Goal: Task Accomplishment & Management: Manage account settings

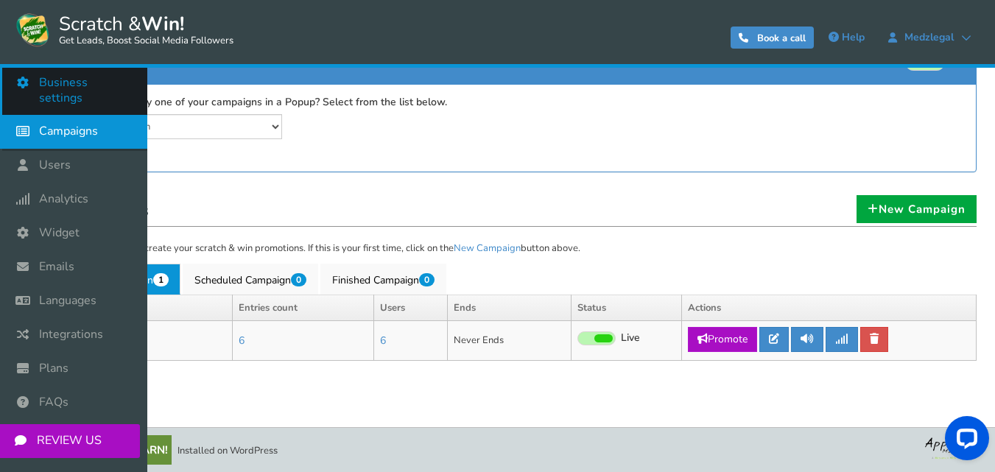
click at [99, 72] on link "Business settings" at bounding box center [73, 90] width 147 height 49
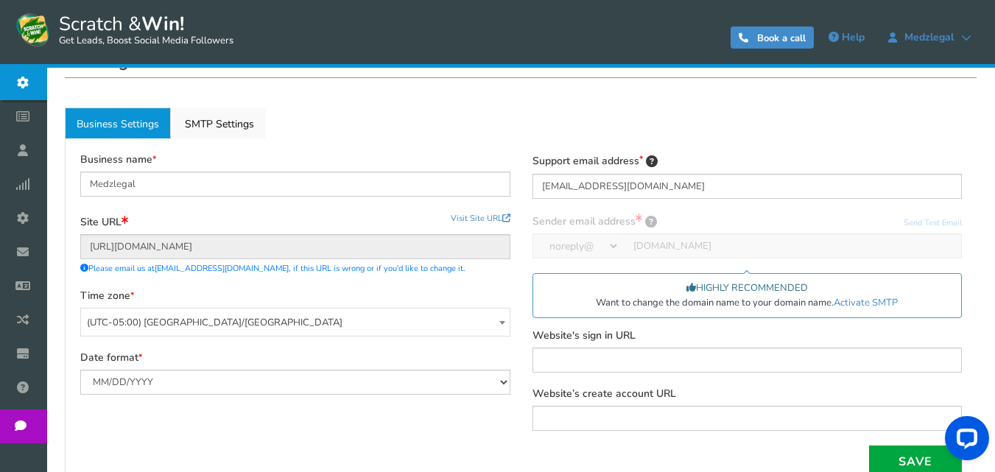
scroll to position [147, 0]
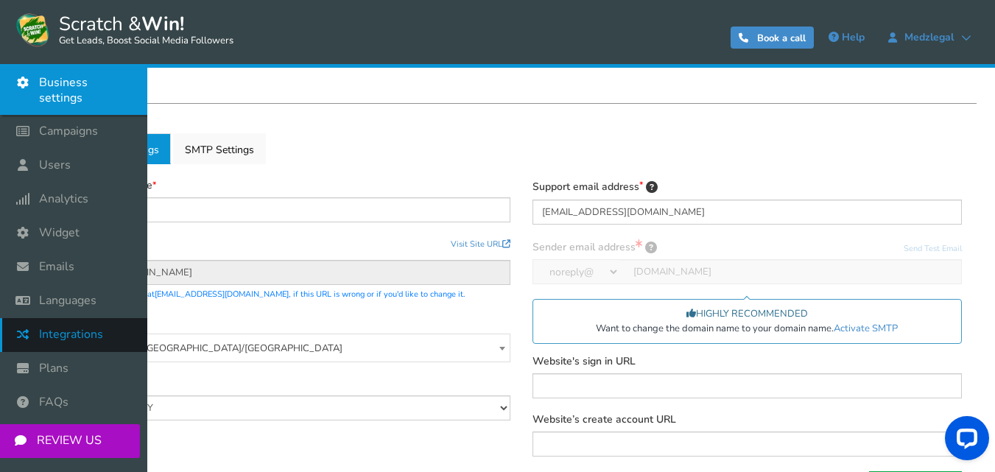
click at [70, 327] on span "Integrations" at bounding box center [71, 334] width 64 height 15
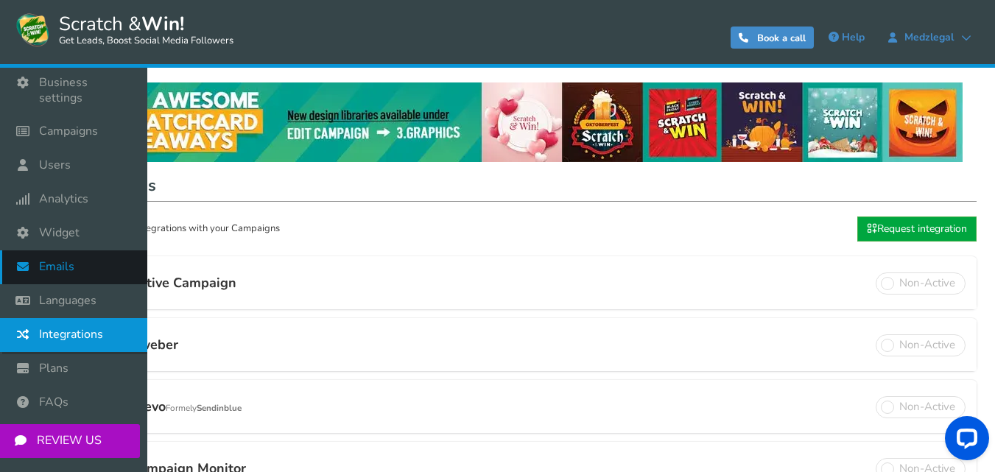
click at [57, 259] on span "Emails" at bounding box center [56, 266] width 35 height 15
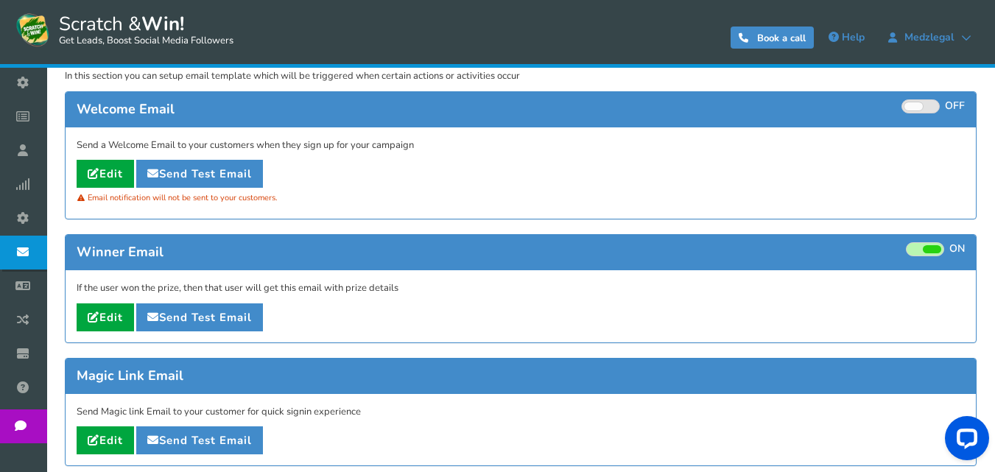
scroll to position [221, 0]
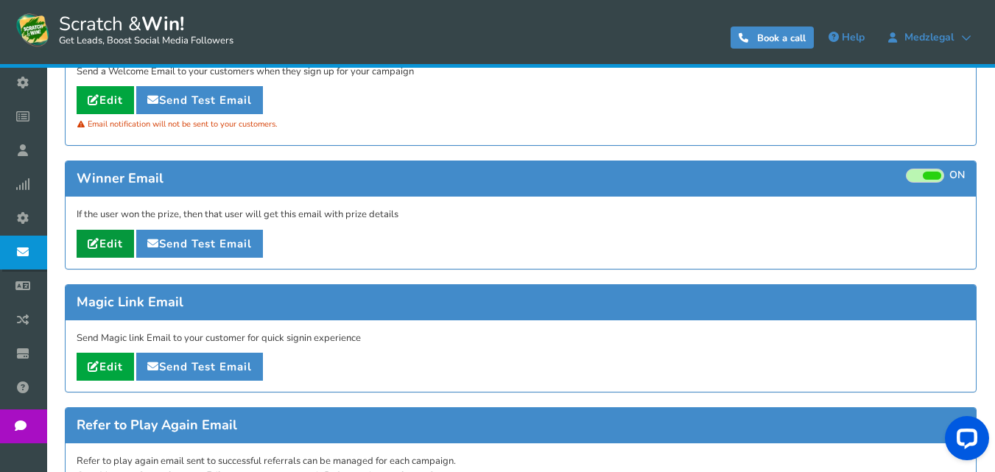
click at [118, 248] on link "Edit" at bounding box center [105, 244] width 57 height 28
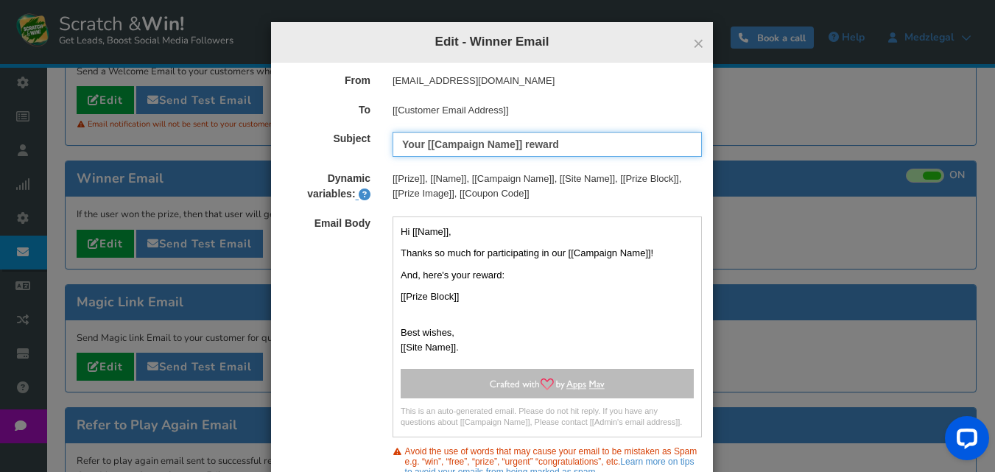
click at [572, 139] on input "Your [[Campaign Name]] reward" at bounding box center [547, 144] width 309 height 25
click at [554, 177] on div "[[Prize]], [[Name]], [[Campaign Name]], [[Site Name]], [[Prize Block]], [[Prize…" at bounding box center [548, 186] width 332 height 29
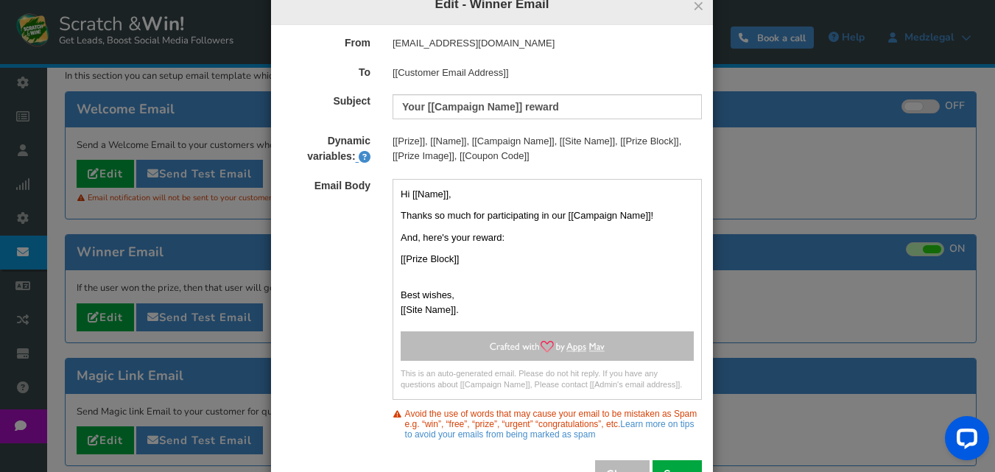
scroll to position [74, 0]
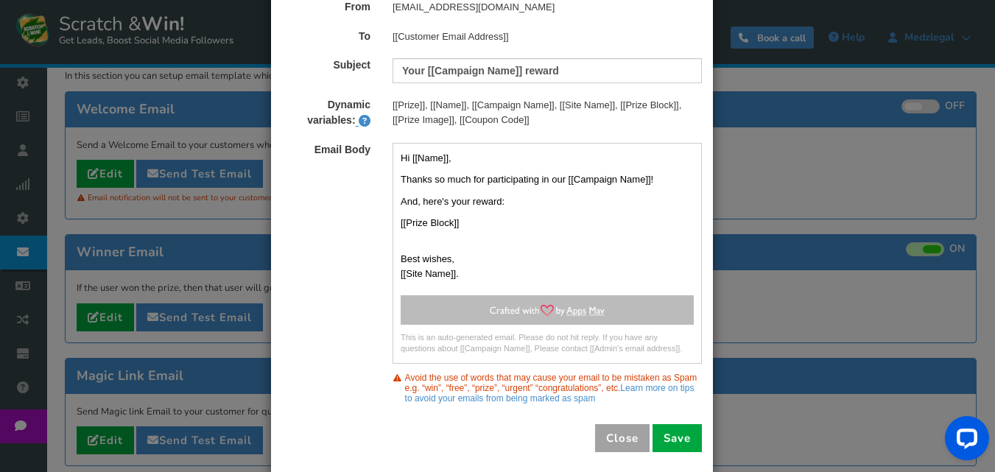
click at [603, 424] on button "Close" at bounding box center [622, 438] width 55 height 28
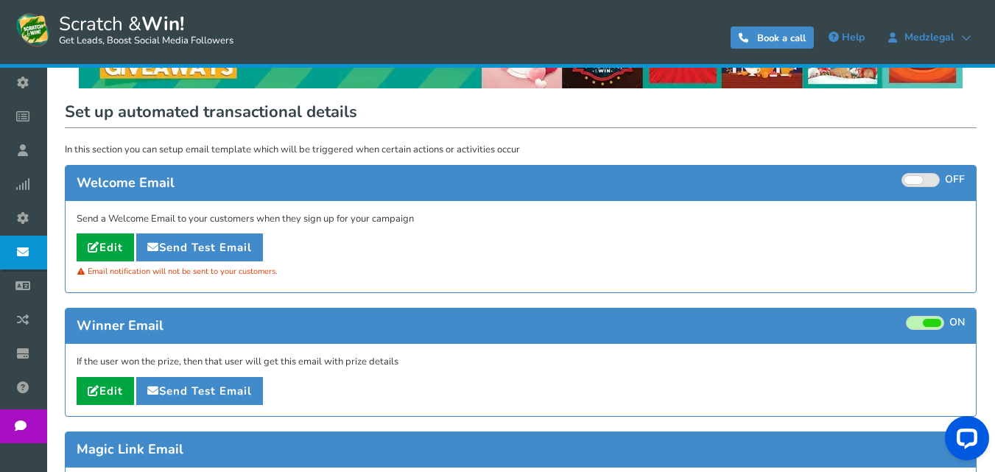
click at [72, 237] on div "Send a Welcome Email to your customers when they sign up for your campaign Edit…" at bounding box center [521, 247] width 911 height 92
click at [133, 250] on link "Edit" at bounding box center [105, 248] width 57 height 28
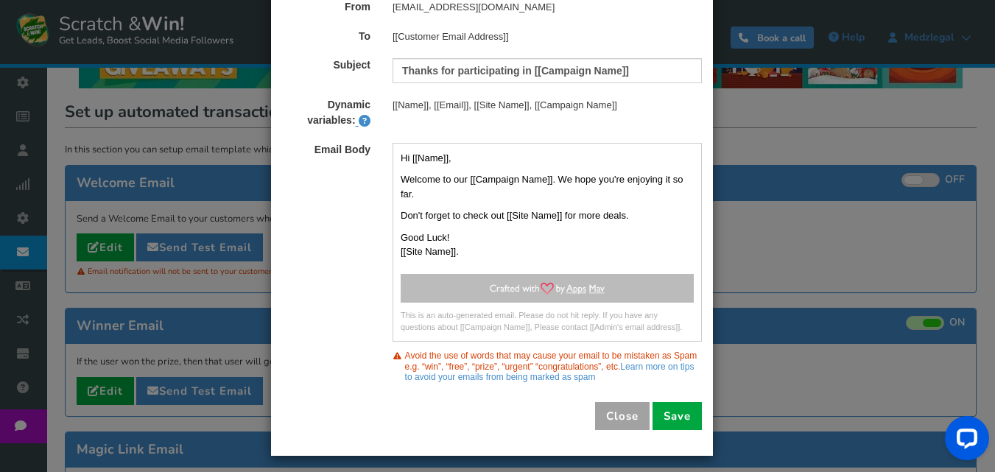
click at [623, 407] on button "Close" at bounding box center [622, 416] width 55 height 28
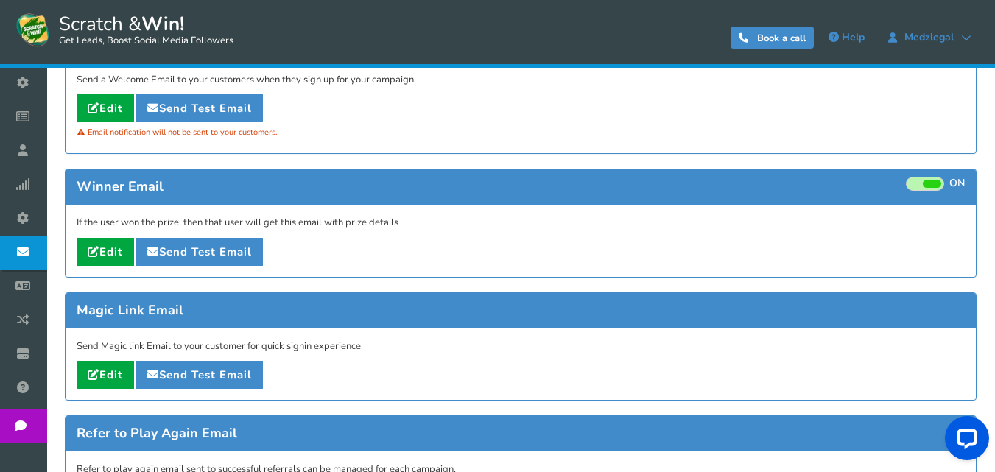
scroll to position [221, 0]
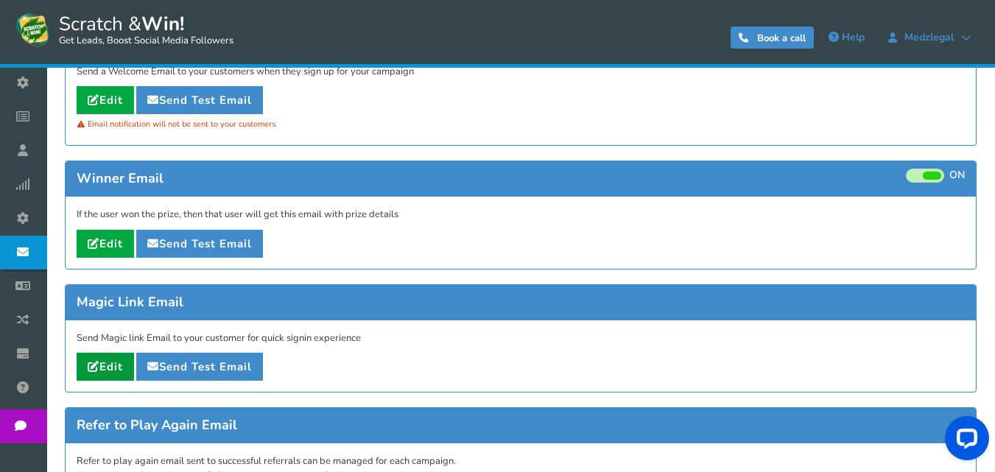
click at [105, 359] on link "Edit" at bounding box center [105, 367] width 57 height 28
type input "Magic link for [[Campaign Name]]"
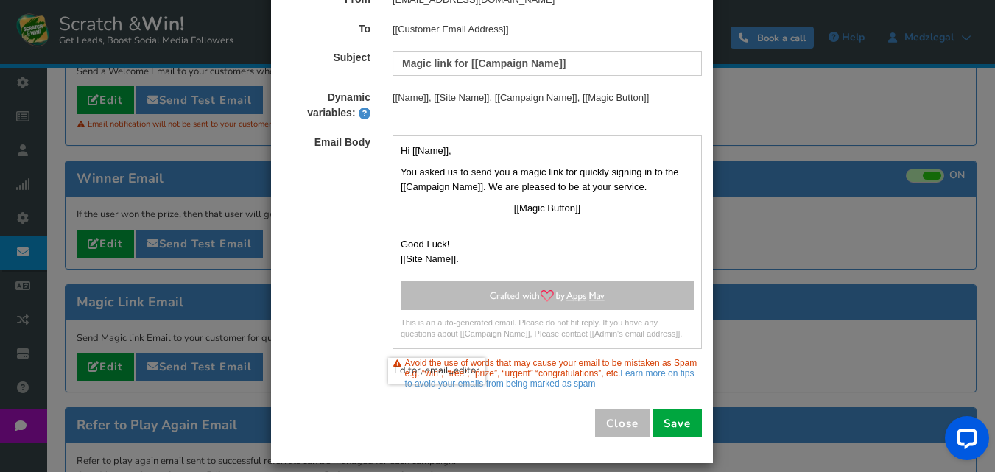
scroll to position [94, 0]
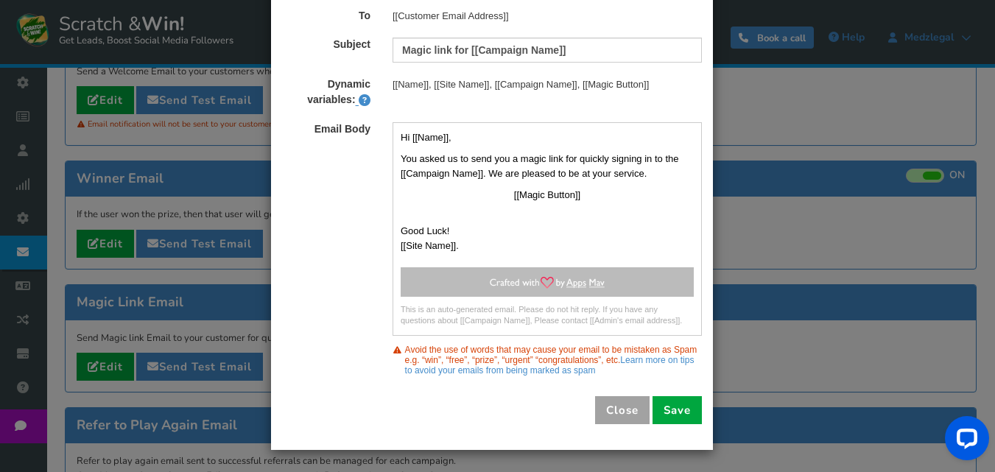
click at [619, 405] on button "Close" at bounding box center [622, 410] width 55 height 28
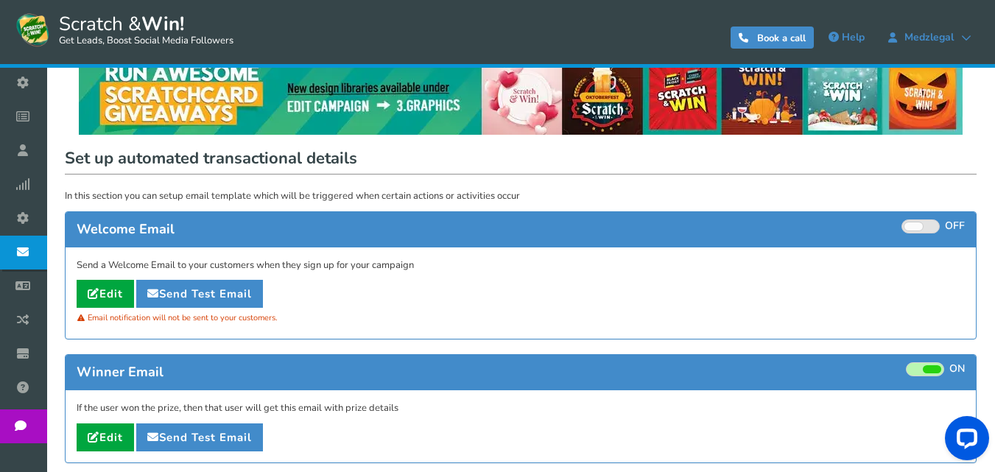
scroll to position [147, 0]
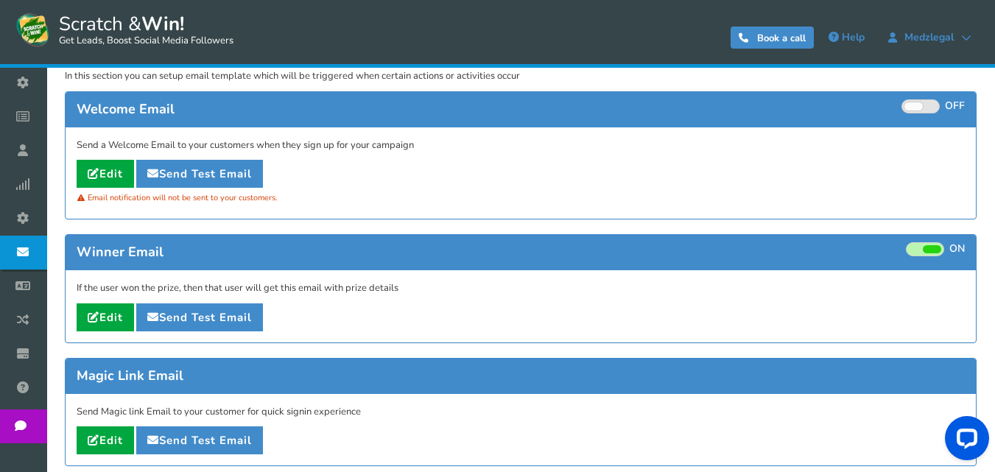
click at [932, 253] on span at bounding box center [932, 249] width 18 height 8
click at [0, 0] on input "ON OFF" at bounding box center [0, 0] width 0 height 0
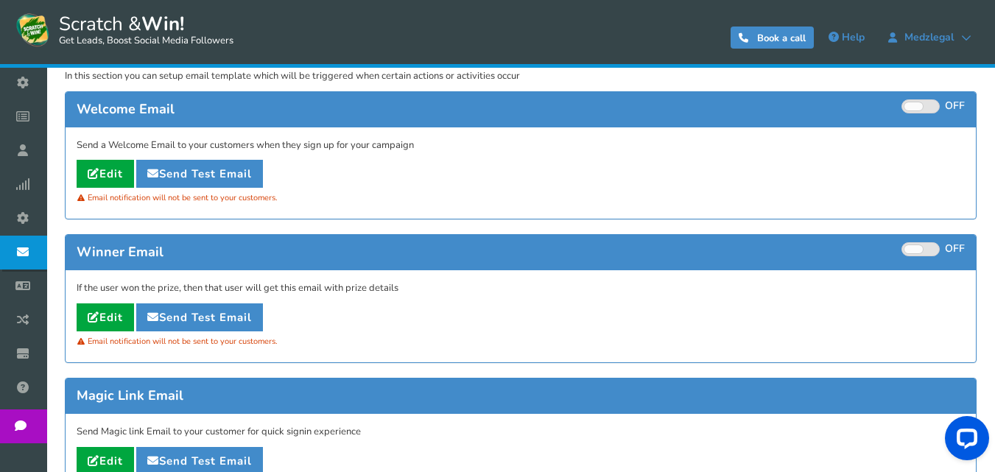
click at [932, 245] on span at bounding box center [921, 249] width 38 height 14
click at [0, 0] on input "ON OFF" at bounding box center [0, 0] width 0 height 0
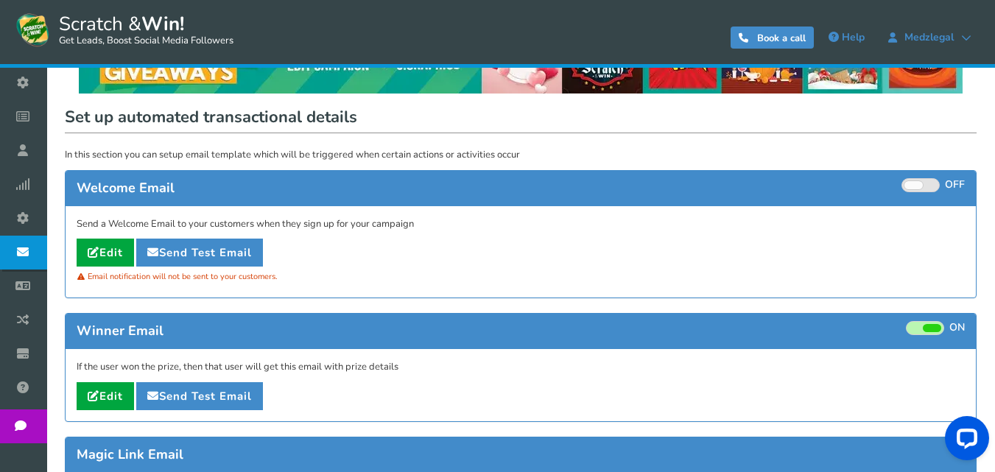
scroll to position [0, 0]
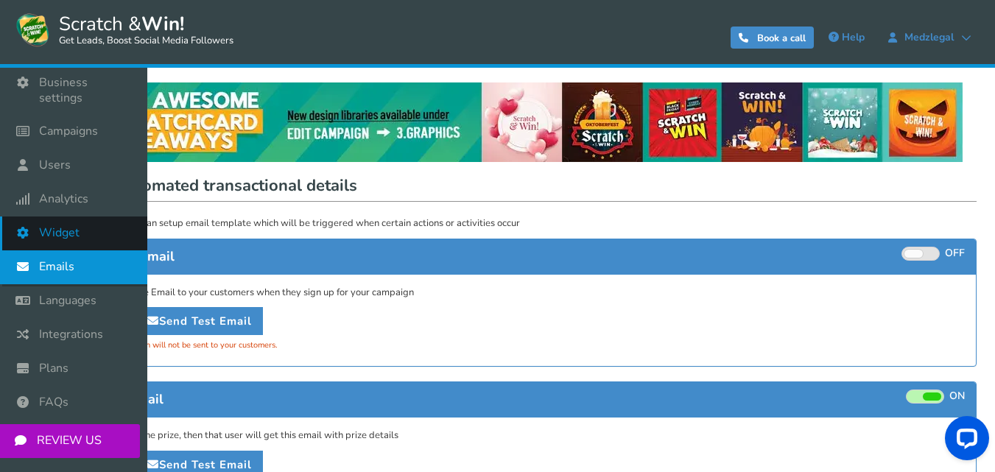
click at [85, 220] on link "Widget" at bounding box center [73, 234] width 147 height 34
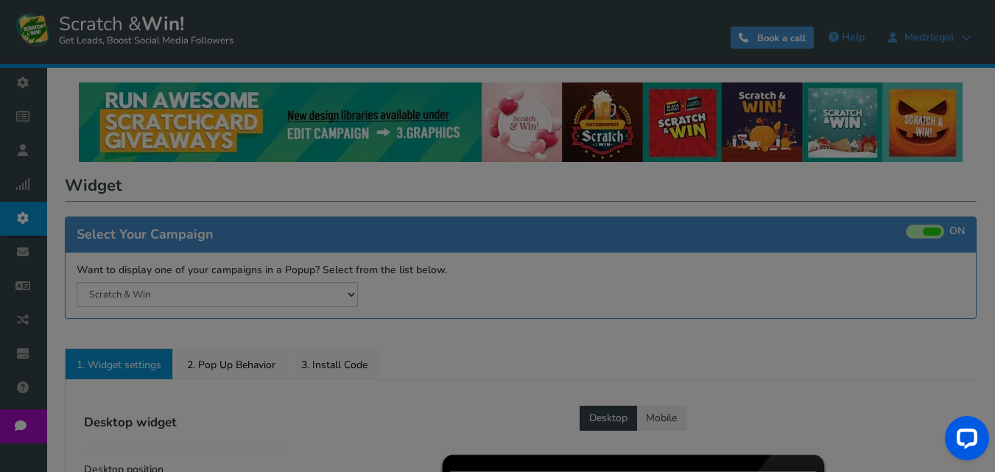
radio input "true"
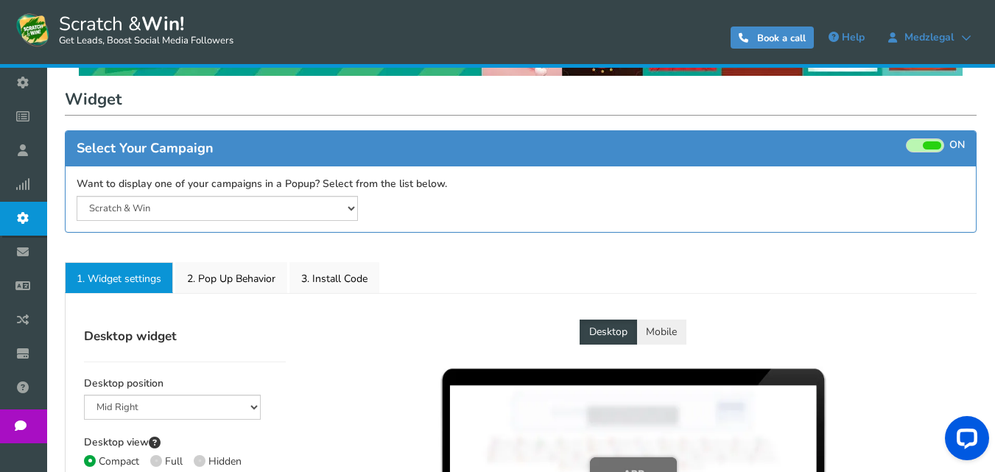
scroll to position [74, 0]
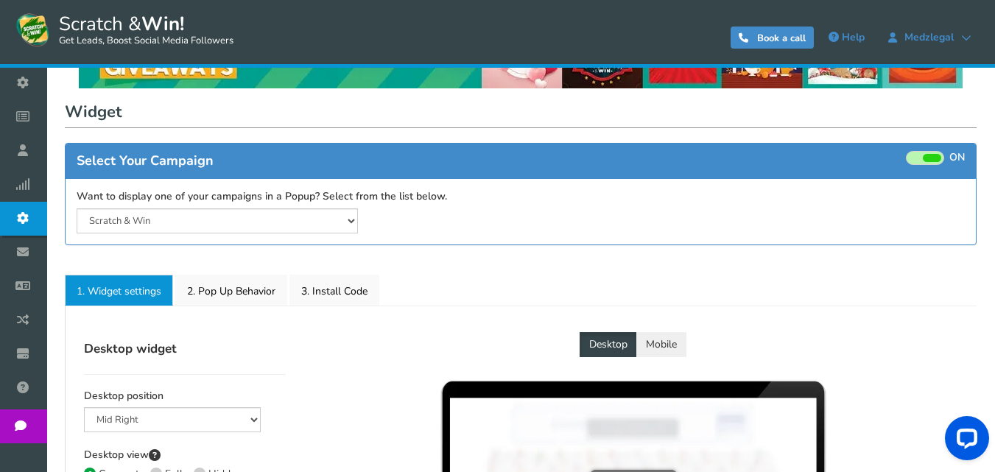
click at [651, 341] on button "Mobile" at bounding box center [662, 344] width 50 height 25
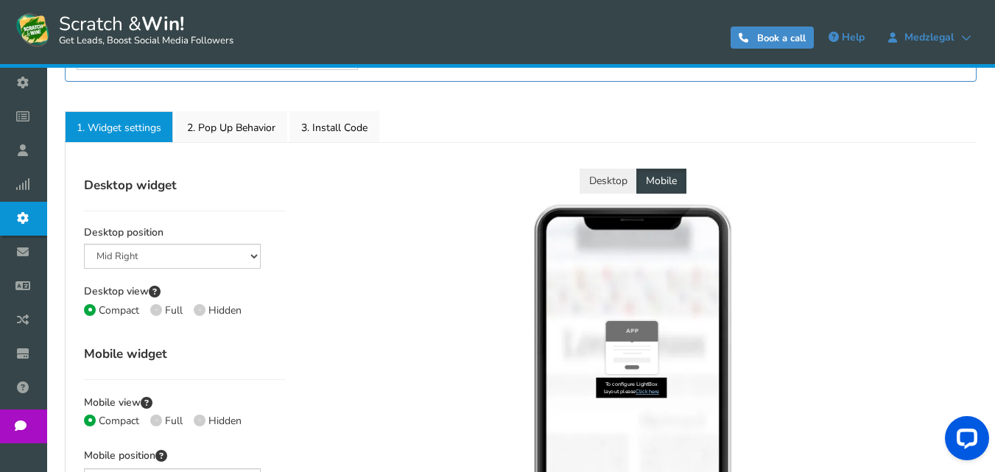
scroll to position [221, 0]
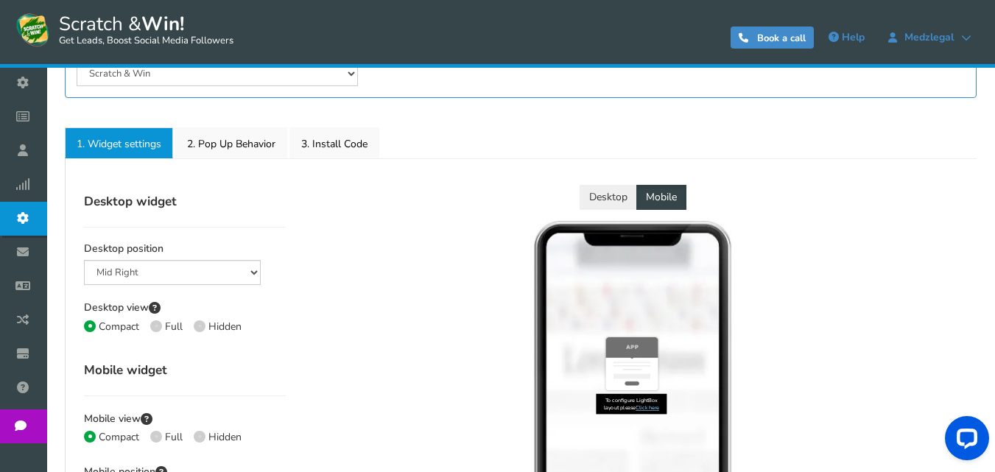
click at [600, 192] on button "Desktop" at bounding box center [608, 197] width 57 height 25
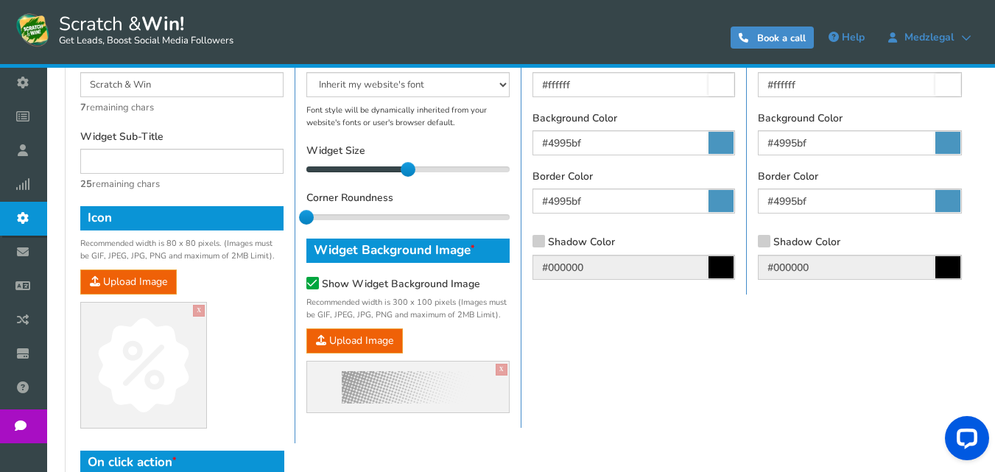
scroll to position [810, 0]
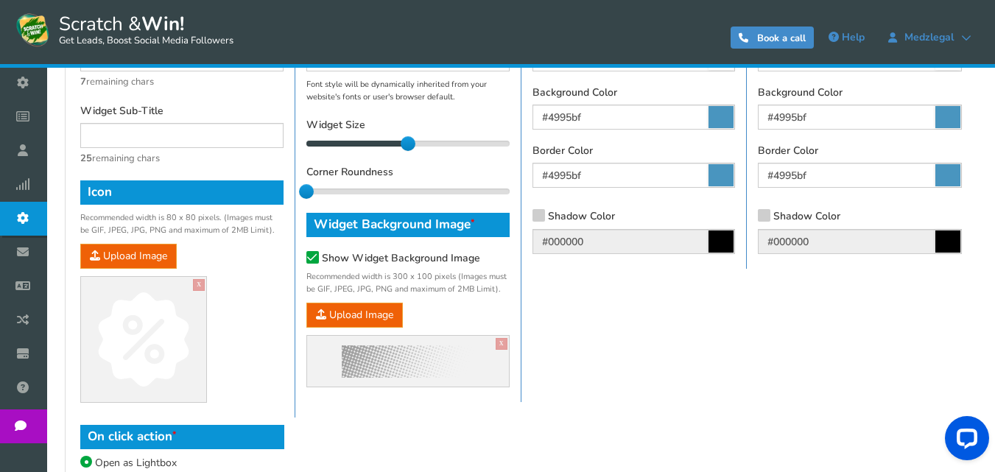
click at [721, 242] on icon at bounding box center [721, 242] width 25 height 22
click at [751, 319] on div "Text & Icon Widget Title [PERSON_NAME] & Win 7 remaining chars Widget Sub-Title…" at bounding box center [521, 204] width 904 height 428
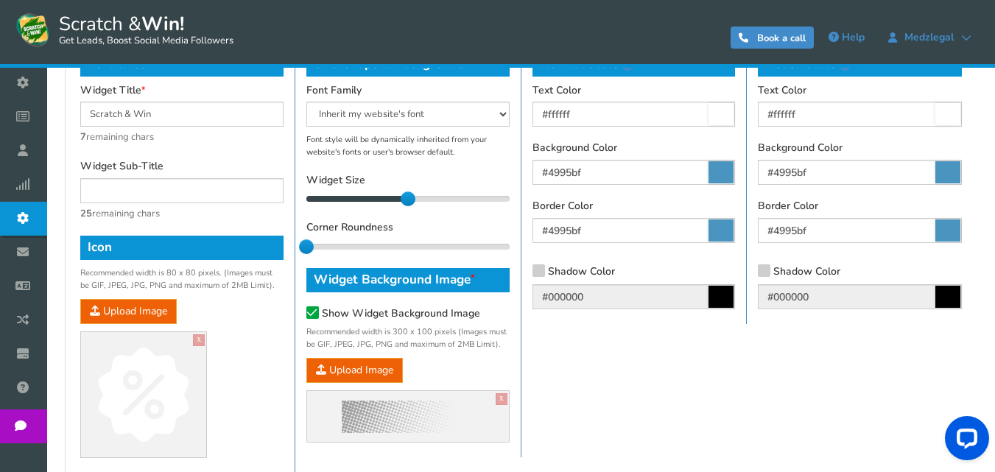
scroll to position [589, 0]
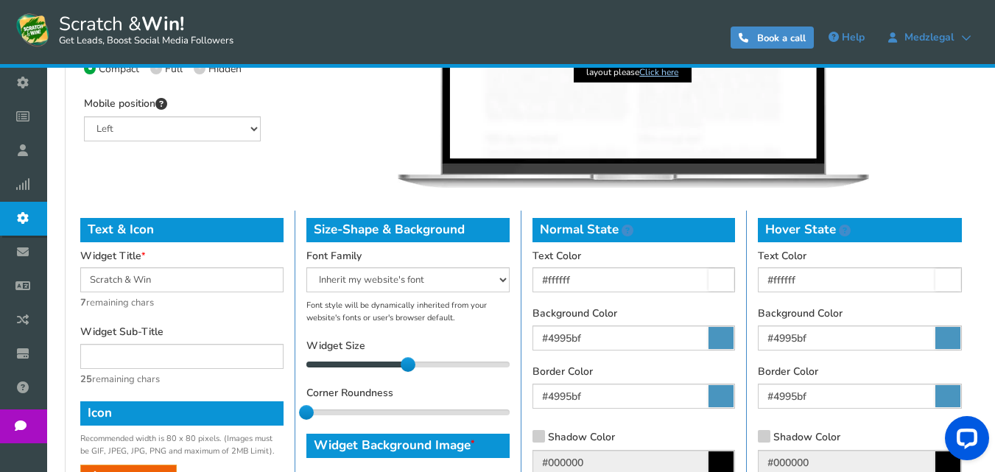
click at [718, 333] on icon at bounding box center [721, 338] width 25 height 22
click at [718, 333] on input "#4995bf" at bounding box center [634, 338] width 203 height 25
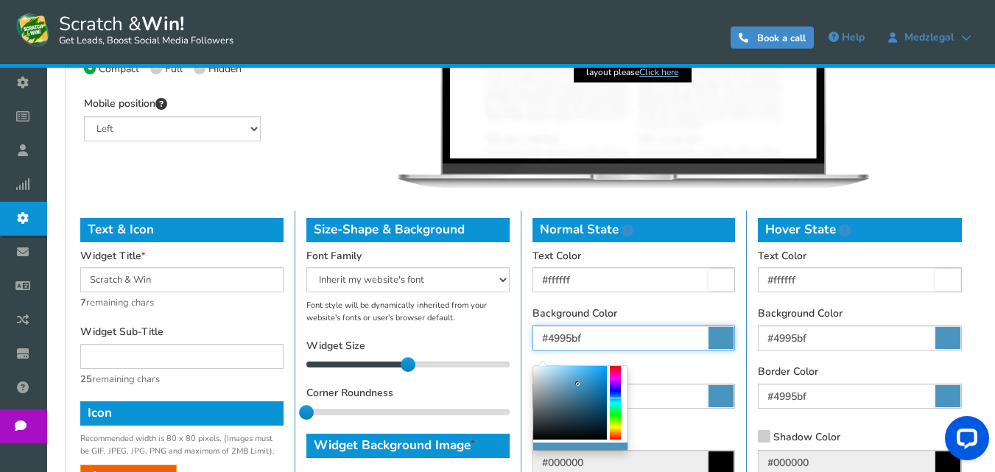
click at [679, 338] on input "#4995bf" at bounding box center [634, 338] width 203 height 25
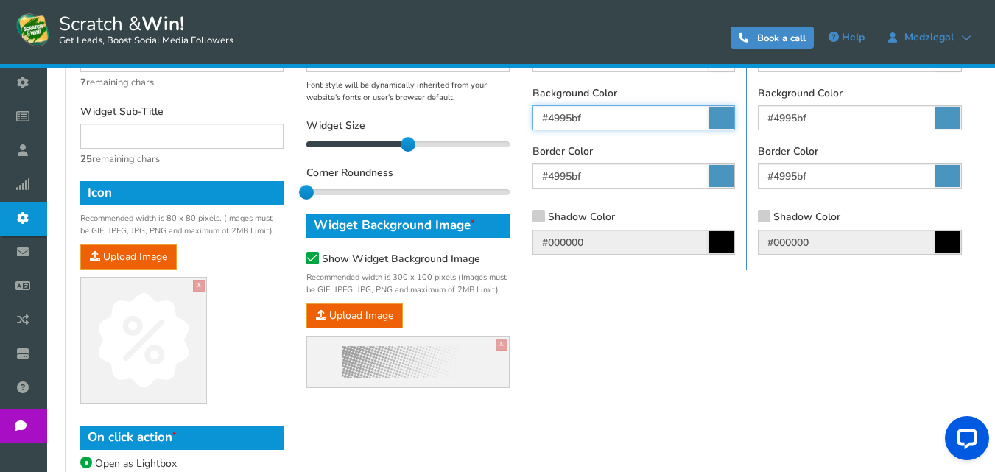
scroll to position [810, 0]
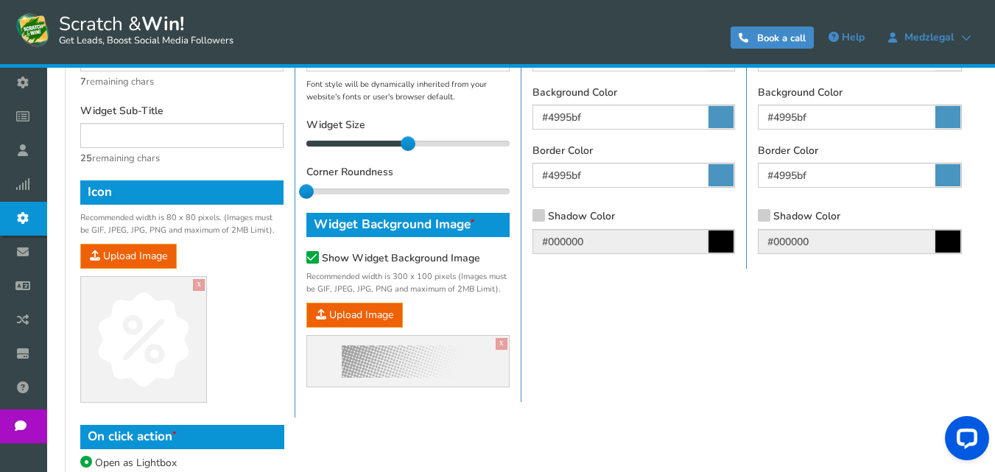
click at [718, 239] on icon at bounding box center [721, 242] width 25 height 22
click at [720, 243] on icon at bounding box center [721, 242] width 25 height 22
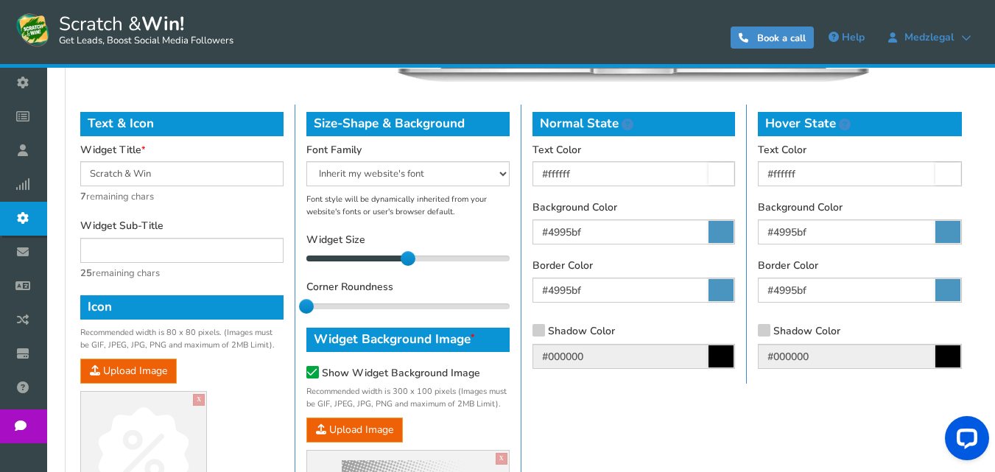
scroll to position [663, 0]
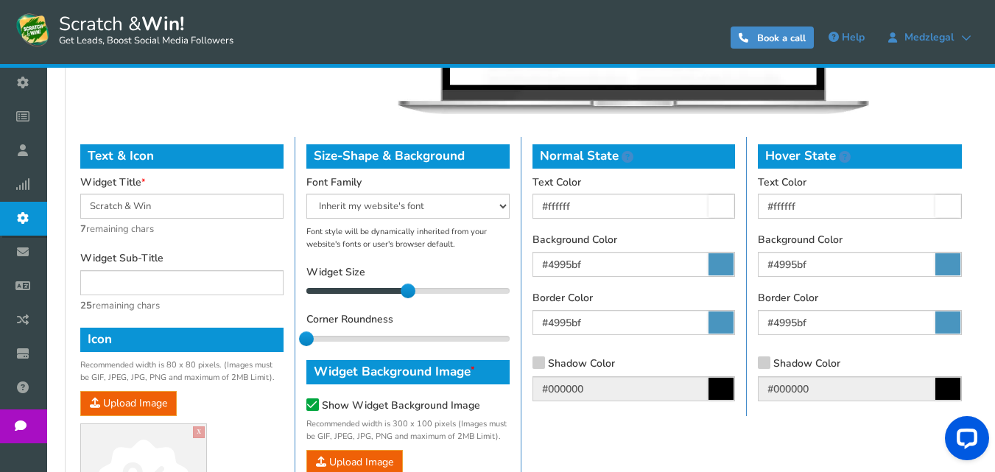
click at [937, 315] on icon at bounding box center [948, 323] width 25 height 22
click at [937, 315] on input "#4995bf" at bounding box center [860, 322] width 204 height 25
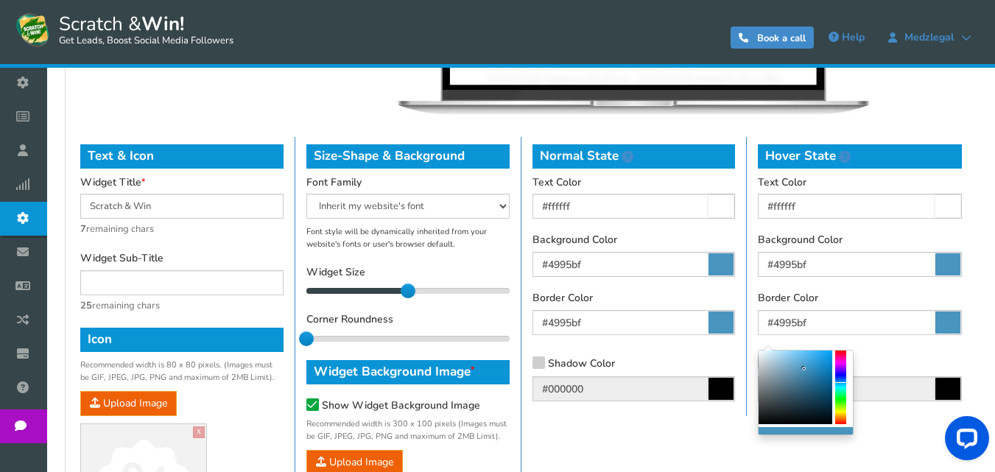
click at [897, 301] on div "Border Color #4995bf" at bounding box center [860, 313] width 204 height 43
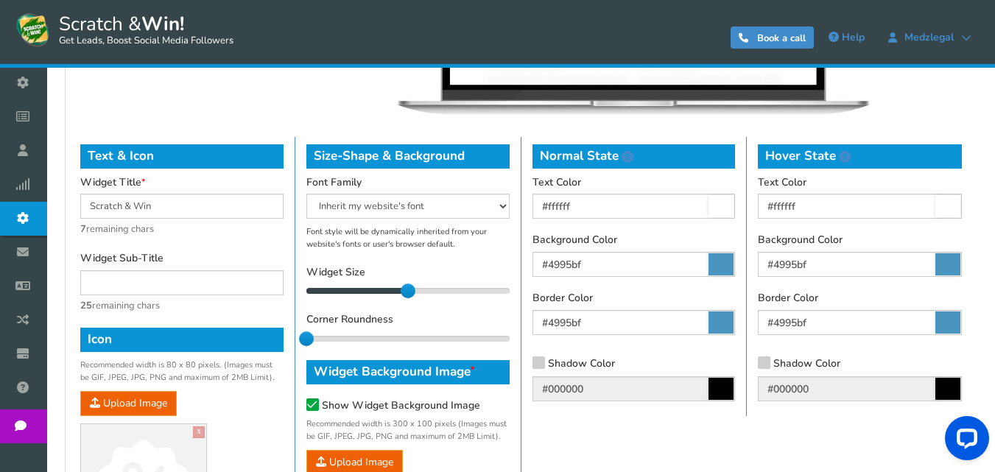
click at [945, 264] on icon at bounding box center [948, 264] width 25 height 22
click at [945, 264] on input "#4995bf" at bounding box center [860, 264] width 204 height 25
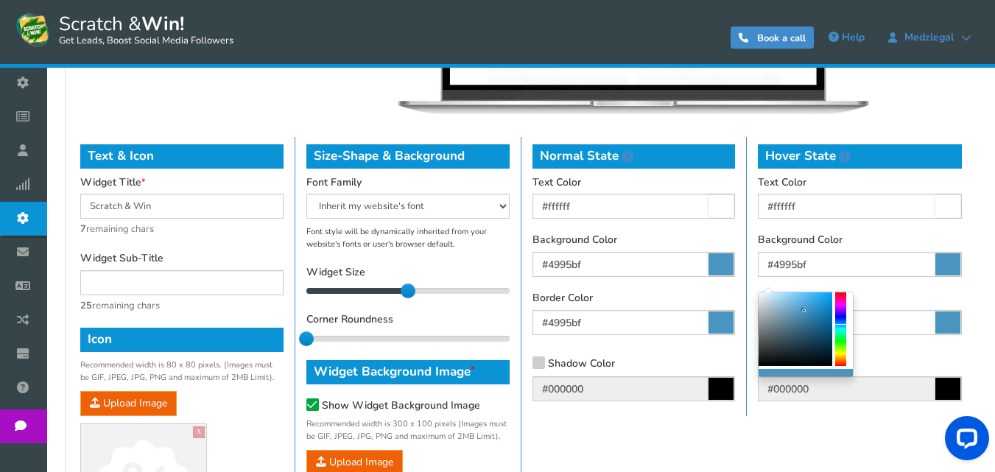
click at [891, 242] on div "Background Color #4995bf" at bounding box center [860, 255] width 204 height 43
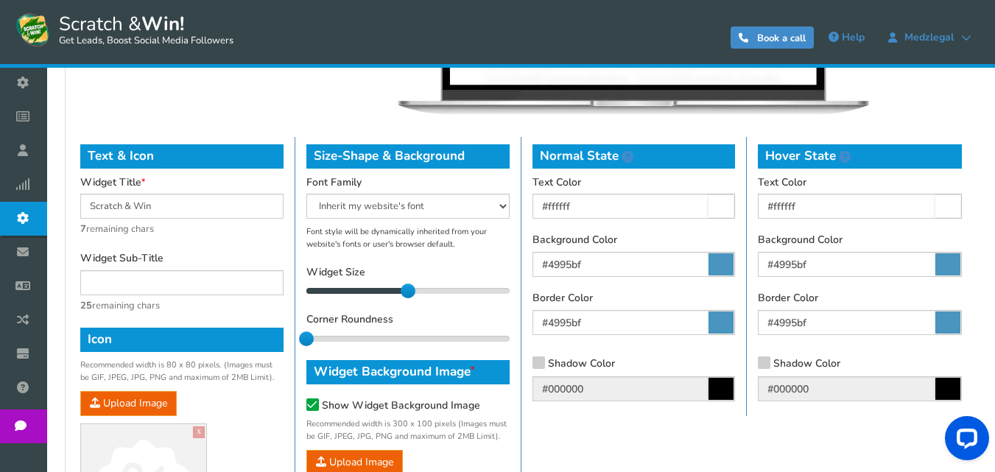
click at [936, 210] on icon at bounding box center [948, 206] width 25 height 22
click at [936, 210] on input "#ffffff" at bounding box center [860, 206] width 204 height 25
click at [867, 246] on div "Background Color #4995bf" at bounding box center [860, 255] width 204 height 43
click at [736, 204] on div "Normal State Text Color #ffffff Background Color #4995bf Border Color #4995bf S…" at bounding box center [635, 276] width 226 height 279
click at [722, 206] on icon at bounding box center [721, 206] width 25 height 22
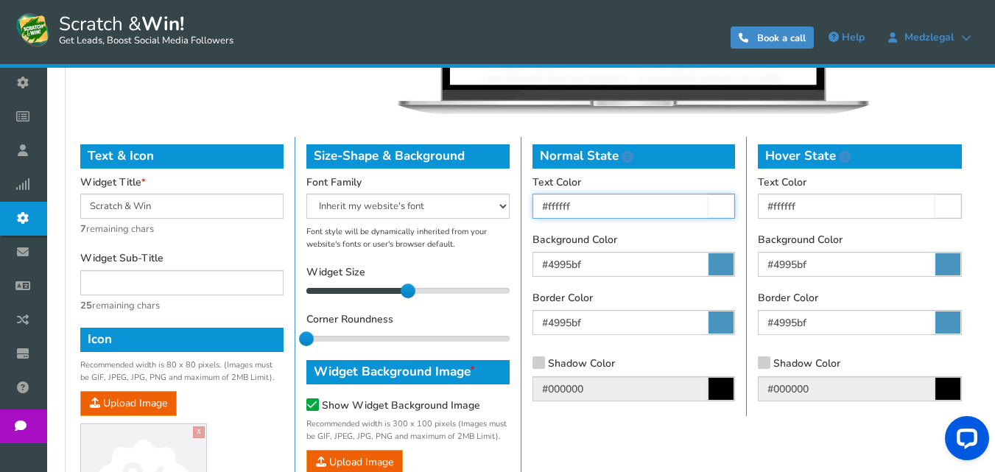
click at [722, 206] on input "#ffffff" at bounding box center [634, 206] width 203 height 25
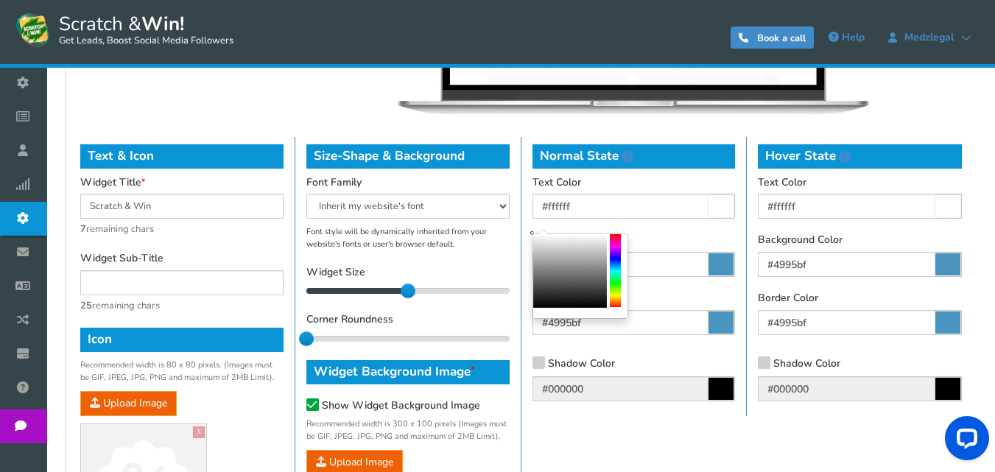
click at [722, 175] on div "Normal State Text Color #ffffff Background Color #4995bf Border Color #4995bf S…" at bounding box center [635, 276] width 226 height 279
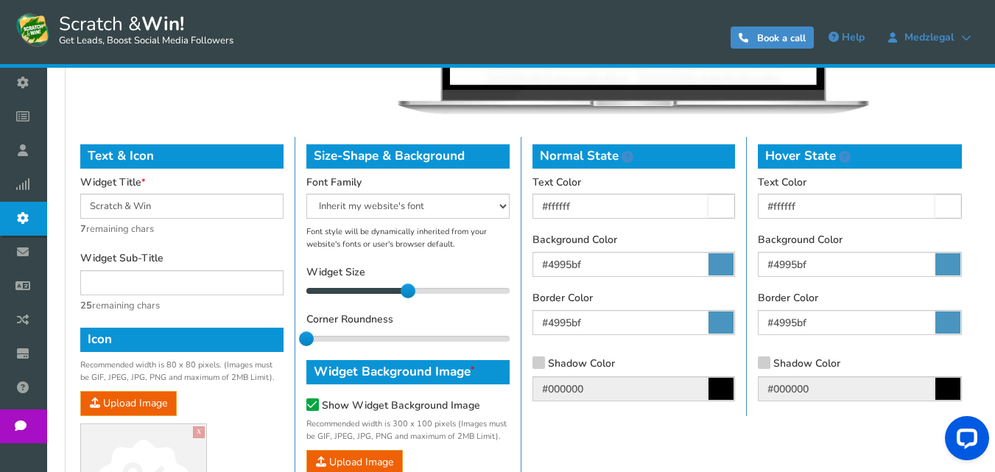
click at [720, 255] on icon at bounding box center [721, 264] width 25 height 22
click at [720, 255] on input "#4995bf" at bounding box center [634, 264] width 203 height 25
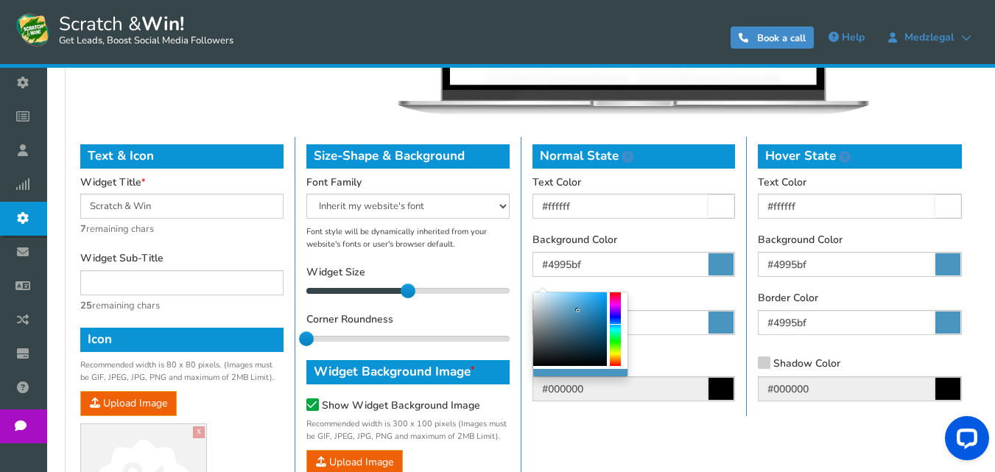
click at [720, 243] on div "Background Color #4995bf" at bounding box center [634, 255] width 203 height 43
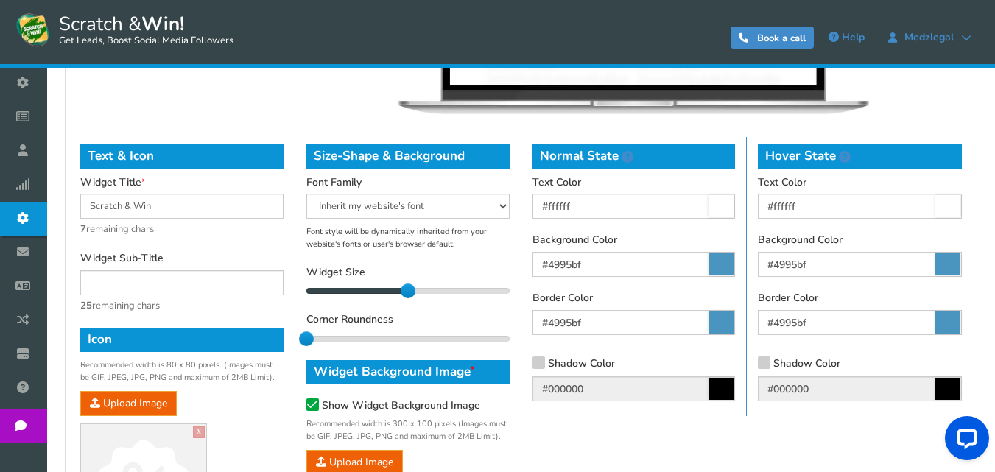
scroll to position [689, 0]
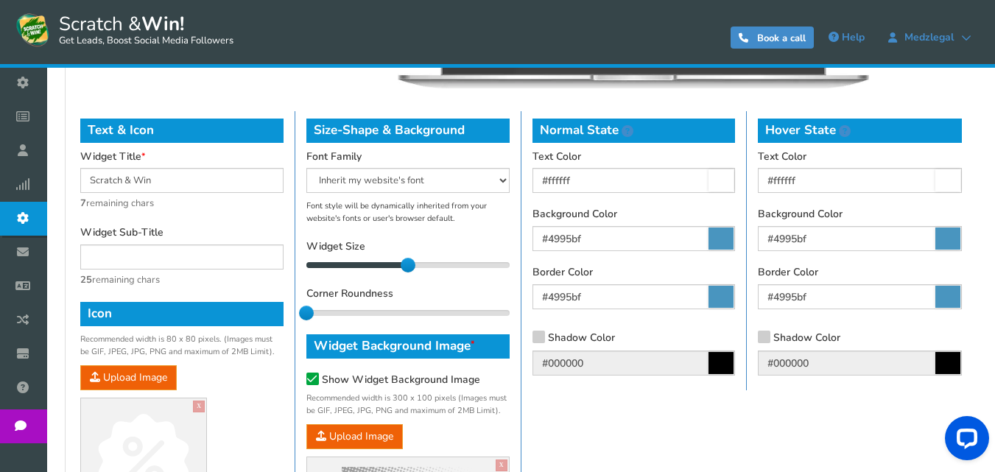
drag, startPoint x: 309, startPoint y: 310, endPoint x: 328, endPoint y: 314, distance: 19.5
click at [309, 321] on div "Size-Shape & Background Font Family Arial Comic Sans MS [PERSON_NAME] New [US_S…" at bounding box center [408, 317] width 226 height 413
drag, startPoint x: 328, startPoint y: 314, endPoint x: 370, endPoint y: 323, distance: 42.9
click at [370, 323] on div "Size-Shape & Background Font Family Arial Comic Sans MS [PERSON_NAME] New [US_S…" at bounding box center [408, 317] width 226 height 413
click at [352, 316] on div "1" at bounding box center [407, 312] width 203 height 7
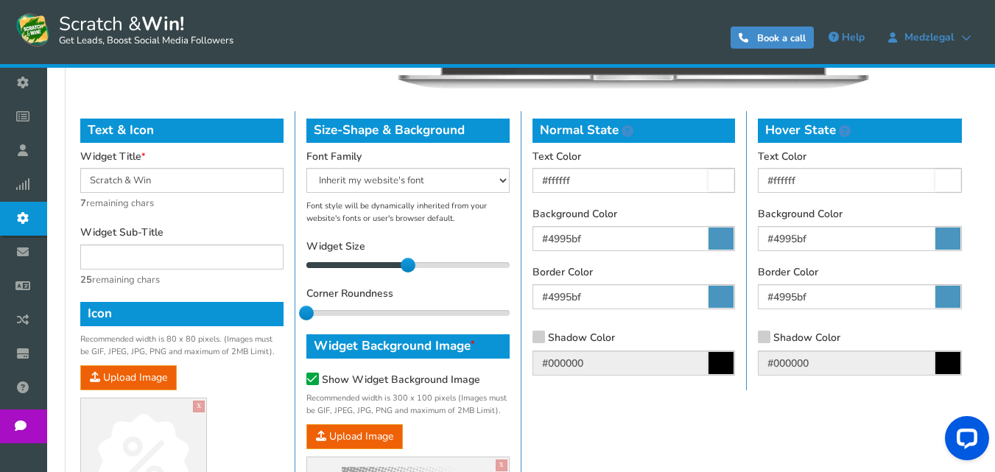
click at [352, 315] on div at bounding box center [407, 313] width 203 height 6
click at [346, 312] on div at bounding box center [407, 313] width 203 height 6
click at [410, 309] on div "0" at bounding box center [407, 312] width 203 height 7
click at [439, 310] on div at bounding box center [459, 313] width 102 height 6
click at [466, 312] on div at bounding box center [407, 313] width 203 height 6
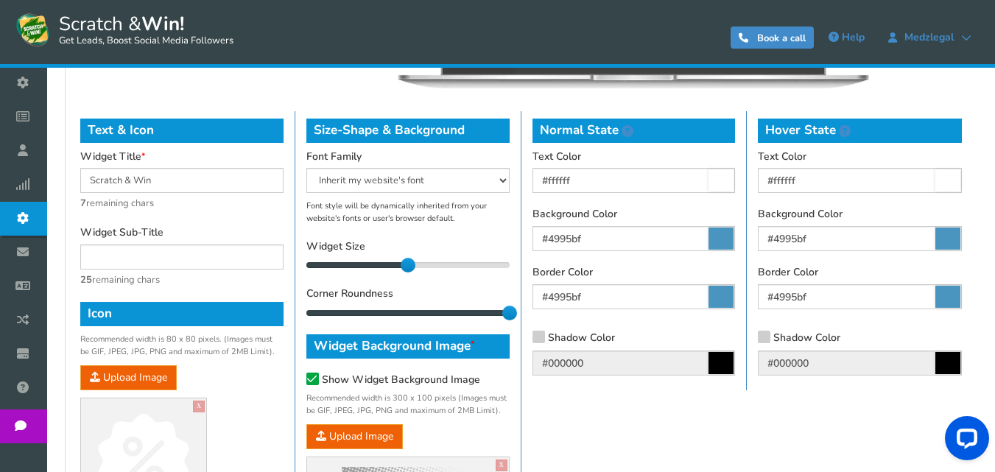
click at [312, 312] on div "2" at bounding box center [407, 312] width 203 height 7
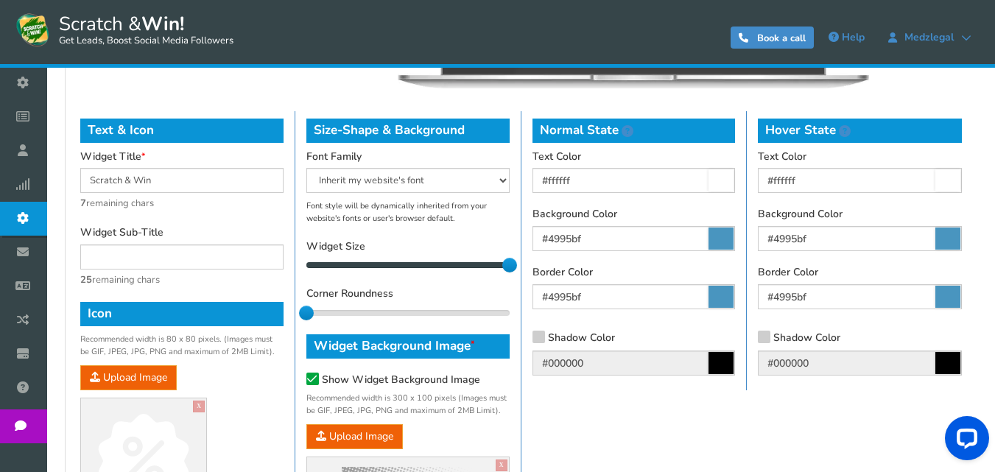
click at [508, 266] on div "20" at bounding box center [407, 265] width 203 height 7
click at [407, 265] on div "20" at bounding box center [407, 265] width 203 height 7
click at [362, 265] on div "14" at bounding box center [407, 265] width 203 height 7
click at [323, 268] on div "9" at bounding box center [407, 265] width 203 height 7
click at [409, 265] on div "9" at bounding box center [407, 265] width 203 height 7
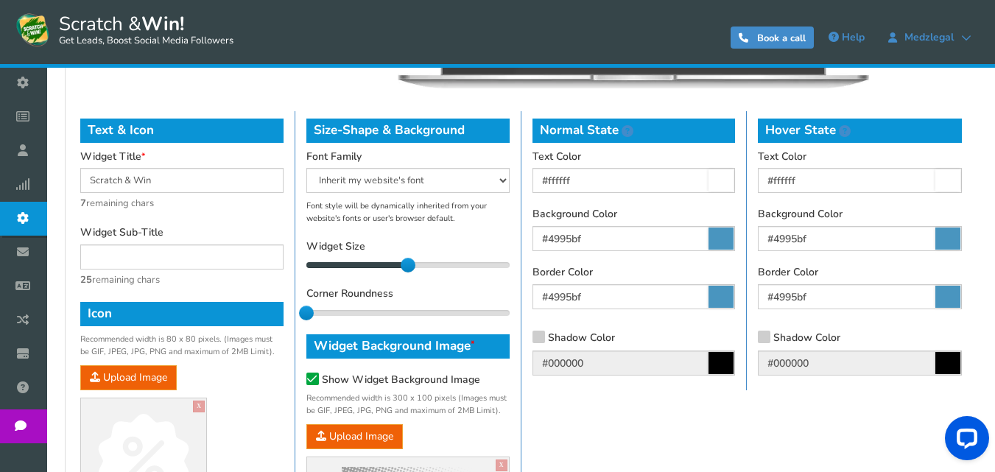
drag, startPoint x: 409, startPoint y: 265, endPoint x: 400, endPoint y: 270, distance: 9.9
click at [400, 270] on div "Widget Size 14 14" at bounding box center [407, 256] width 203 height 32
click at [414, 240] on div "Widget Size 14 14" at bounding box center [407, 256] width 203 height 32
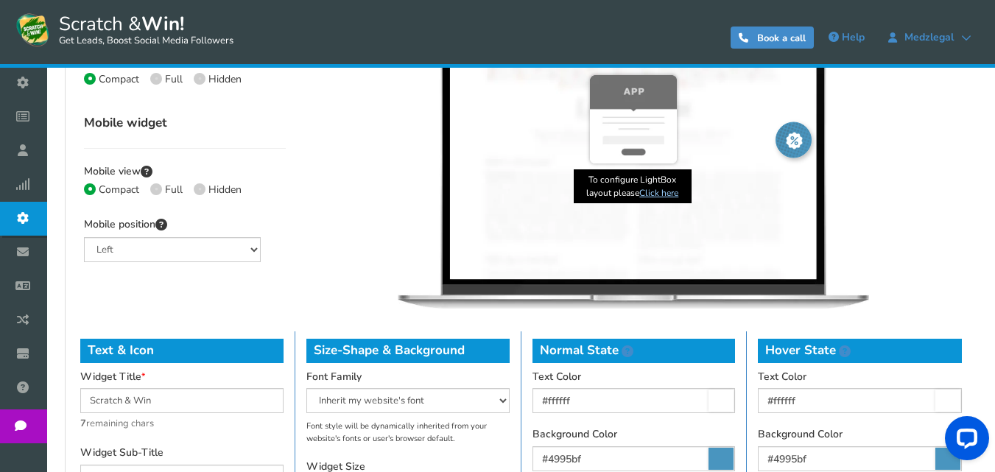
scroll to position [468, 0]
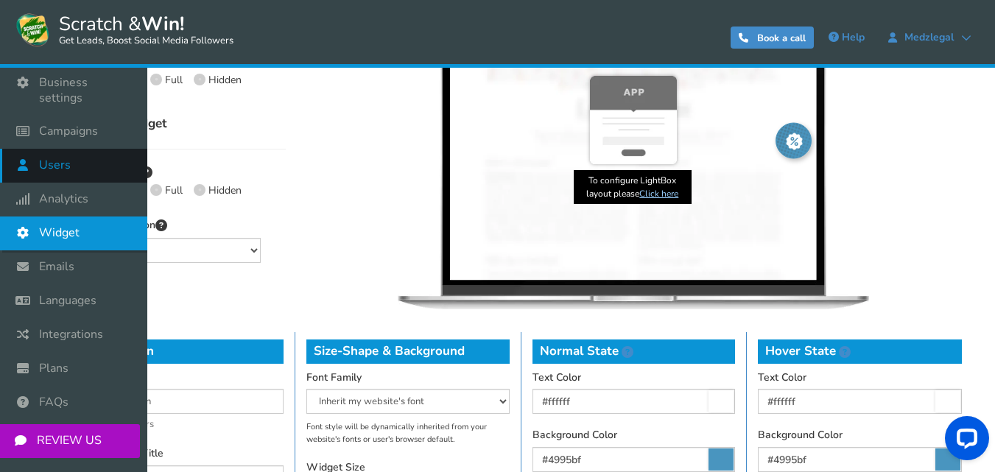
click at [81, 154] on link "Users" at bounding box center [73, 166] width 147 height 34
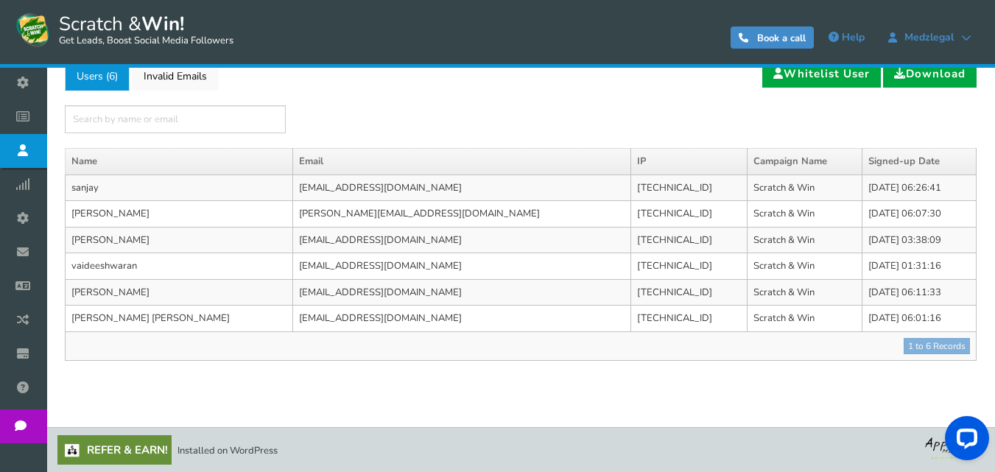
scroll to position [112, 0]
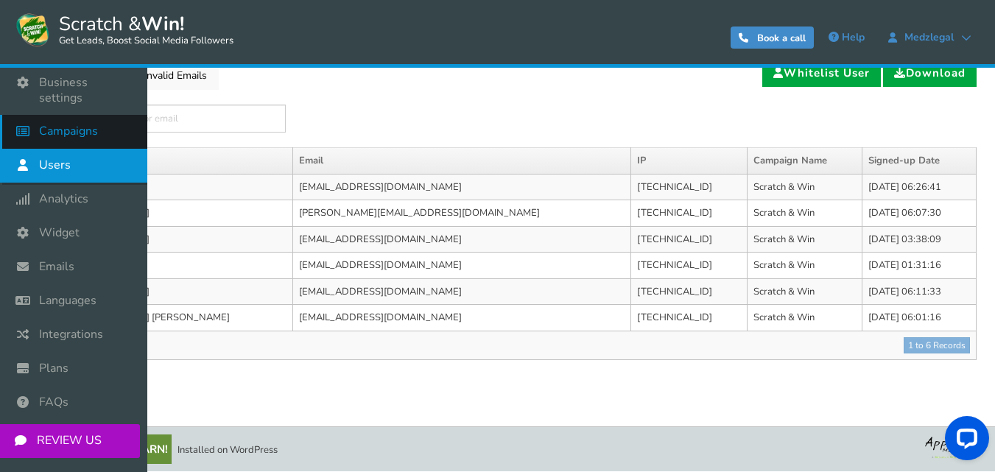
click at [86, 124] on span "Campaigns" at bounding box center [68, 131] width 59 height 15
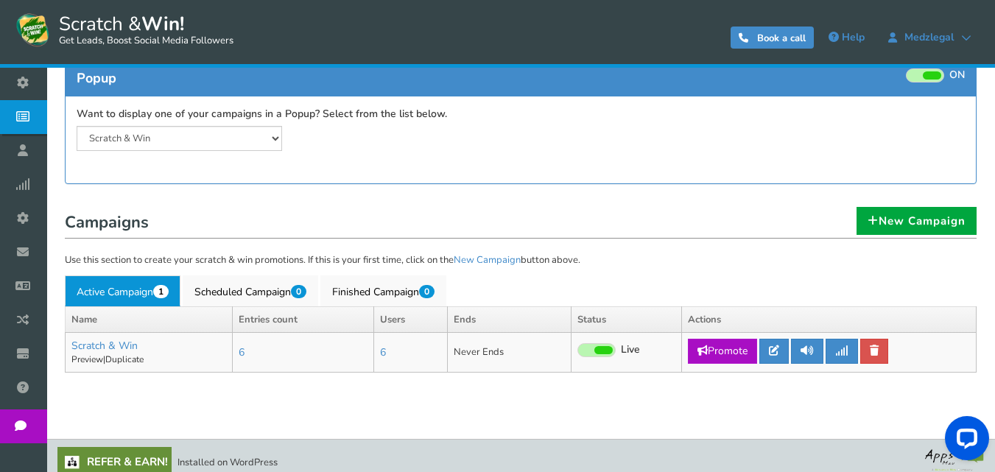
scroll to position [175, 0]
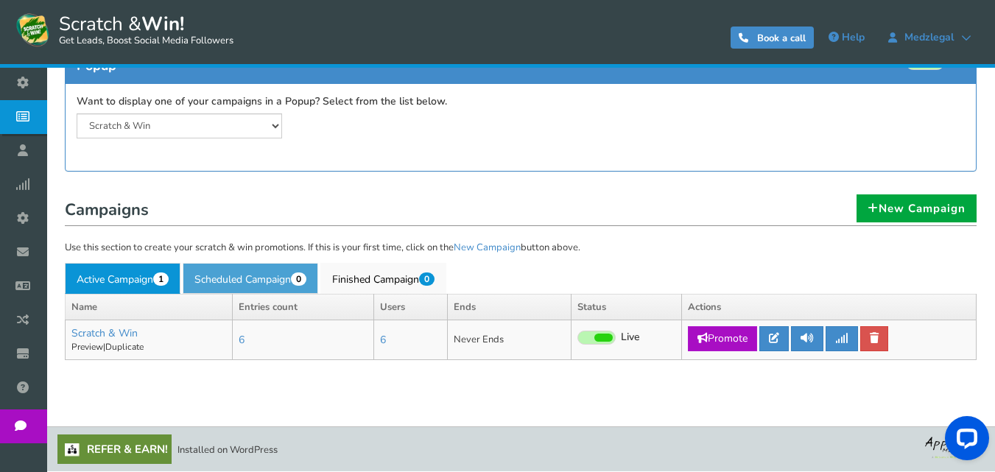
click at [264, 288] on link "Scheduled Campaign 0" at bounding box center [251, 278] width 136 height 31
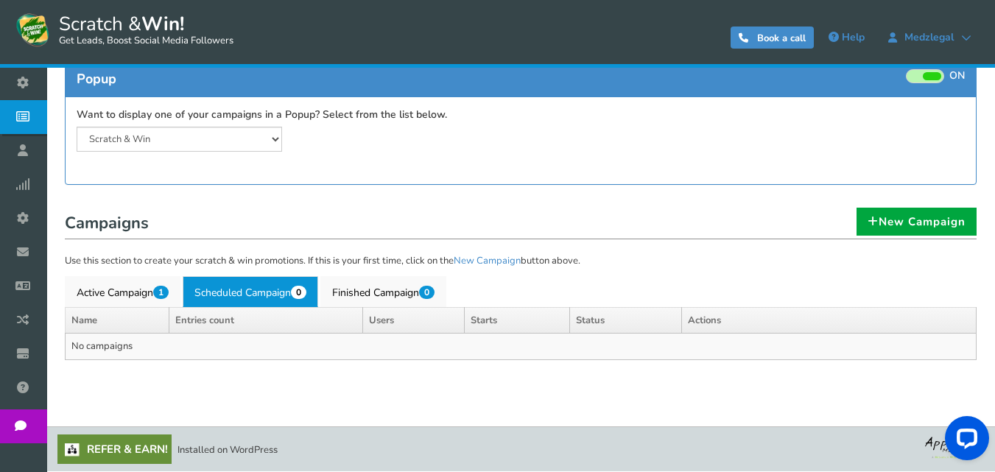
scroll to position [161, 0]
click at [382, 299] on link "Finished Campaign 0" at bounding box center [383, 291] width 126 height 31
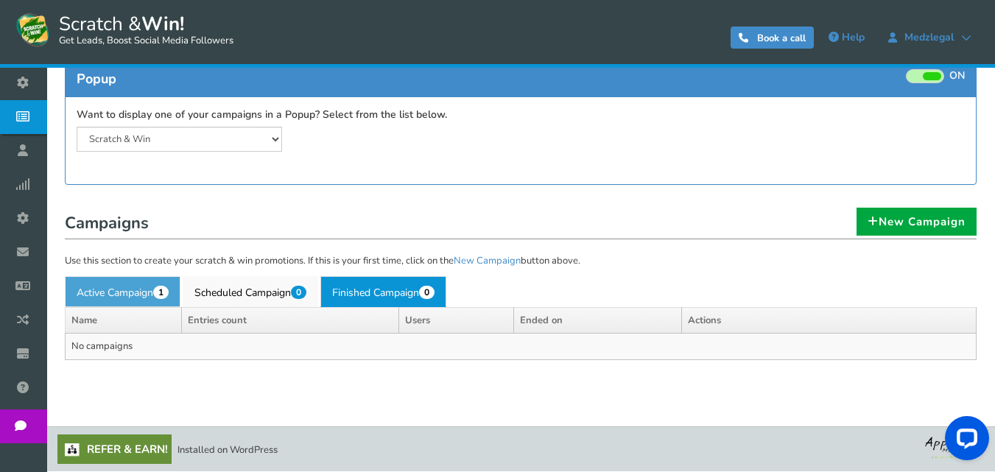
click at [176, 298] on link "Active Campaign 1" at bounding box center [123, 291] width 116 height 31
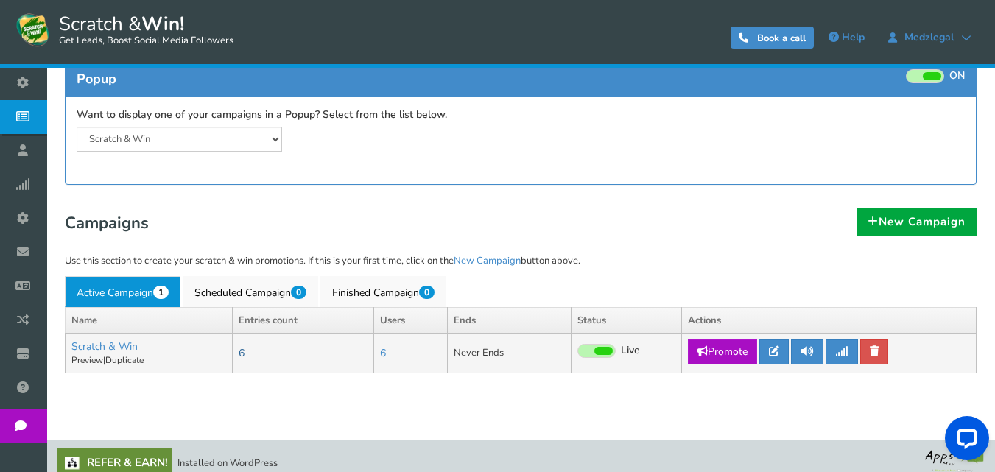
click at [248, 354] on td "6" at bounding box center [303, 354] width 141 height 40
click at [245, 354] on link "6" at bounding box center [242, 353] width 6 height 14
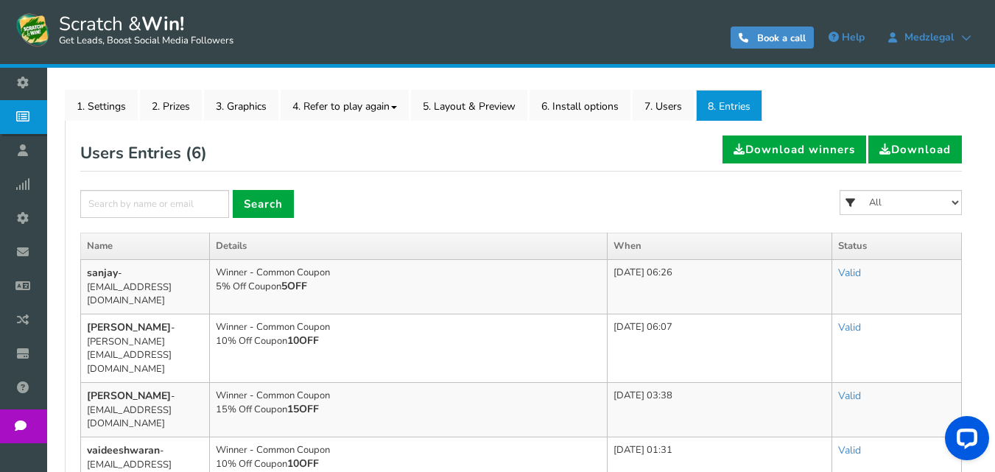
scroll to position [178, 0]
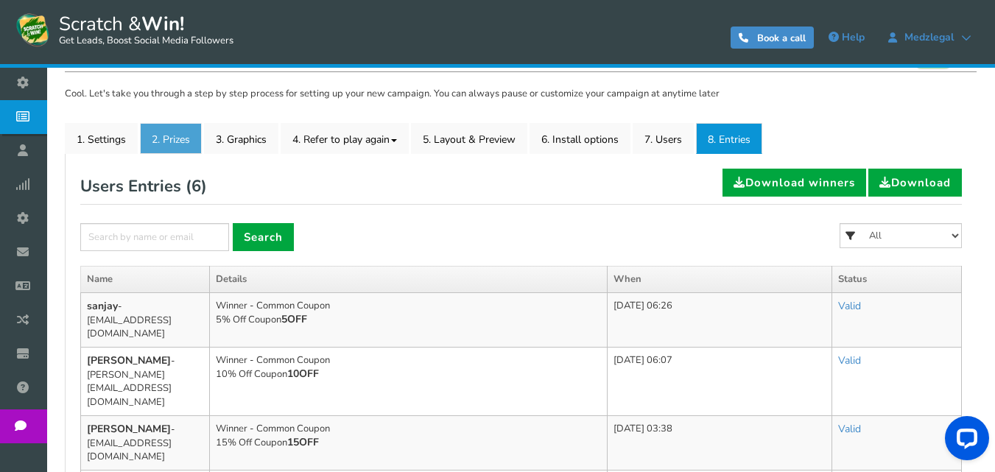
click at [158, 135] on link "2. Prizes" at bounding box center [171, 138] width 62 height 31
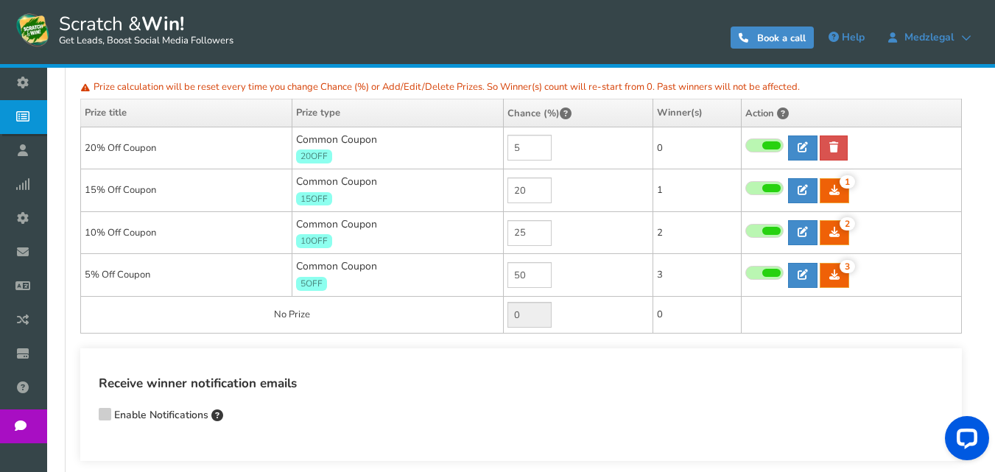
scroll to position [326, 0]
click at [654, 306] on td "0" at bounding box center [698, 314] width 88 height 37
click at [677, 321] on td "0" at bounding box center [698, 314] width 88 height 37
click at [806, 270] on icon at bounding box center [803, 274] width 10 height 10
type input "5% Off Coupon"
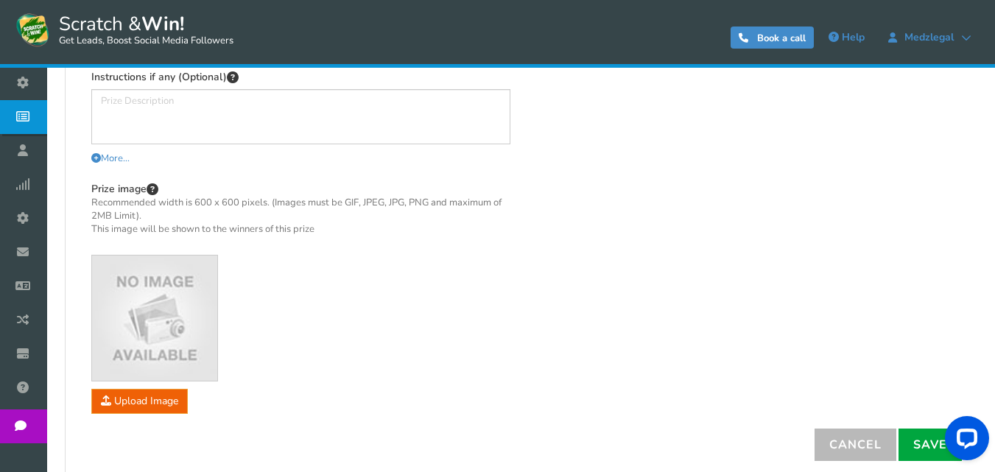
scroll to position [210, 0]
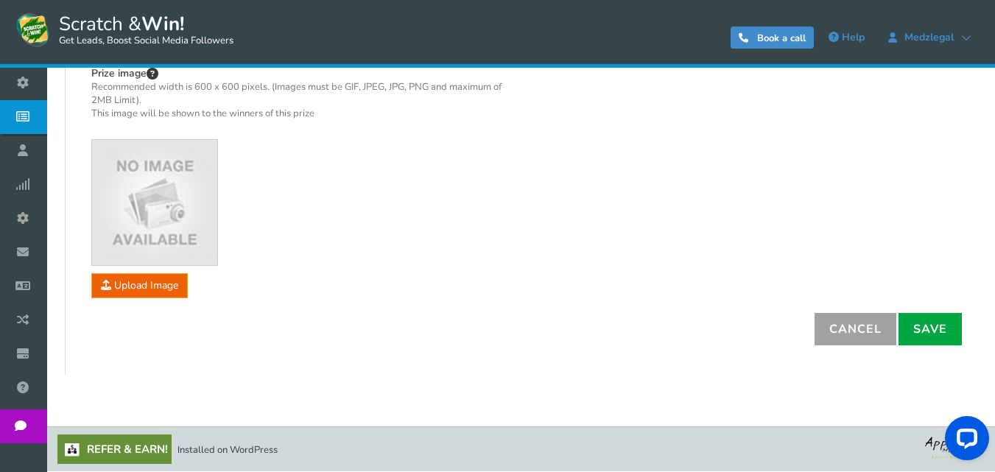
click at [860, 332] on link "Cancel" at bounding box center [856, 329] width 82 height 32
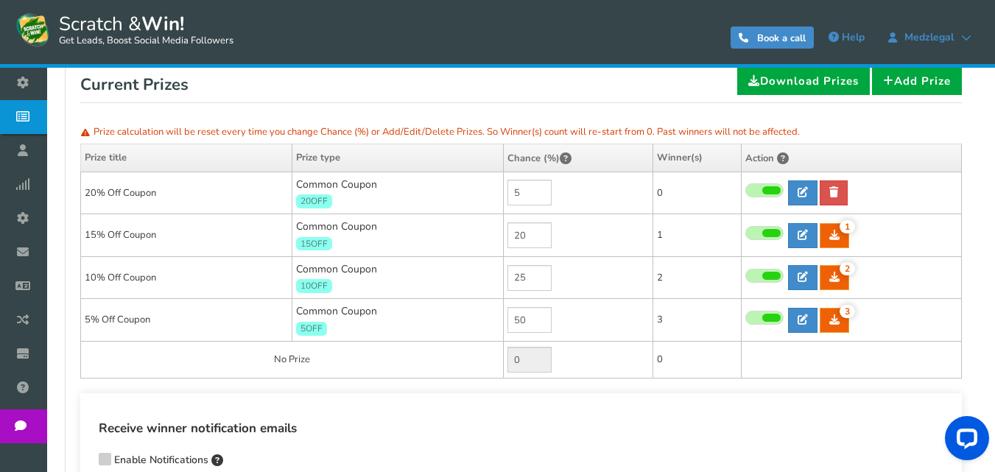
scroll to position [278, 0]
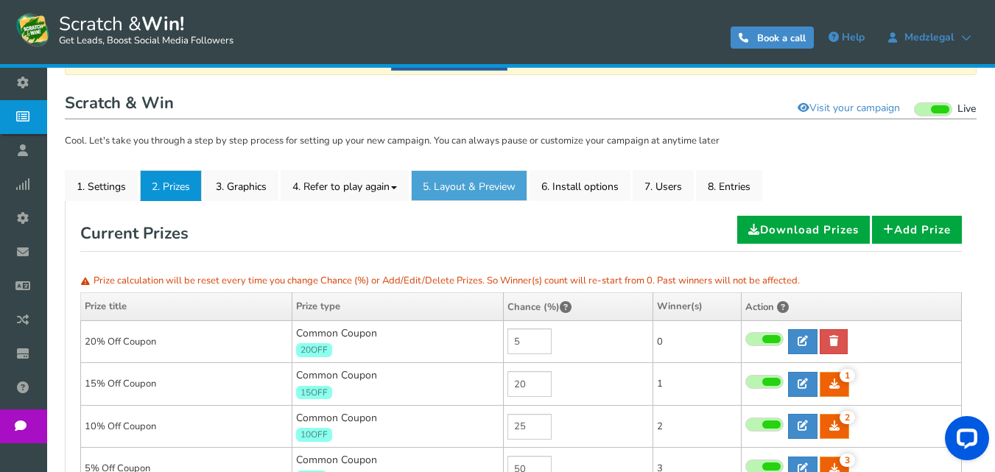
click at [465, 186] on link "5. Layout & Preview" at bounding box center [469, 185] width 116 height 31
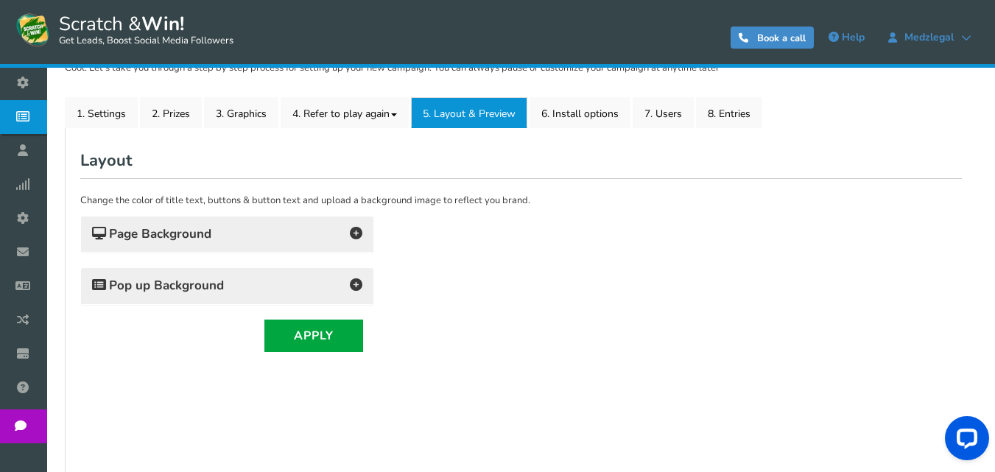
scroll to position [178, 0]
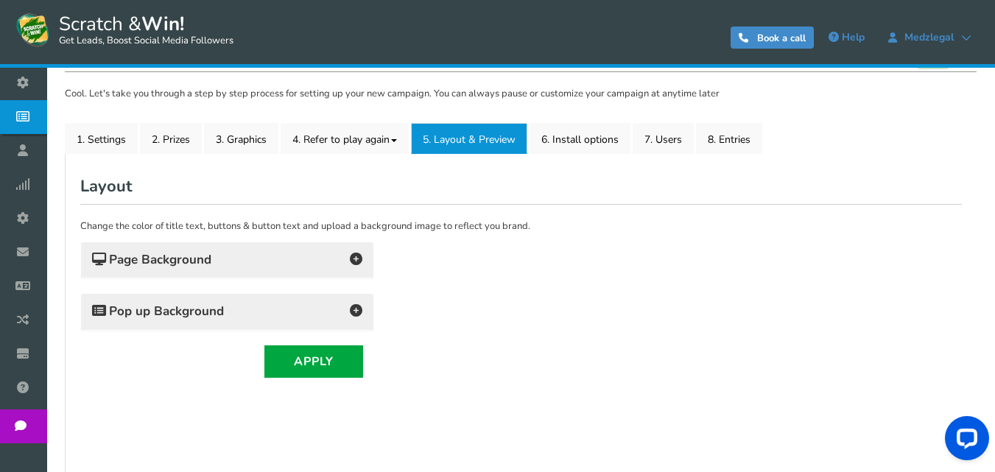
click at [592, 154] on div "General Lead Form Labels Fields setup Restrictions Allow users to play again af…" at bounding box center [521, 428] width 912 height 549
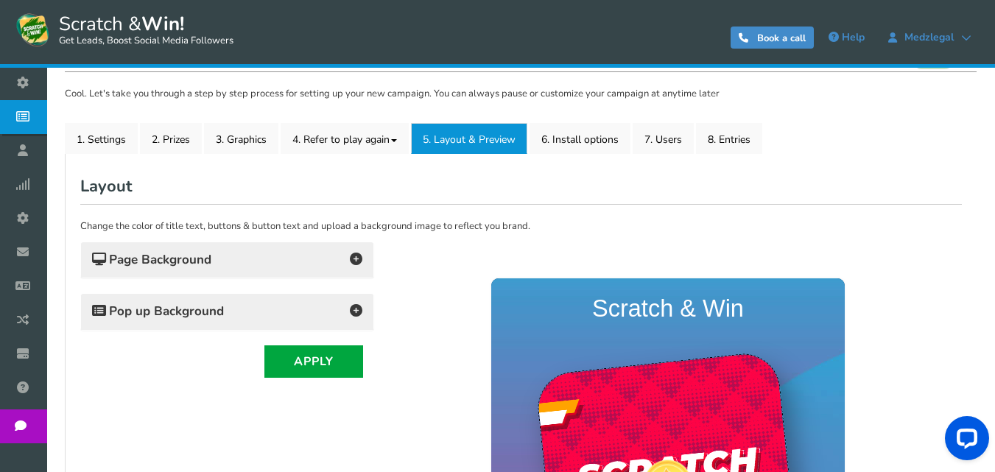
scroll to position [0, 0]
click at [592, 141] on link "6. Install options New" at bounding box center [580, 138] width 101 height 31
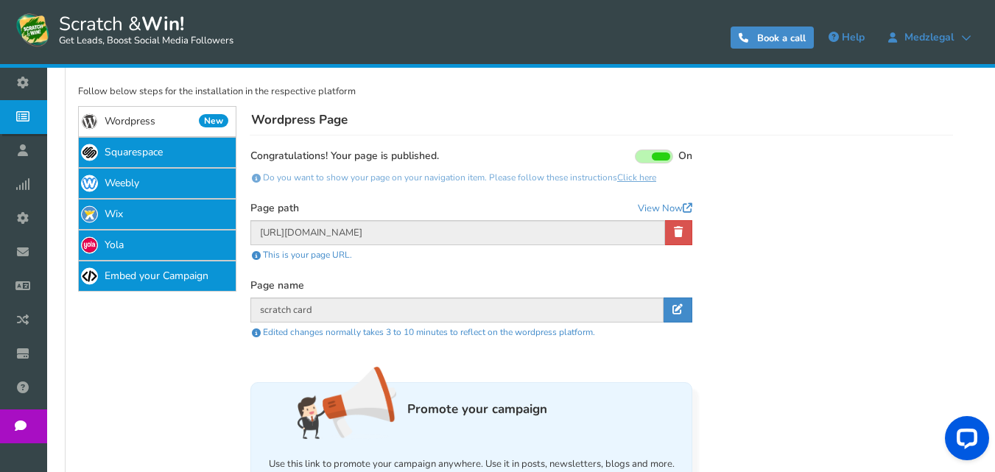
scroll to position [178, 0]
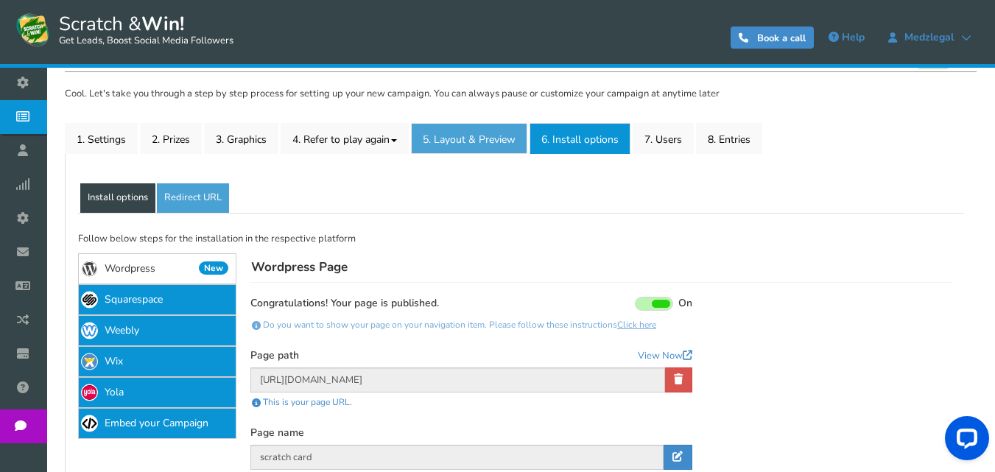
click at [490, 132] on link "5. Layout & Preview" at bounding box center [469, 138] width 116 height 31
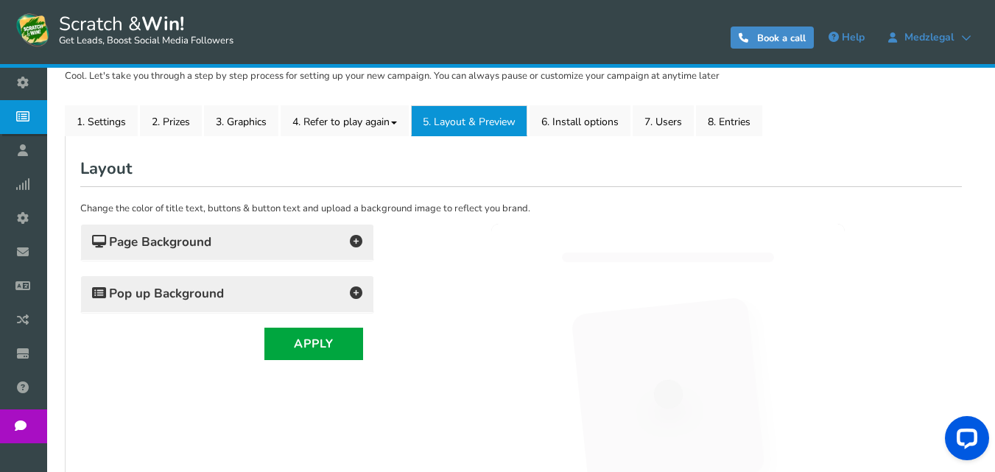
scroll to position [0, 0]
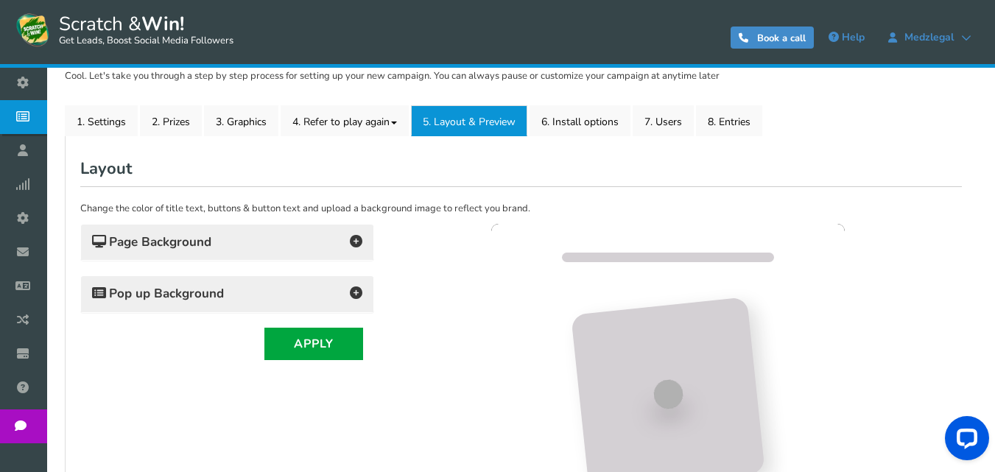
click at [305, 262] on div "Page Background Background Color : #428bca Background Image : ON OFF Upload Ima…" at bounding box center [227, 268] width 294 height 89
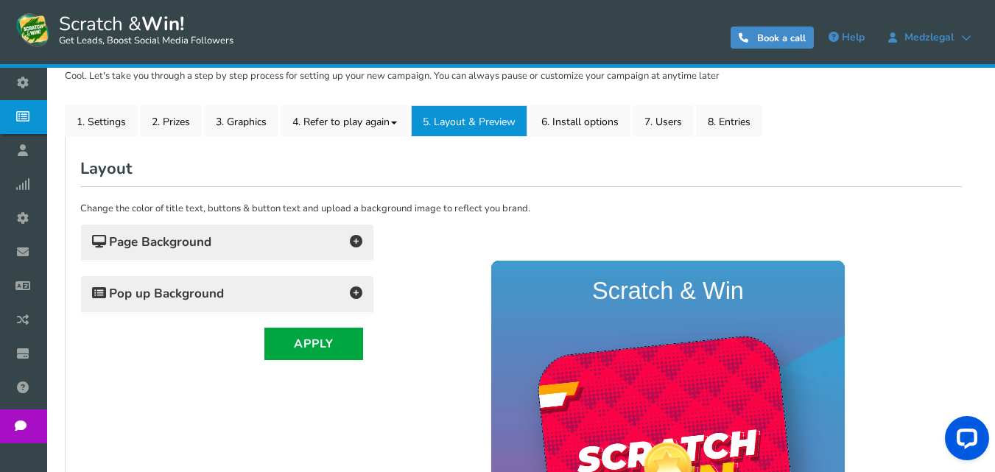
click at [315, 251] on h4 "Page Background" at bounding box center [227, 242] width 270 height 21
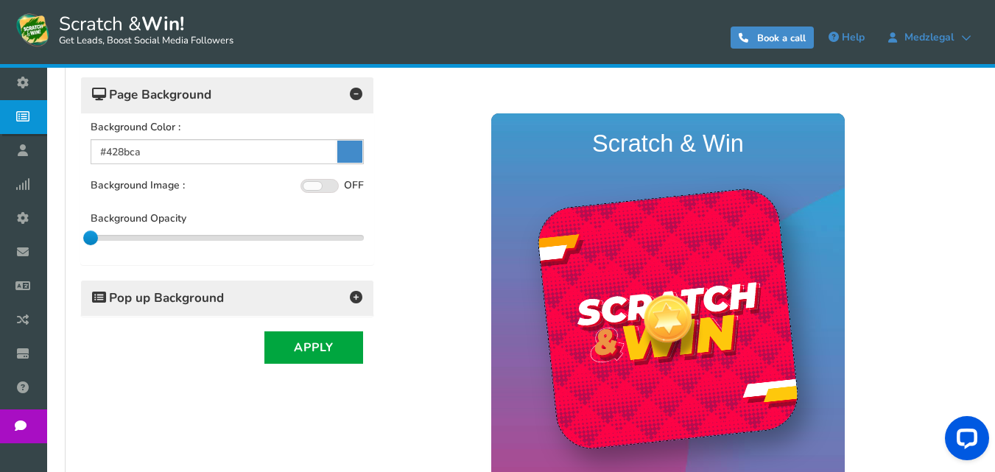
scroll to position [417, 0]
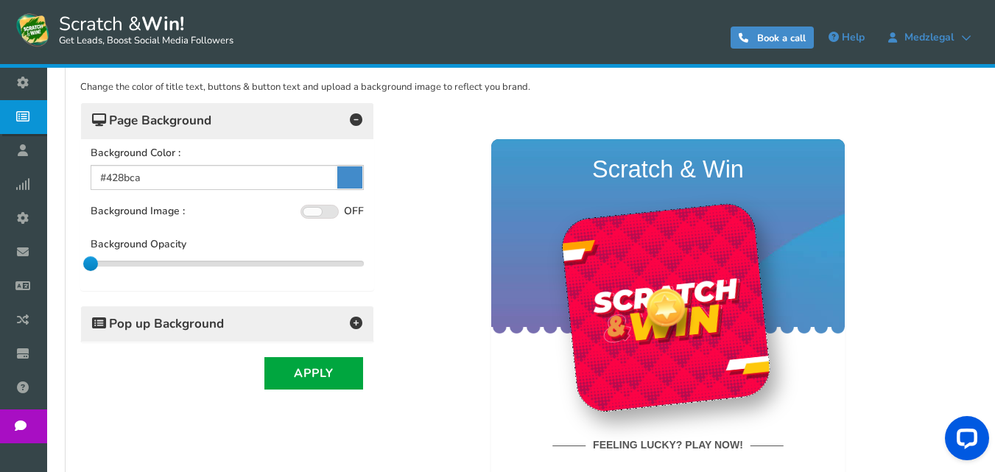
click at [314, 320] on h4 "Pop up Background" at bounding box center [227, 324] width 270 height 21
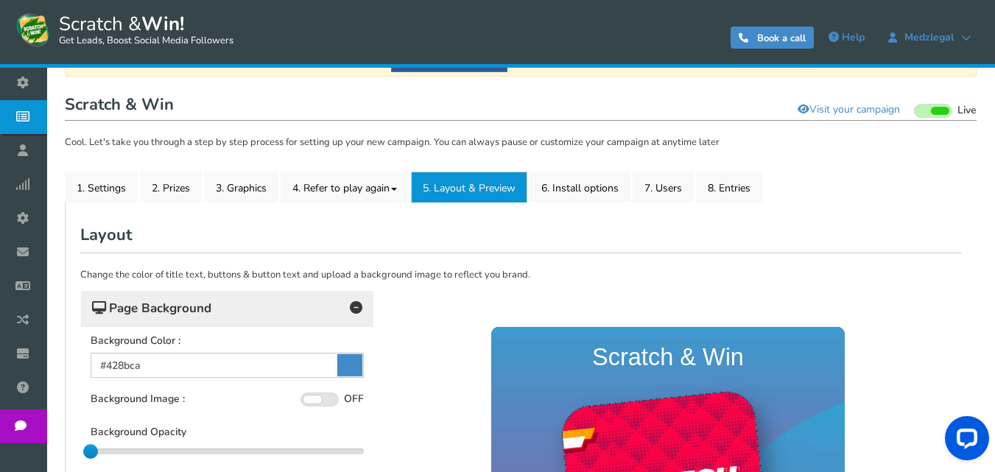
scroll to position [97, 0]
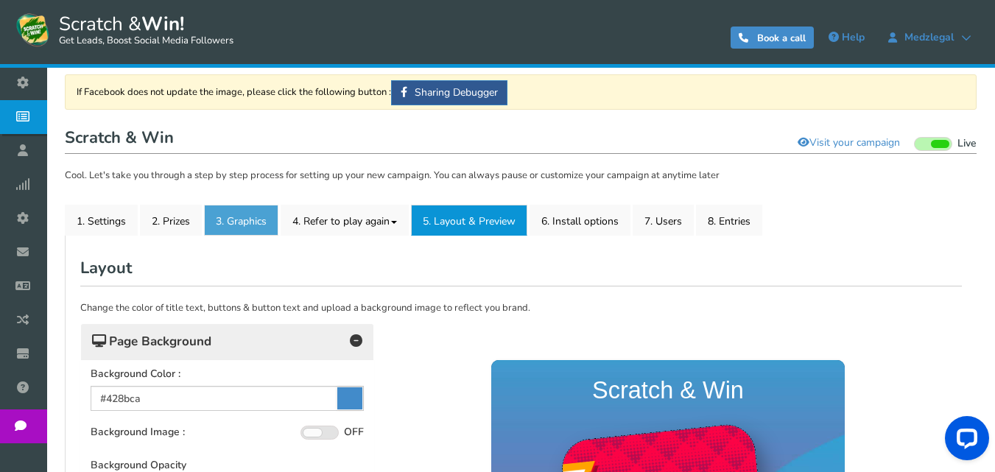
click at [249, 224] on link "3. Graphics" at bounding box center [241, 220] width 74 height 31
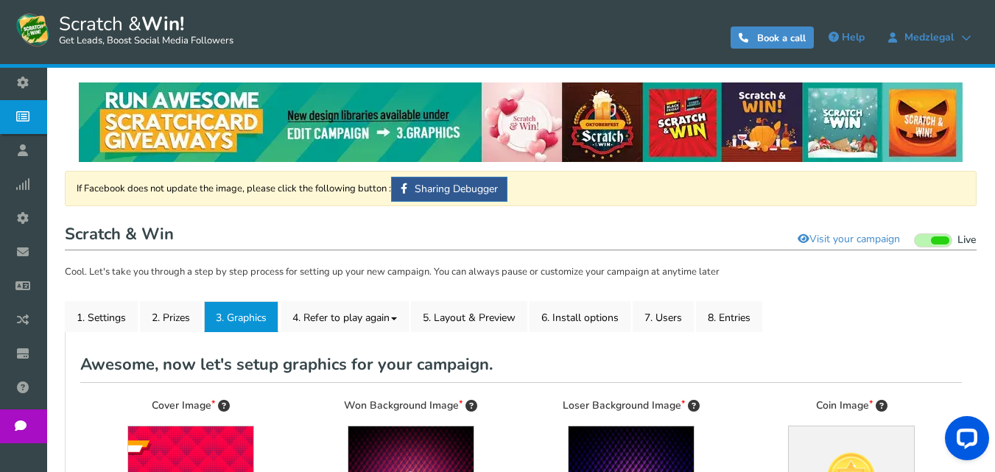
scroll to position [74, 0]
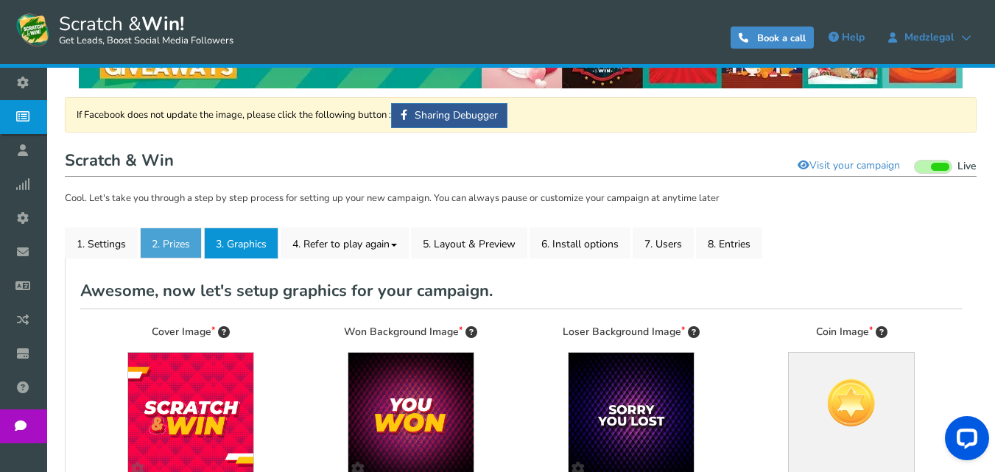
click at [178, 244] on link "2. Prizes" at bounding box center [171, 243] width 62 height 31
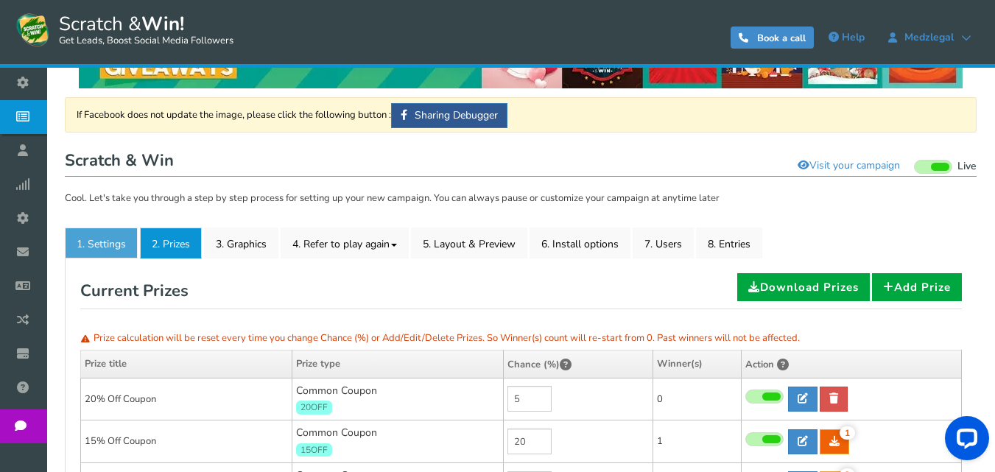
click at [105, 250] on link "1. Settings" at bounding box center [101, 243] width 73 height 31
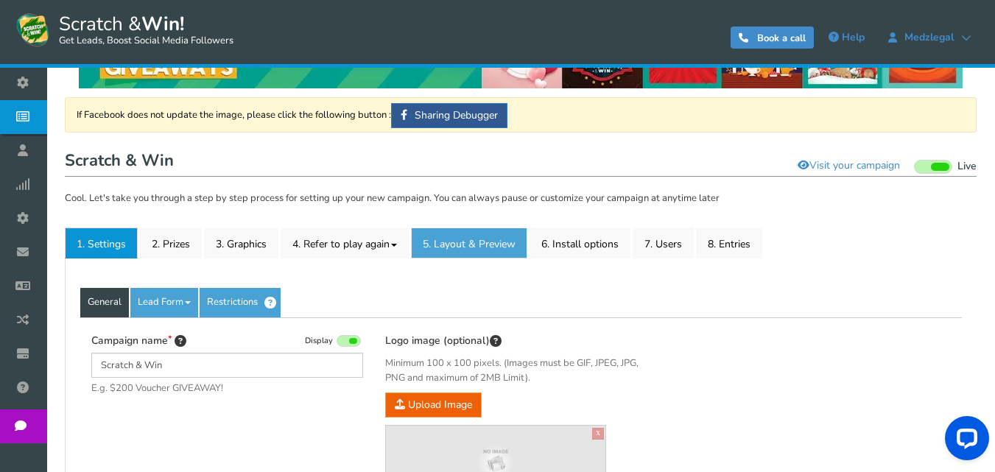
click at [515, 255] on link "5. Layout & Preview" at bounding box center [469, 243] width 116 height 31
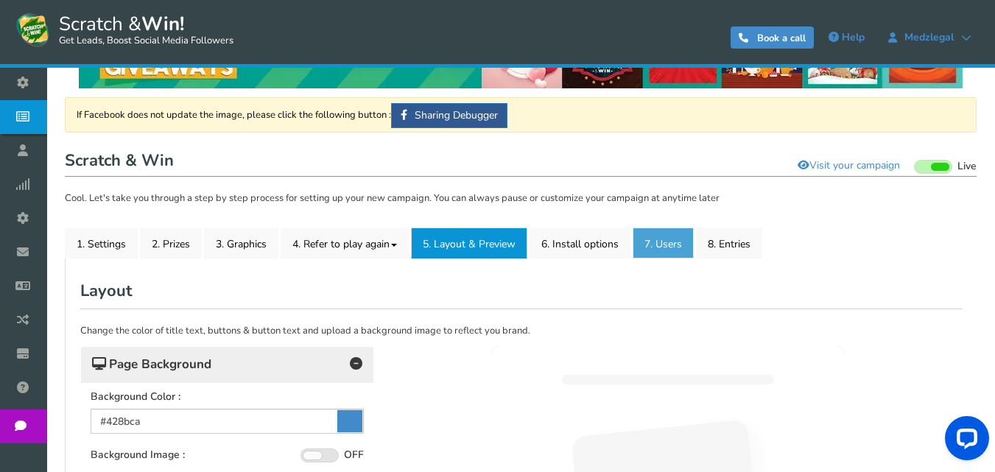
scroll to position [0, 0]
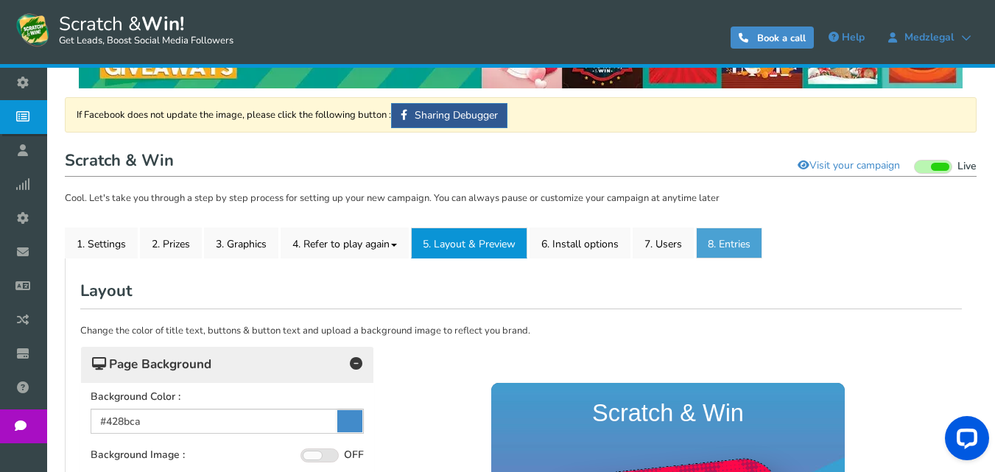
click at [751, 240] on link "8. Entries" at bounding box center [729, 243] width 66 height 31
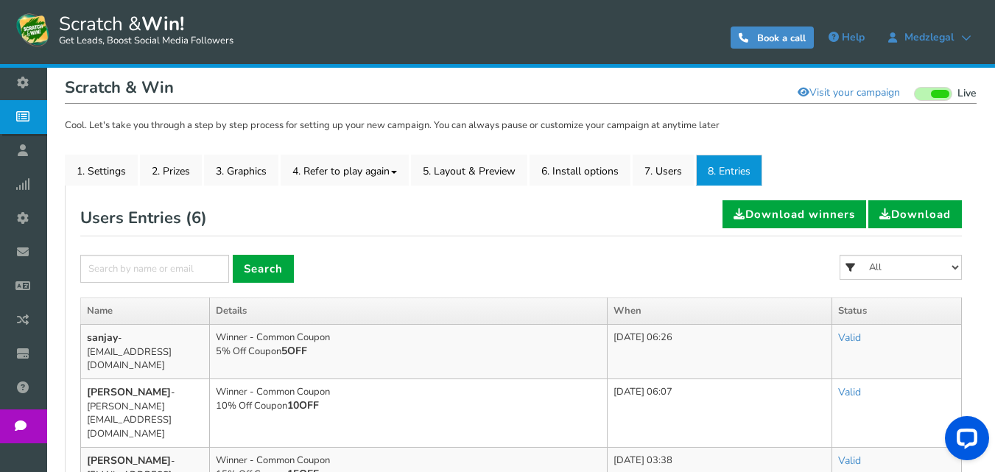
scroll to position [86, 0]
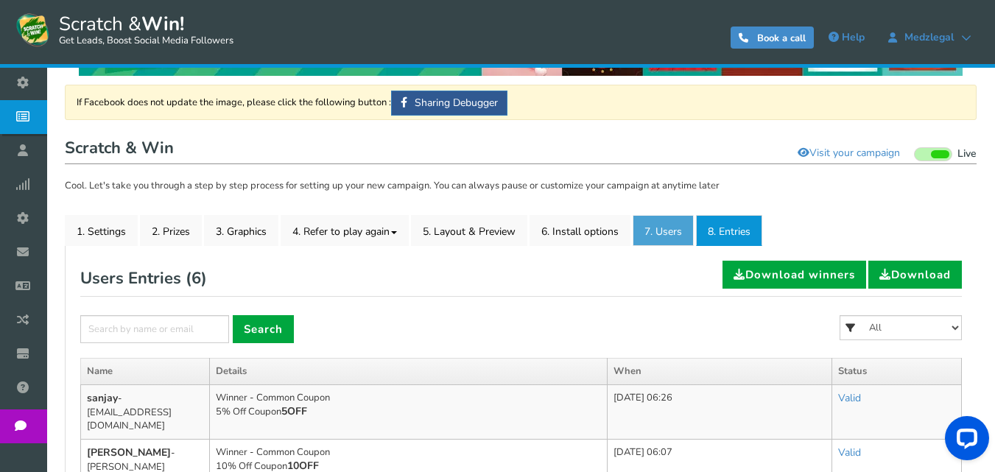
click at [668, 228] on link "7. Users" at bounding box center [663, 230] width 61 height 31
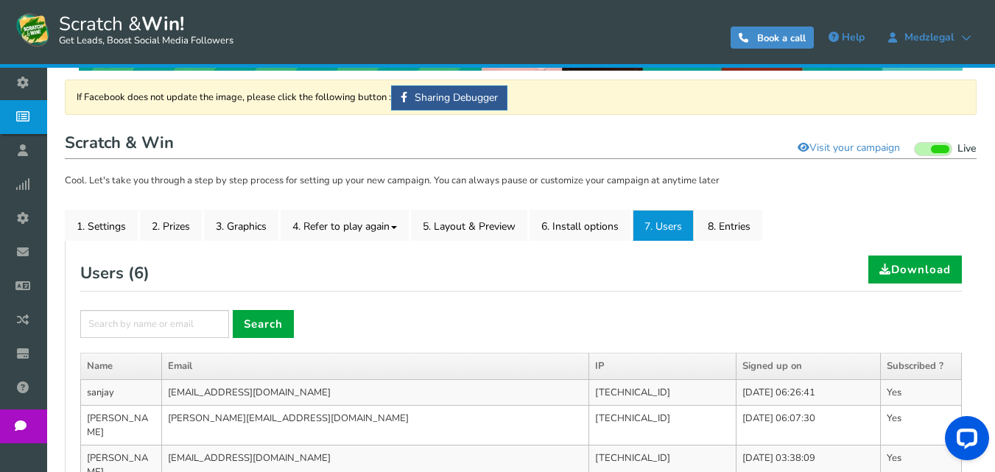
scroll to position [91, 0]
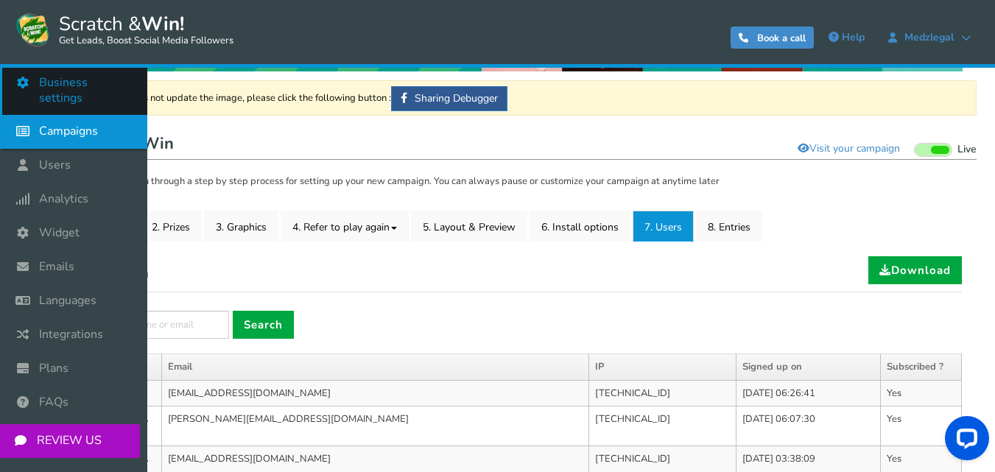
click at [77, 85] on span "Business settings" at bounding box center [86, 90] width 94 height 31
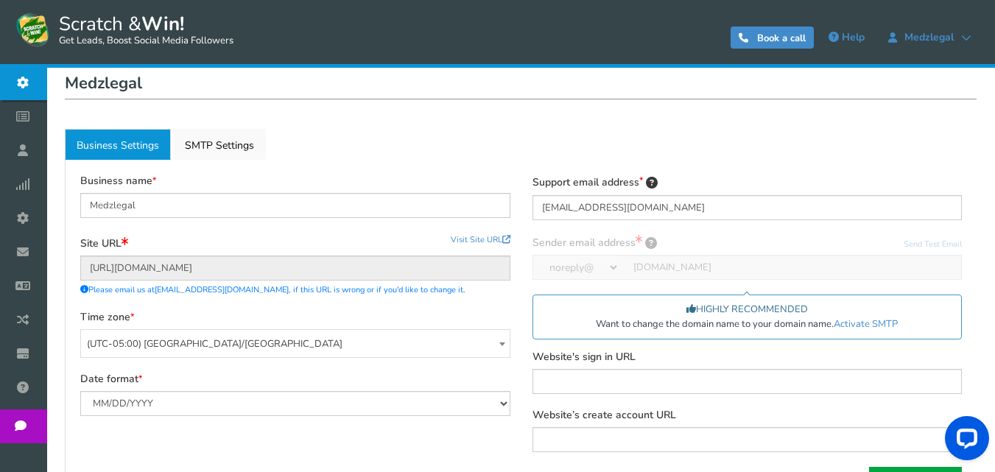
scroll to position [144, 0]
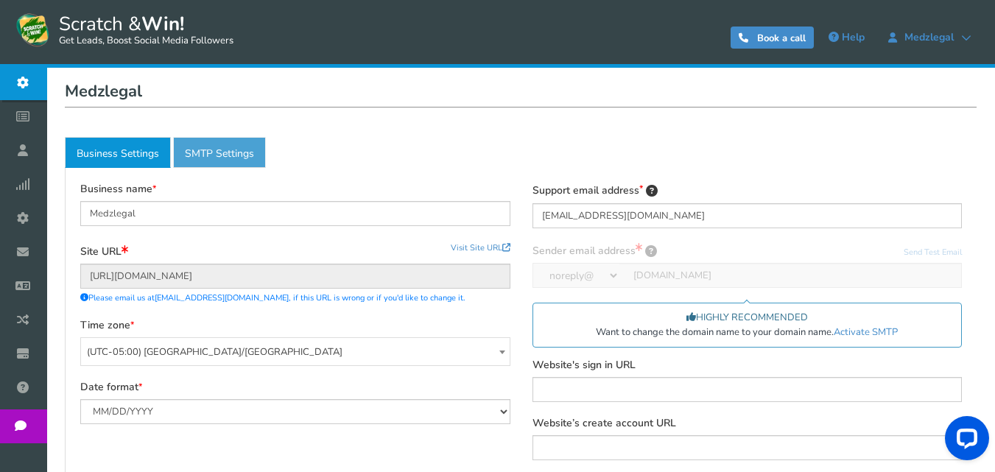
click at [243, 164] on link "Active SMTP Settings" at bounding box center [219, 152] width 93 height 31
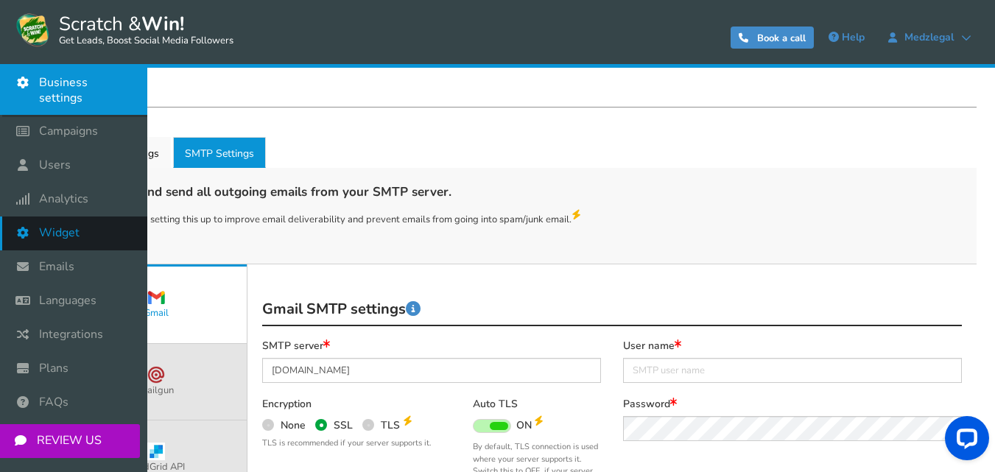
click at [64, 225] on span "Widget" at bounding box center [59, 232] width 41 height 15
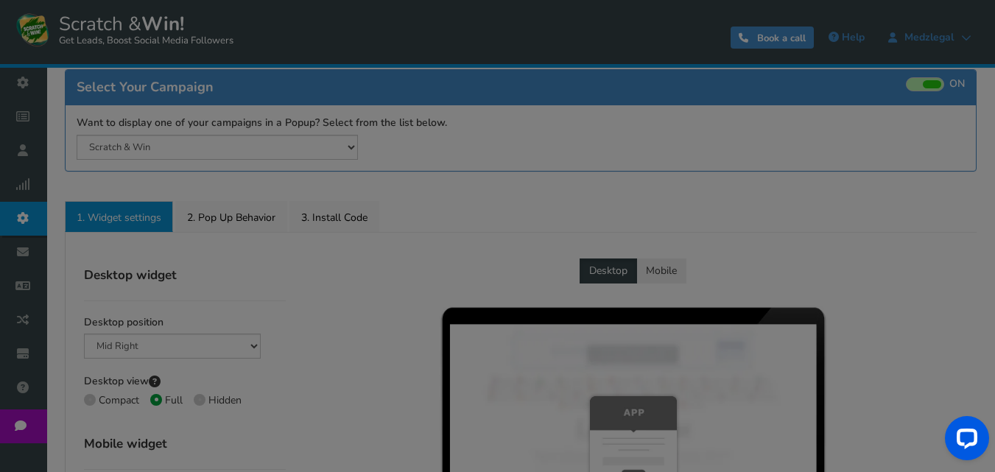
radio input "true"
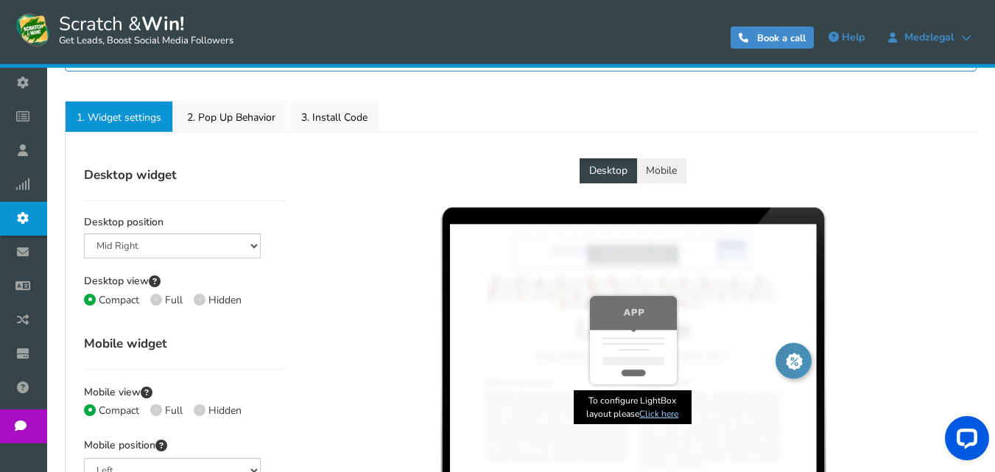
scroll to position [247, 0]
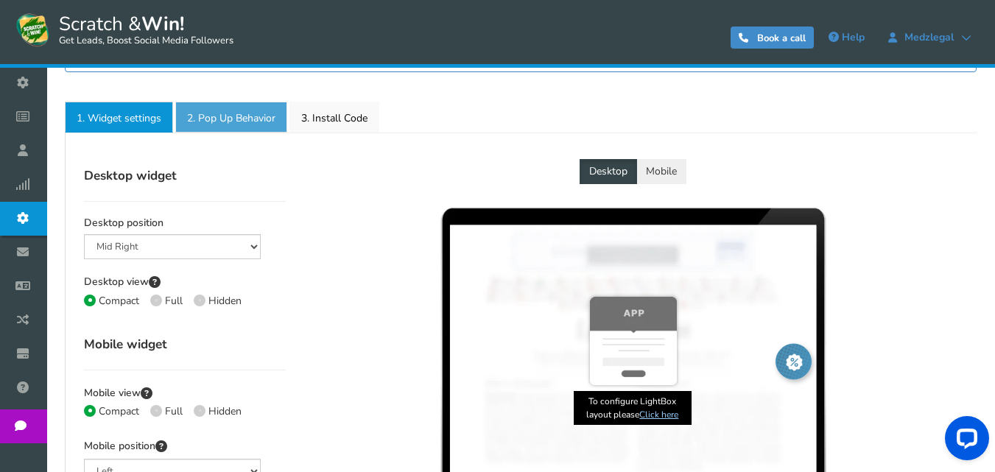
click at [224, 120] on link "2. Pop Up Behavior" at bounding box center [231, 117] width 112 height 31
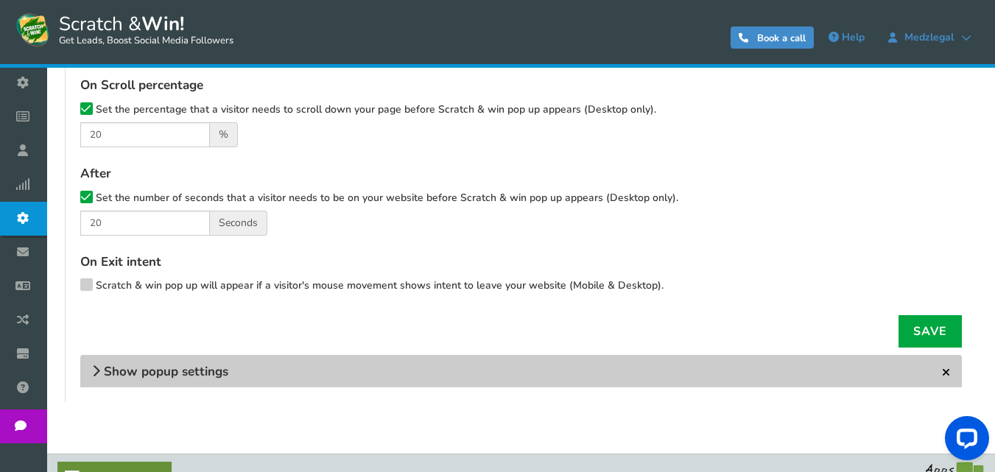
scroll to position [495, 0]
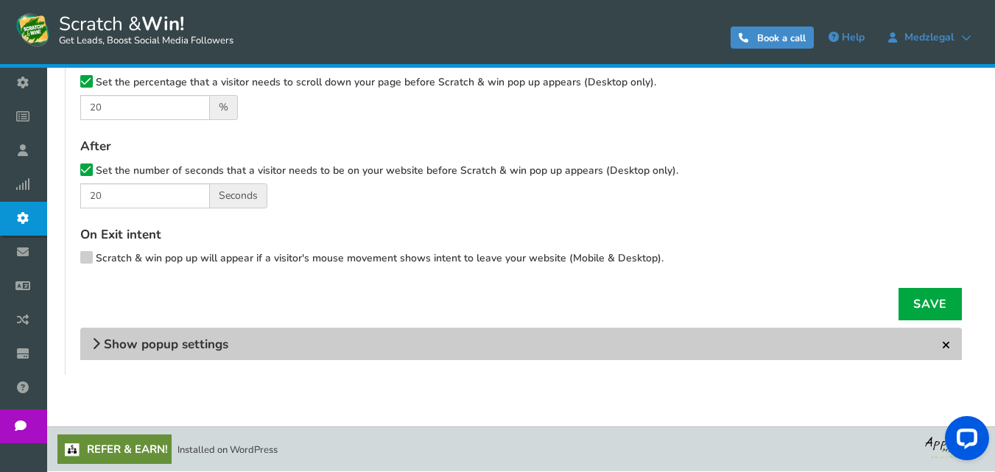
click at [255, 342] on h4 "Show popup settings" at bounding box center [521, 344] width 882 height 32
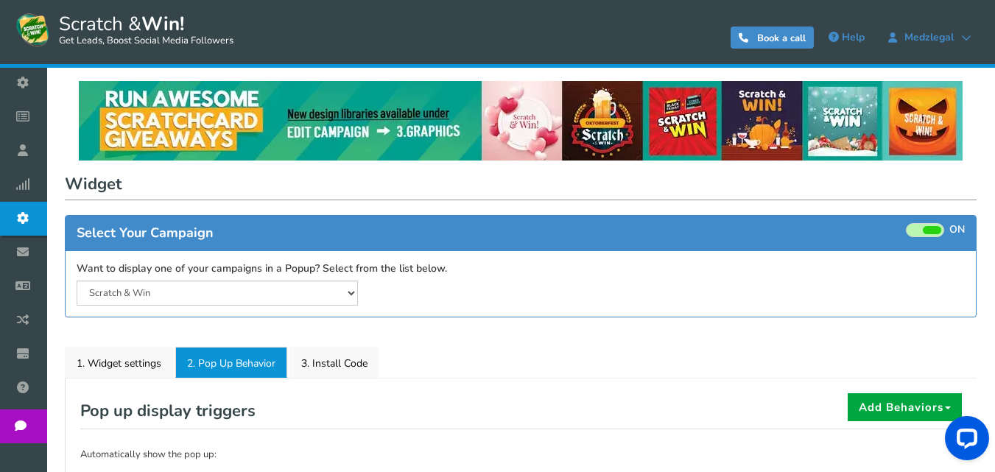
scroll to position [0, 0]
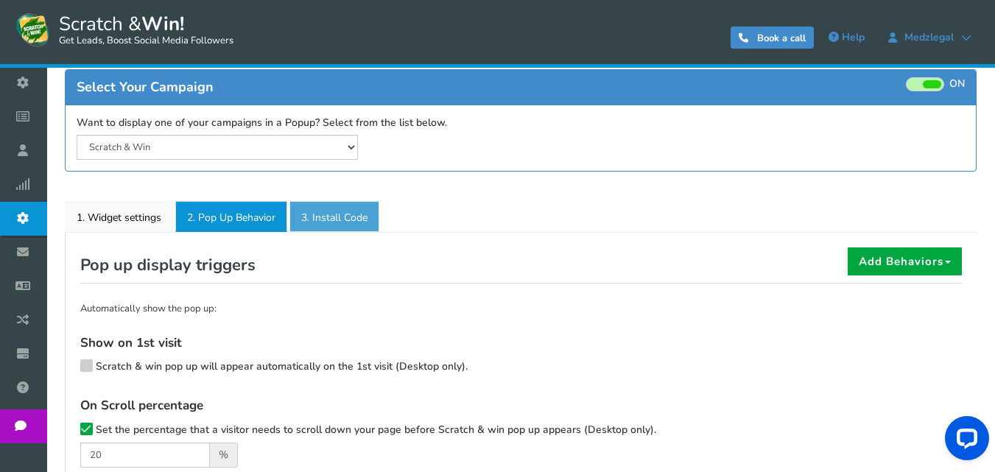
click at [347, 215] on link "3. Install Code" at bounding box center [335, 216] width 90 height 31
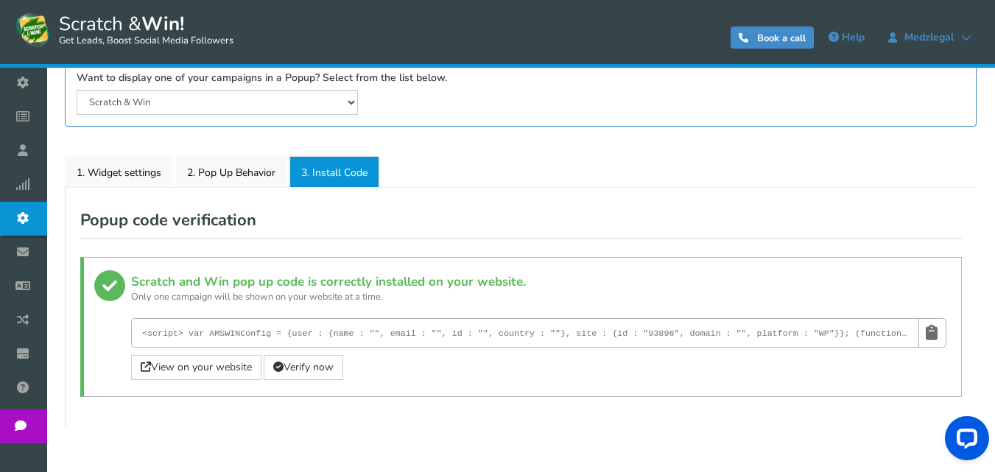
scroll to position [244, 0]
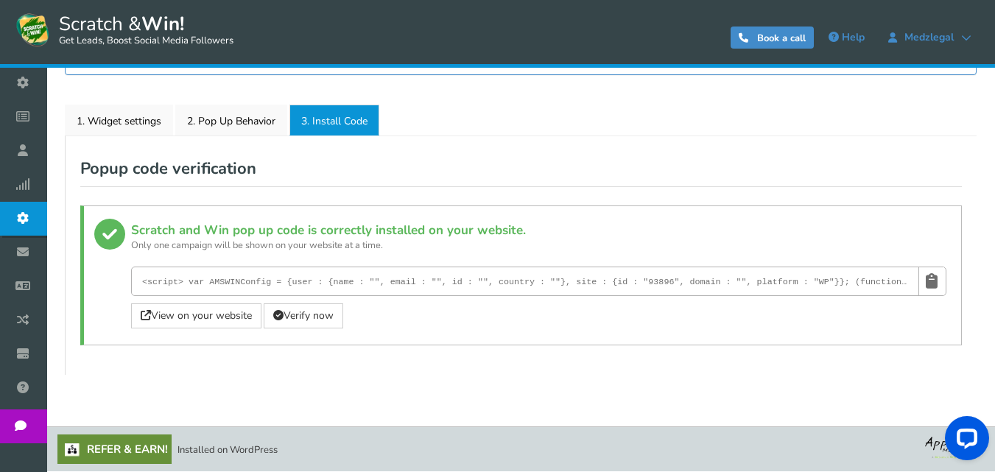
click at [441, 340] on div "Scratch and Win pop up code is correctly installed on your website. Only one ca…" at bounding box center [521, 275] width 882 height 139
drag, startPoint x: 642, startPoint y: 287, endPoint x: 920, endPoint y: 278, distance: 277.9
click at [920, 278] on p "<script> var AMSWINConfig = {user : {name : "", email : "", id : "", country : …" at bounding box center [539, 281] width 816 height 29
click at [842, 244] on small "Only one campaign will be shown on your website at a time." at bounding box center [539, 248] width 816 height 15
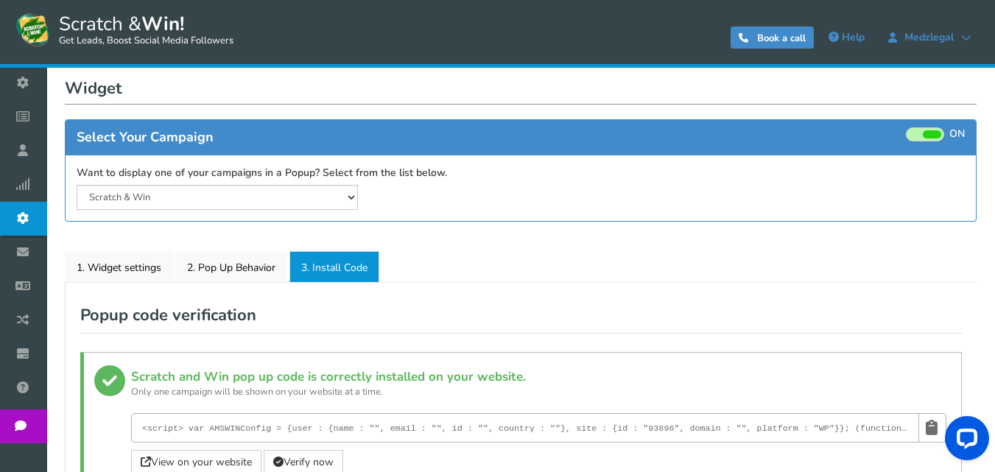
scroll to position [97, 0]
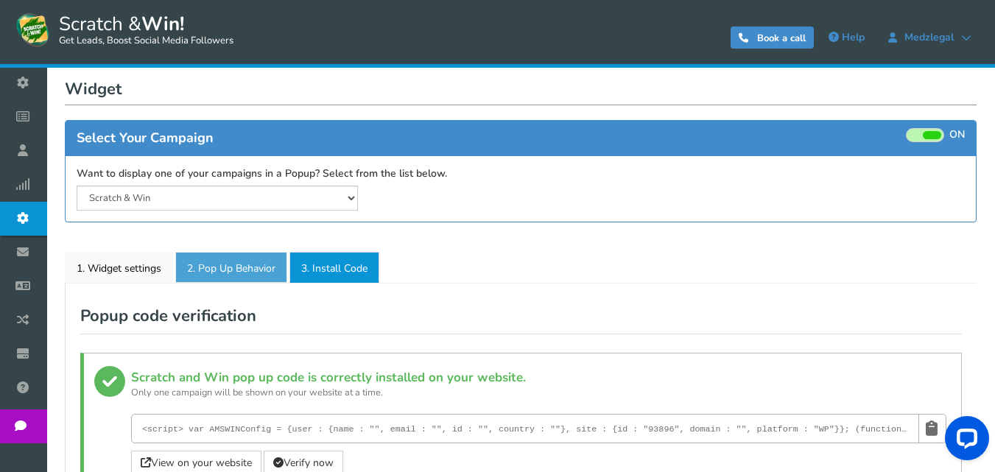
click at [234, 268] on link "2. Pop Up Behavior" at bounding box center [231, 267] width 112 height 31
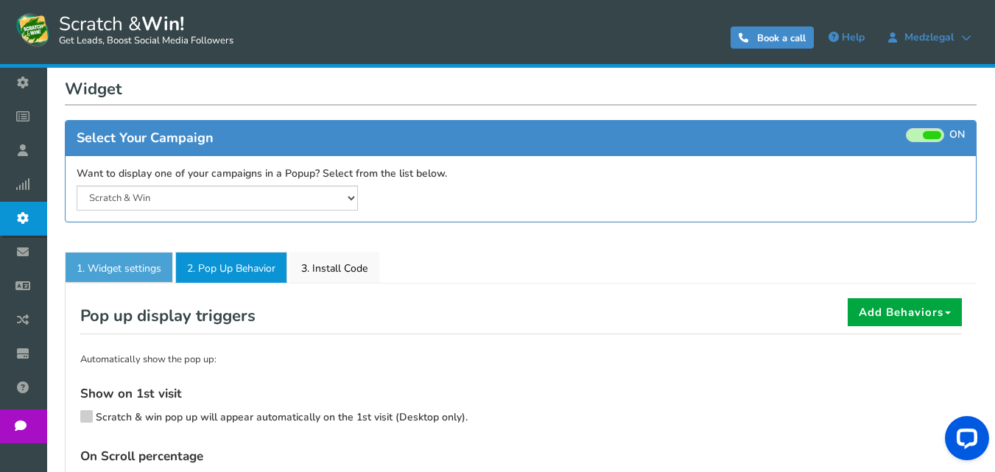
click at [116, 268] on link "1. Widget settings" at bounding box center [119, 267] width 108 height 31
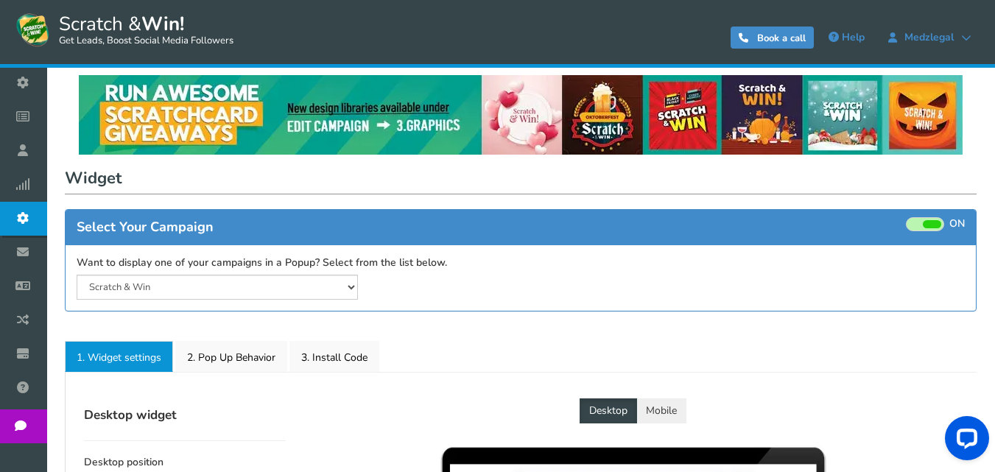
scroll to position [0, 0]
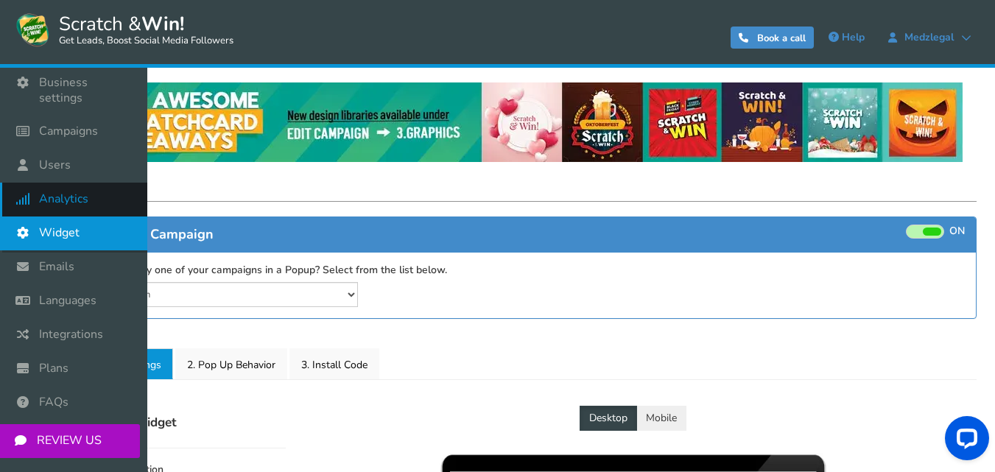
click at [55, 192] on span "Analytics" at bounding box center [63, 199] width 49 height 15
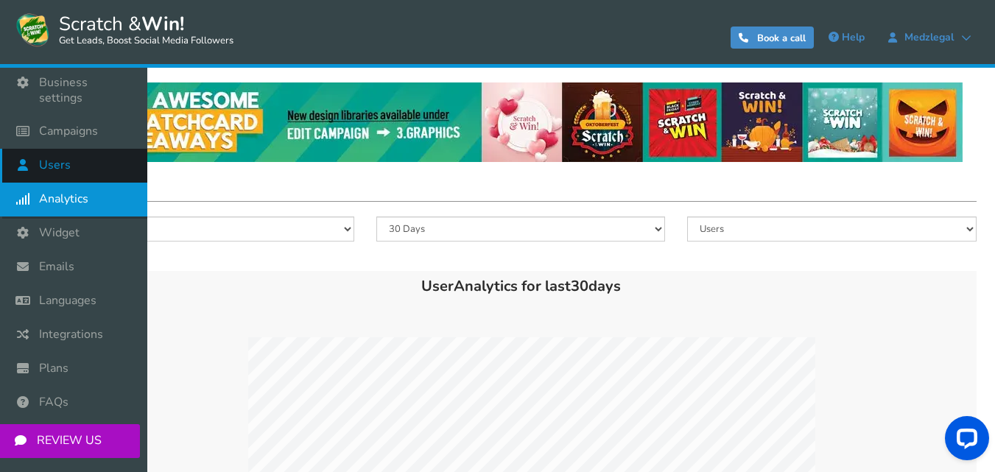
click at [52, 158] on span "Users" at bounding box center [55, 165] width 32 height 15
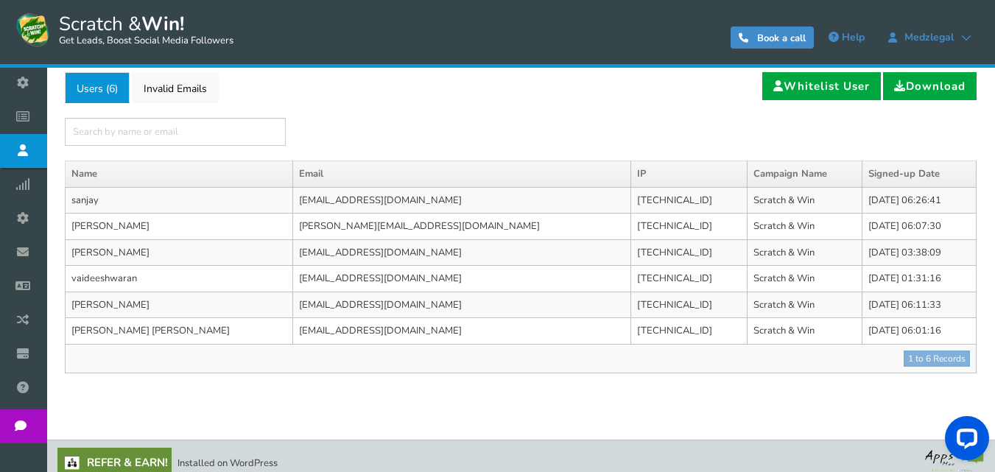
scroll to position [112, 0]
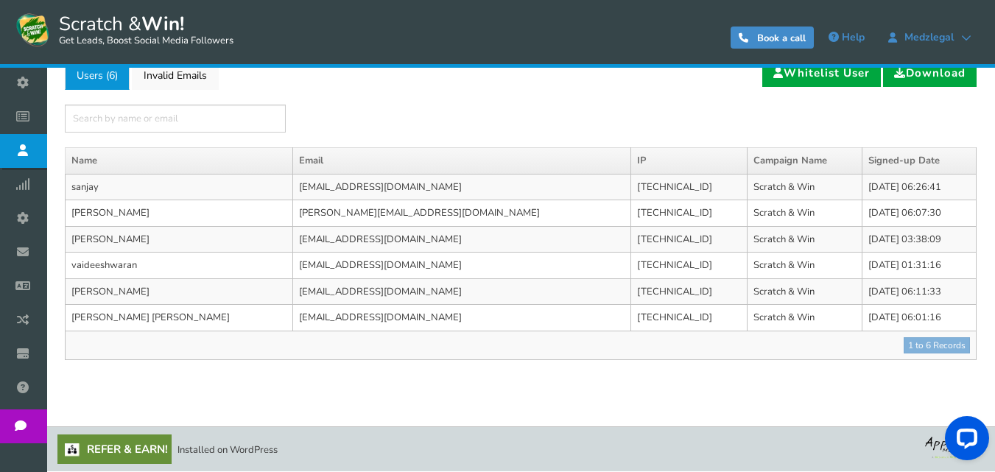
click at [293, 186] on td "[EMAIL_ADDRESS][DOMAIN_NAME]" at bounding box center [462, 187] width 338 height 27
click at [149, 188] on td "sanjay" at bounding box center [180, 187] width 228 height 27
click at [748, 183] on td "Scratch & Win" at bounding box center [805, 187] width 115 height 27
click at [748, 178] on td "Scratch & Win" at bounding box center [805, 187] width 115 height 27
click at [863, 177] on td "[DATE] 06:26:41" at bounding box center [920, 187] width 114 height 27
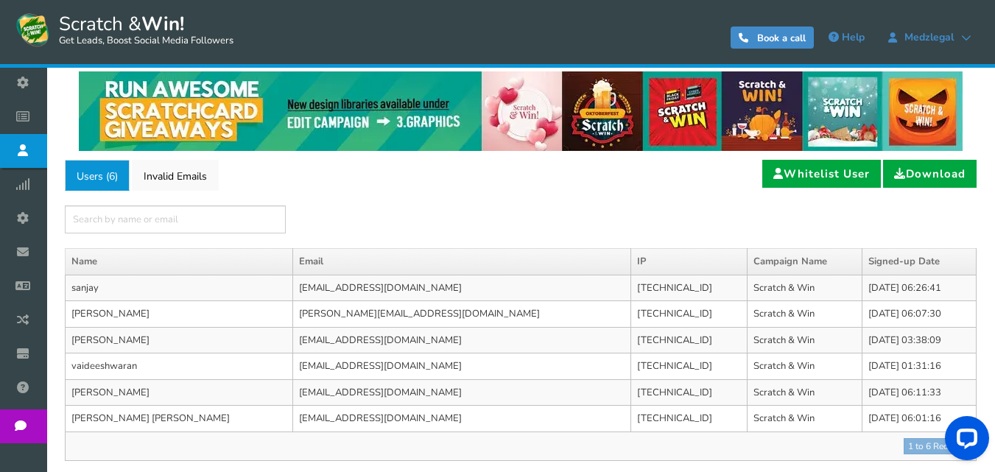
scroll to position [0, 0]
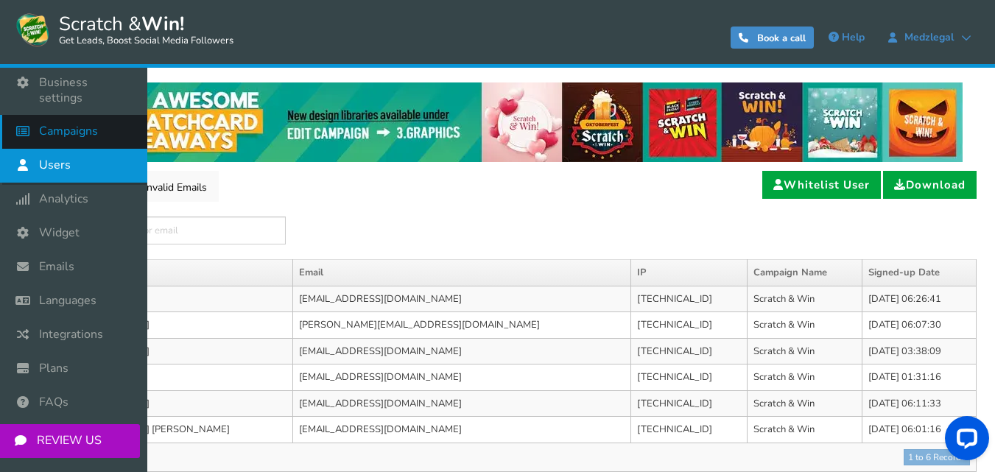
click at [76, 124] on span "Campaigns" at bounding box center [68, 131] width 59 height 15
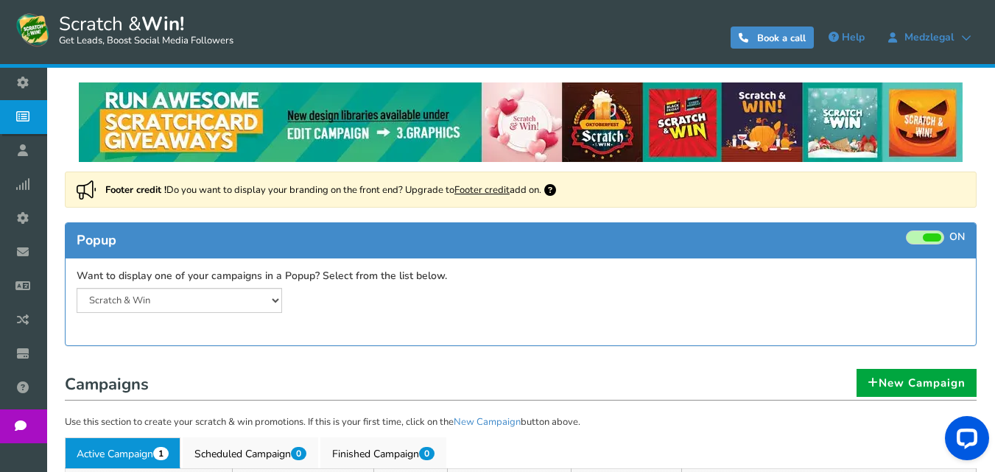
scroll to position [74, 0]
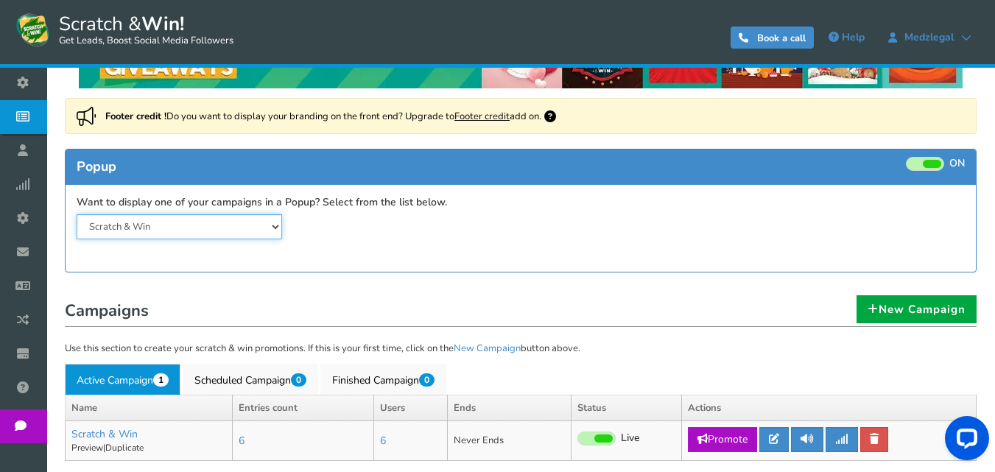
click at [216, 223] on select "Scratch & Win" at bounding box center [180, 226] width 206 height 25
drag, startPoint x: 216, startPoint y: 223, endPoint x: 231, endPoint y: 231, distance: 16.8
click at [216, 223] on select "Scratch & Win" at bounding box center [180, 226] width 206 height 25
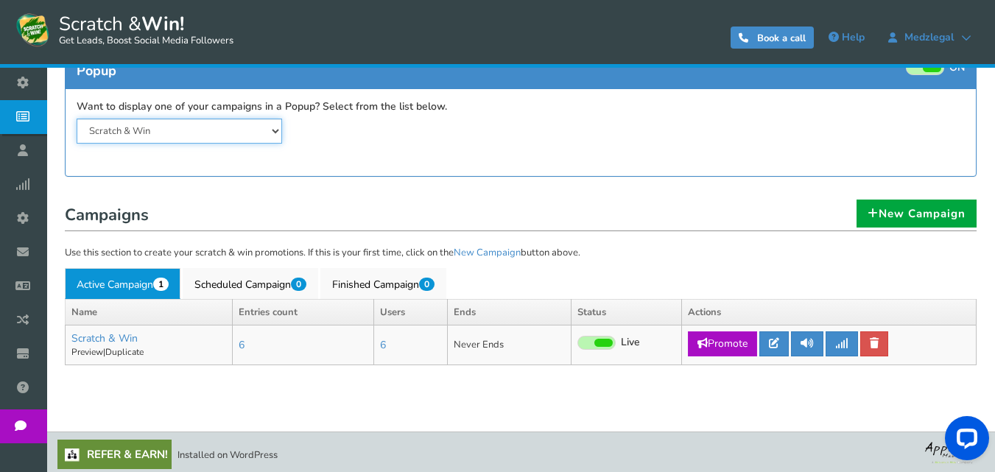
scroll to position [175, 0]
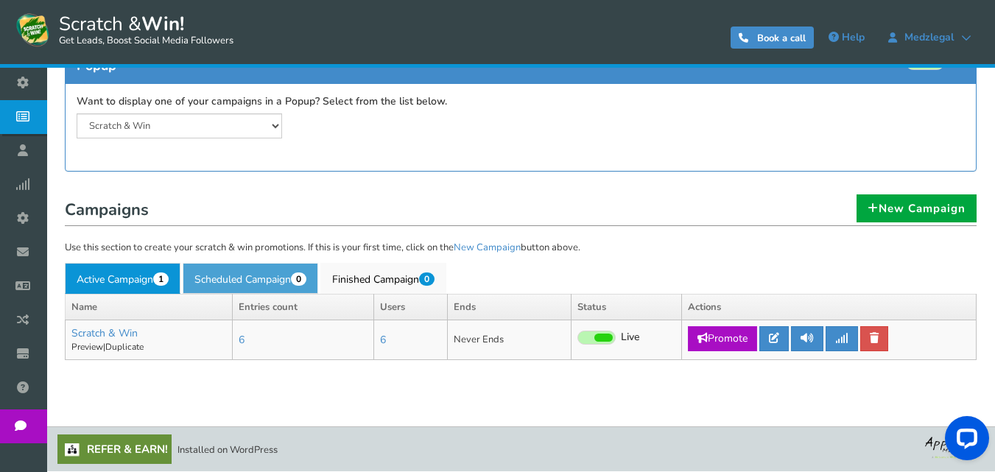
click at [293, 276] on link "Scheduled Campaign 0" at bounding box center [251, 278] width 136 height 31
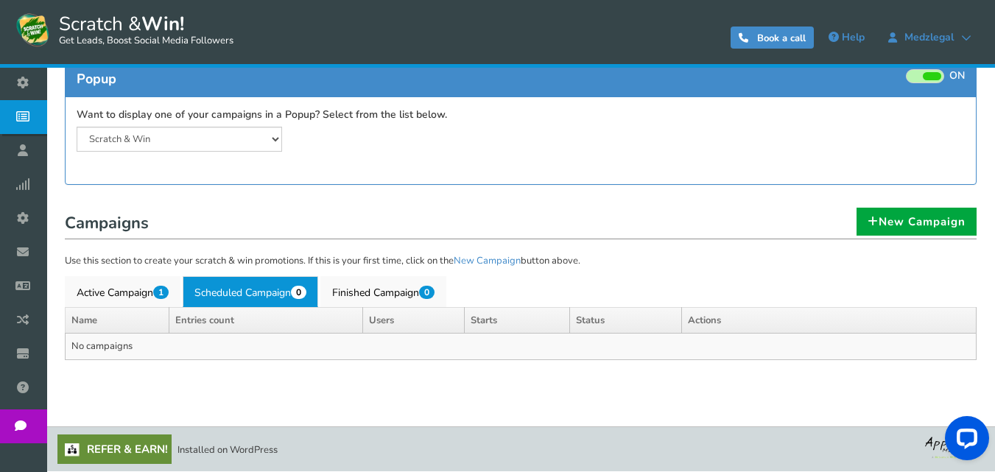
scroll to position [161, 0]
click at [424, 278] on link "Finished Campaign 0" at bounding box center [383, 291] width 126 height 31
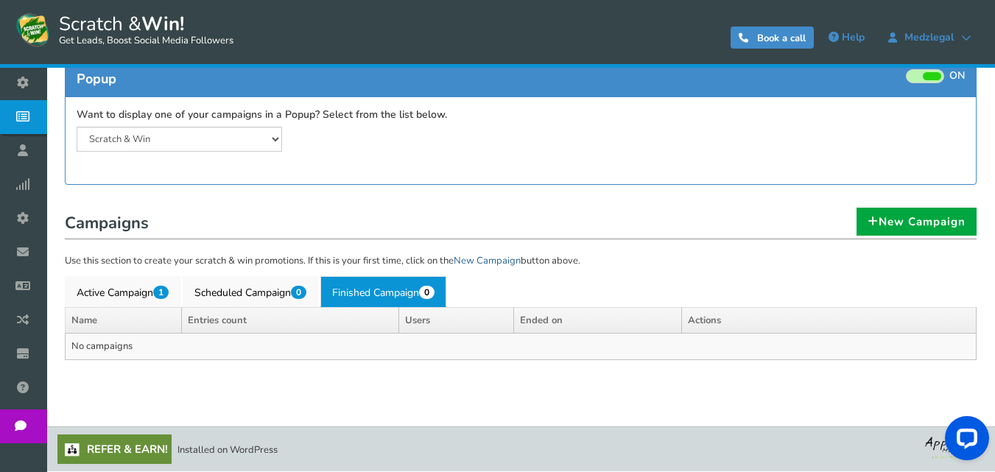
click at [486, 262] on link "New Campaign" at bounding box center [487, 260] width 67 height 13
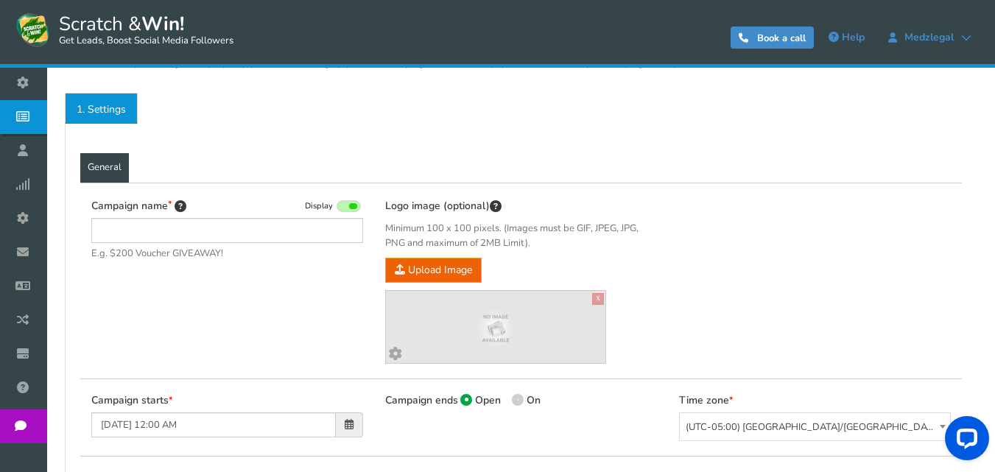
scroll to position [221, 0]
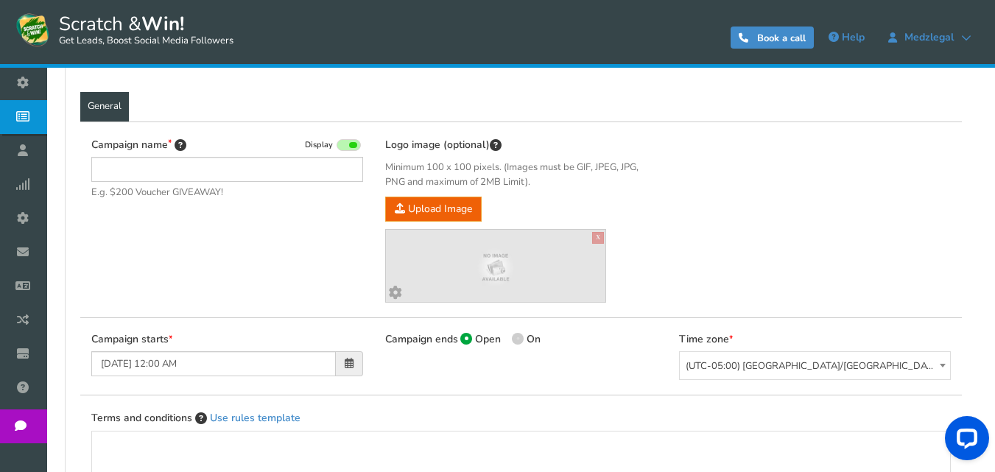
type input "Scratch & Win"
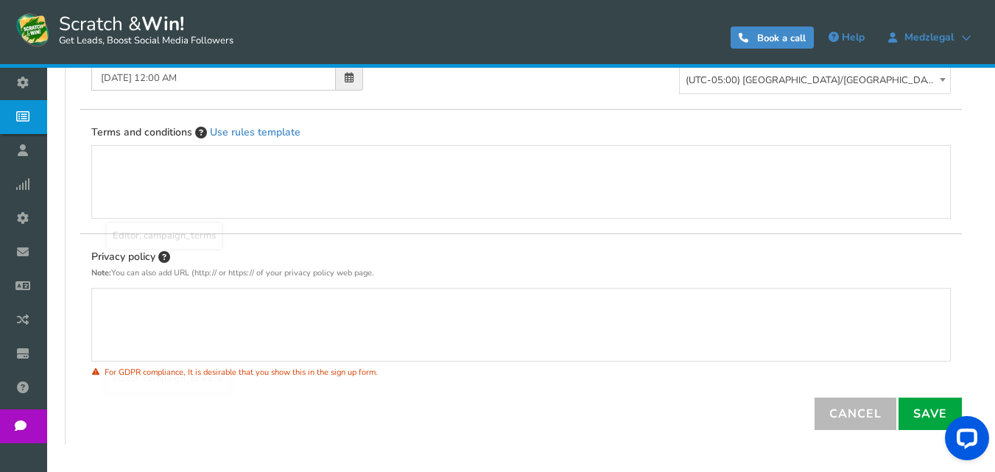
scroll to position [577, 0]
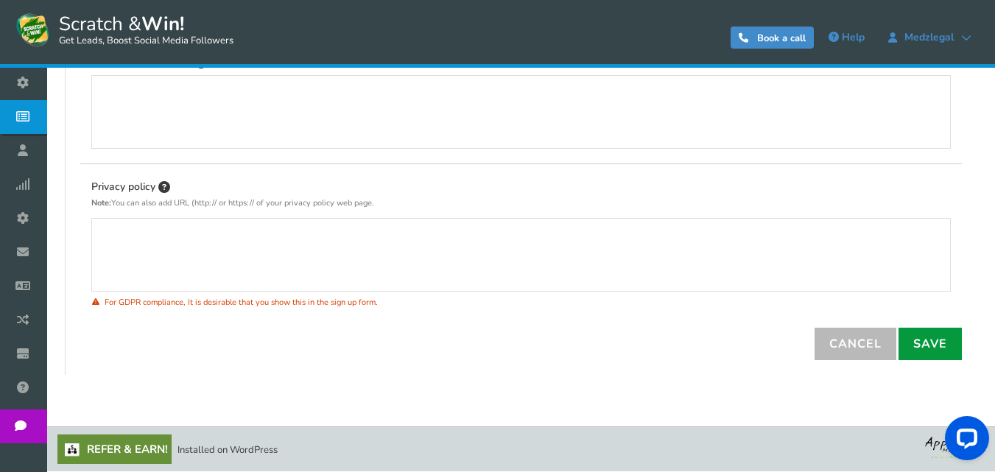
click at [922, 348] on link "Save" at bounding box center [930, 344] width 63 height 32
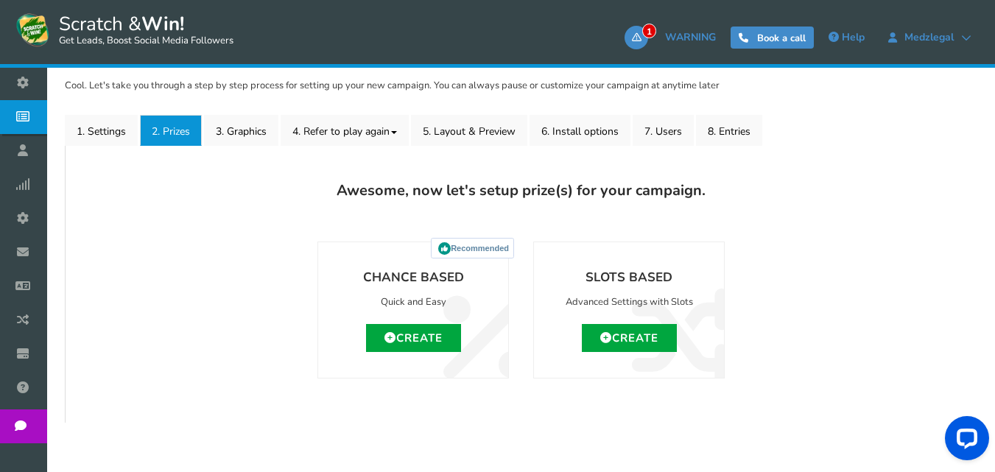
scroll to position [161, 0]
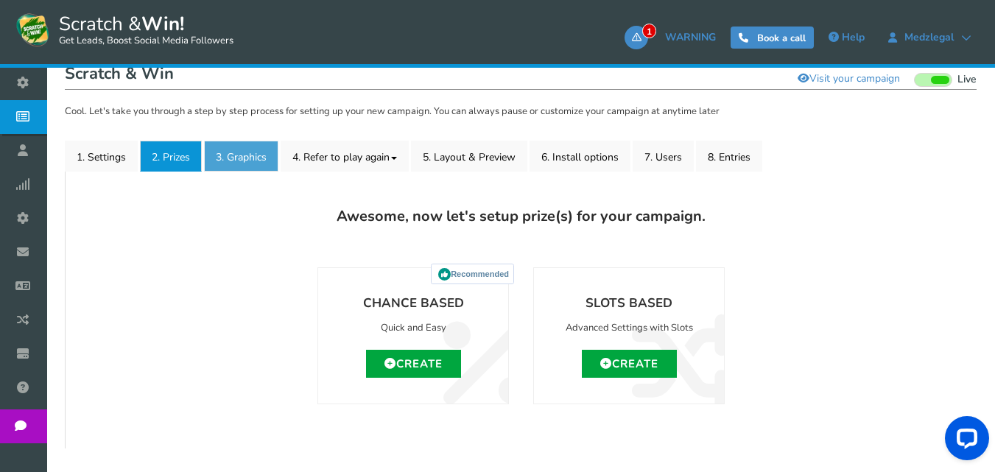
click at [241, 169] on link "3. Graphics" at bounding box center [241, 156] width 74 height 31
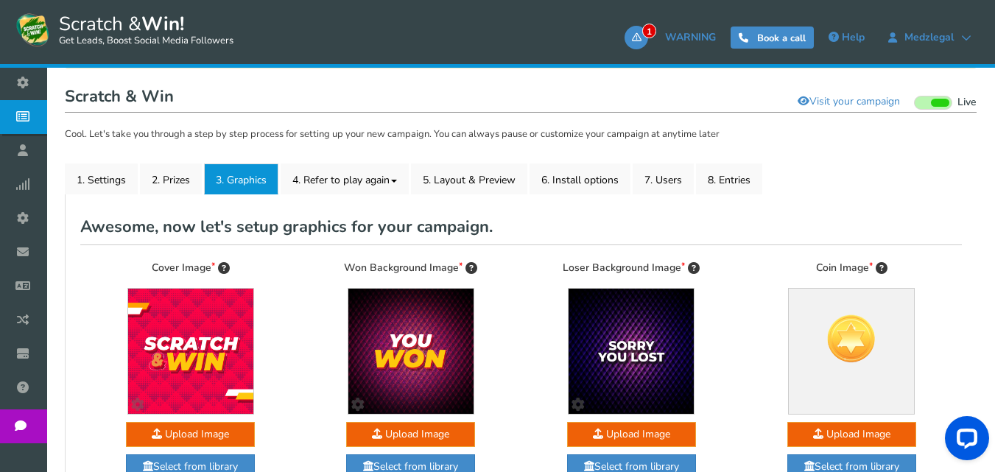
scroll to position [132, 0]
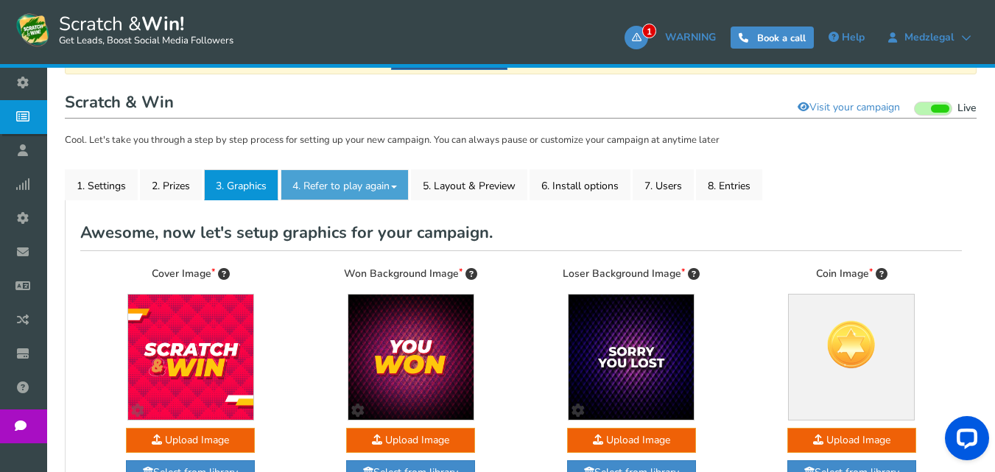
click at [363, 182] on link "4. Refer to play again" at bounding box center [345, 184] width 128 height 31
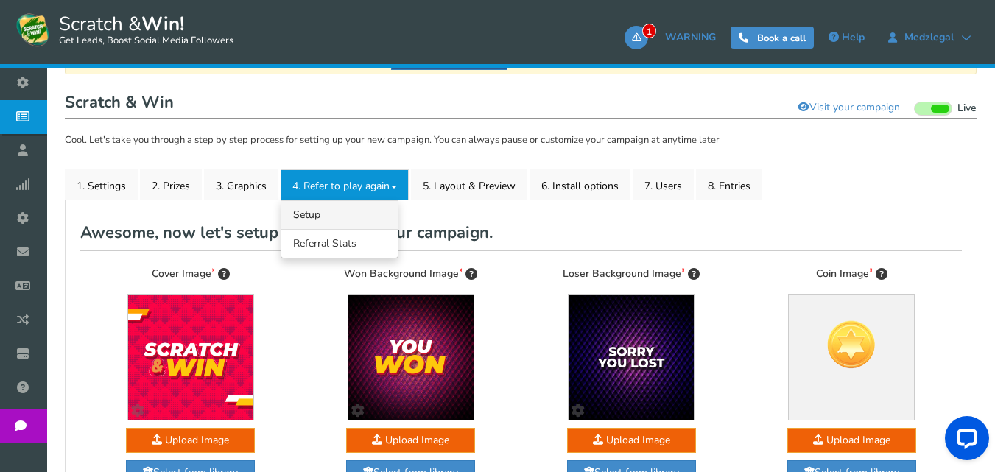
click at [359, 212] on link "4.1 Referrals Setup" at bounding box center [339, 214] width 116 height 29
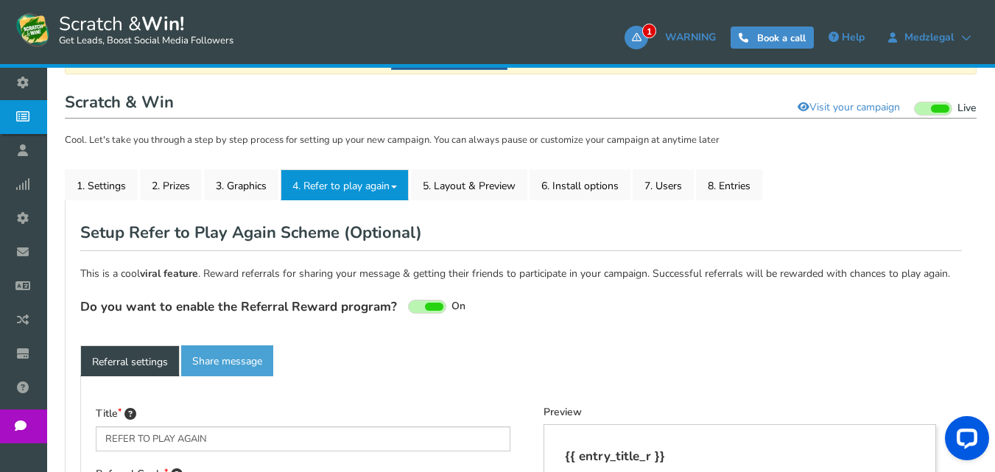
type textarea "Refer your friends and get more chances to win!"
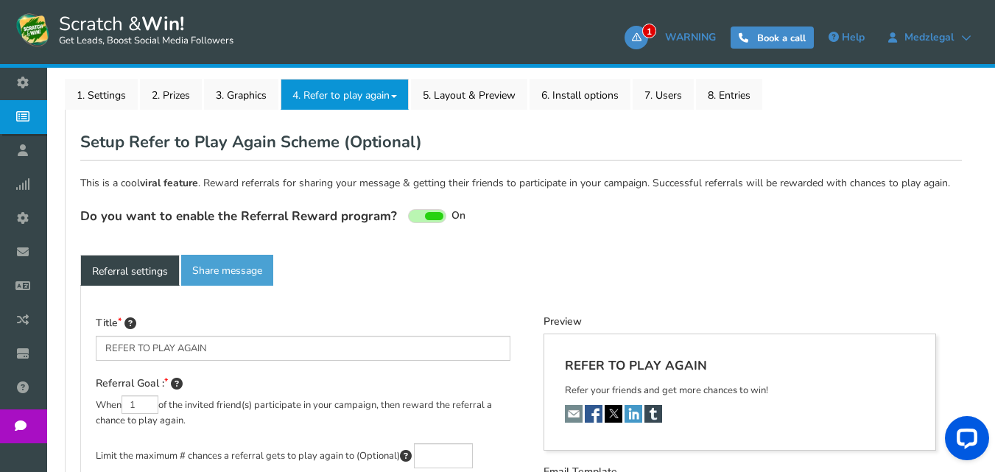
scroll to position [186, 0]
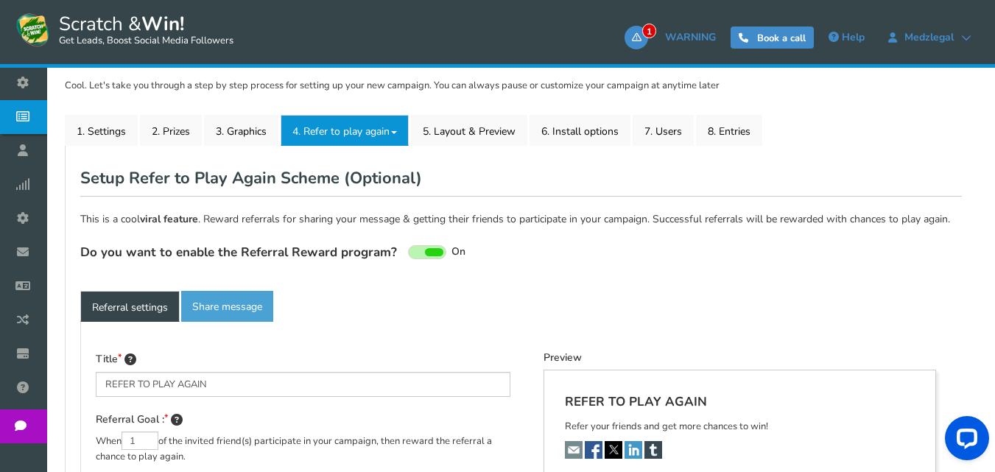
click at [371, 129] on link "4. Refer to play again" at bounding box center [345, 130] width 128 height 31
click at [356, 192] on link "4.2 Referral Stats" at bounding box center [339, 189] width 116 height 29
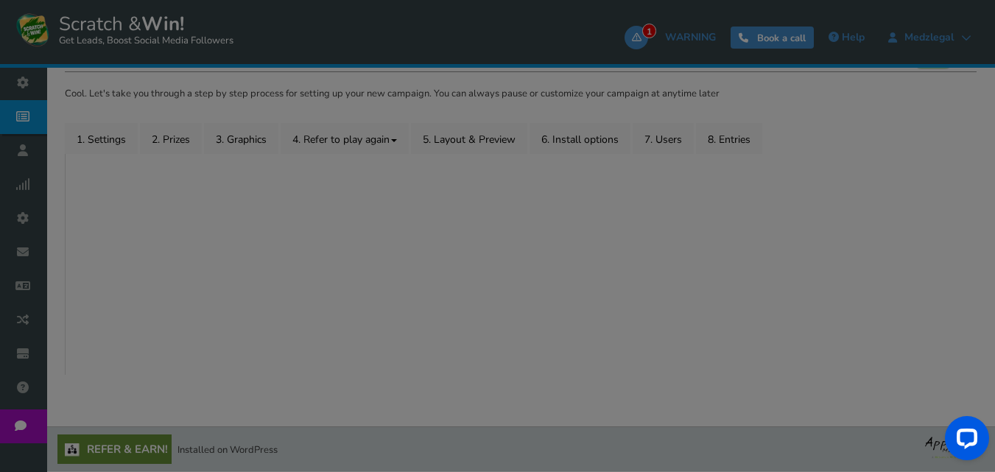
scroll to position [178, 0]
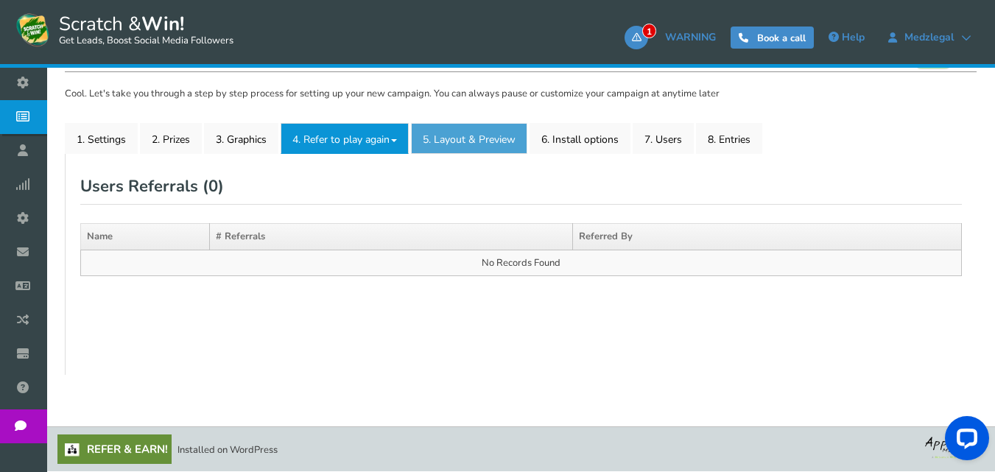
click at [488, 144] on link "5. Layout & Preview" at bounding box center [469, 138] width 116 height 31
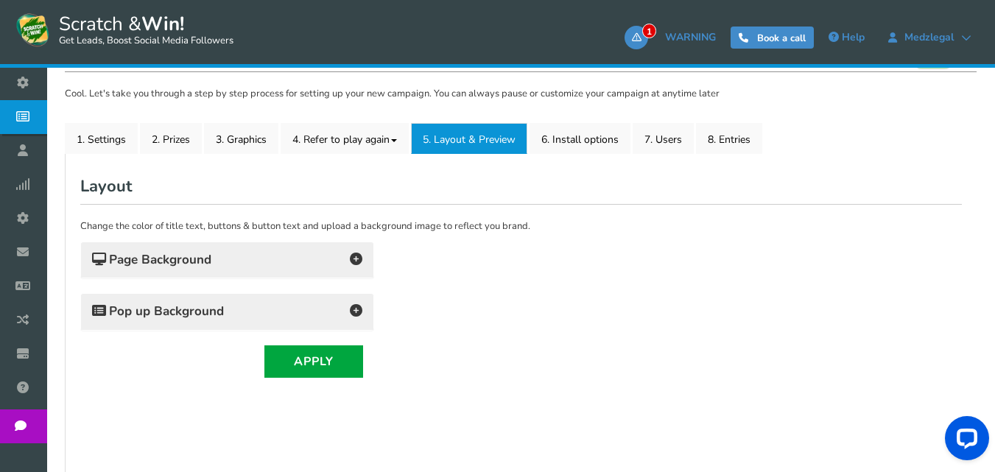
click at [339, 264] on h4 "Page Background" at bounding box center [227, 260] width 270 height 21
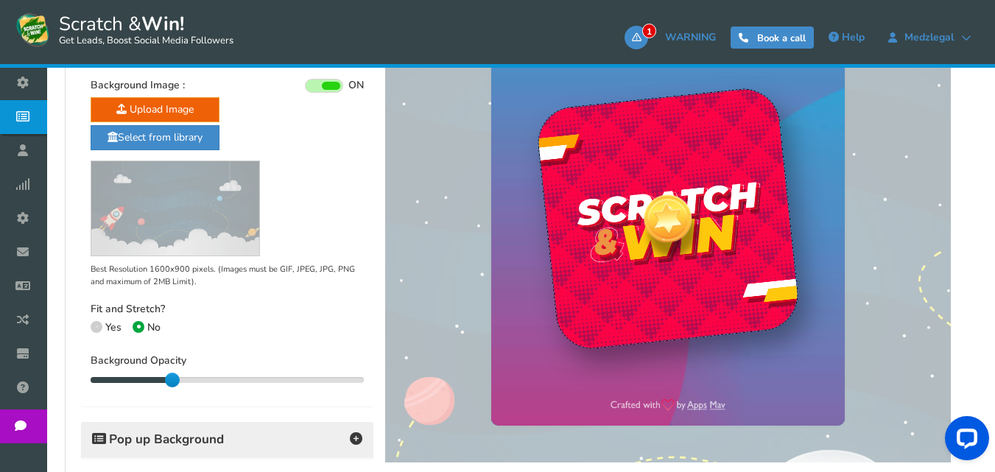
scroll to position [473, 0]
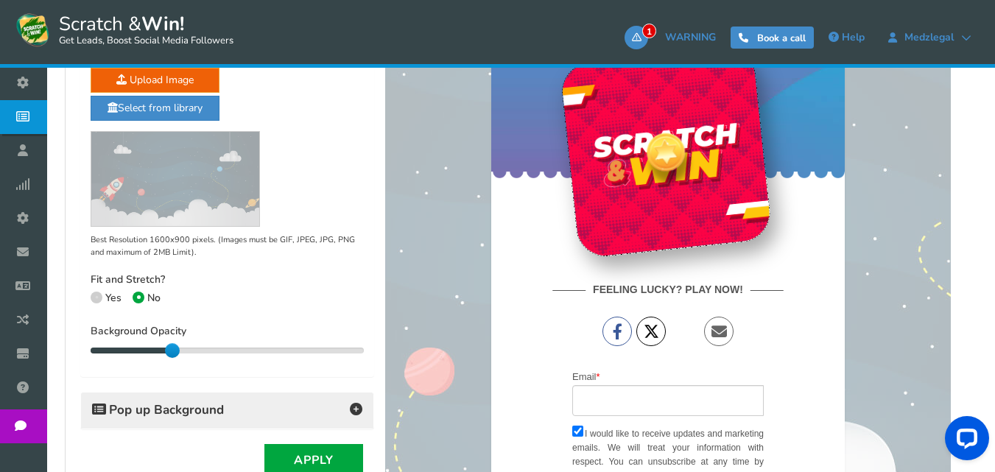
click at [664, 374] on div "FEELING LUCKY? PLAY NOW! Facebook Twitter Email Aw Shucks! Unable to connect to…" at bounding box center [668, 409] width 354 height 306
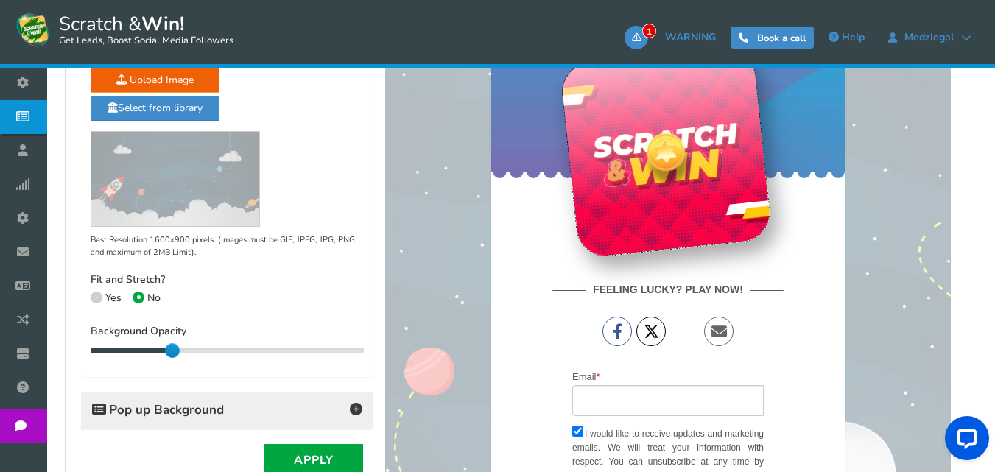
click at [648, 192] on div at bounding box center [666, 152] width 212 height 212
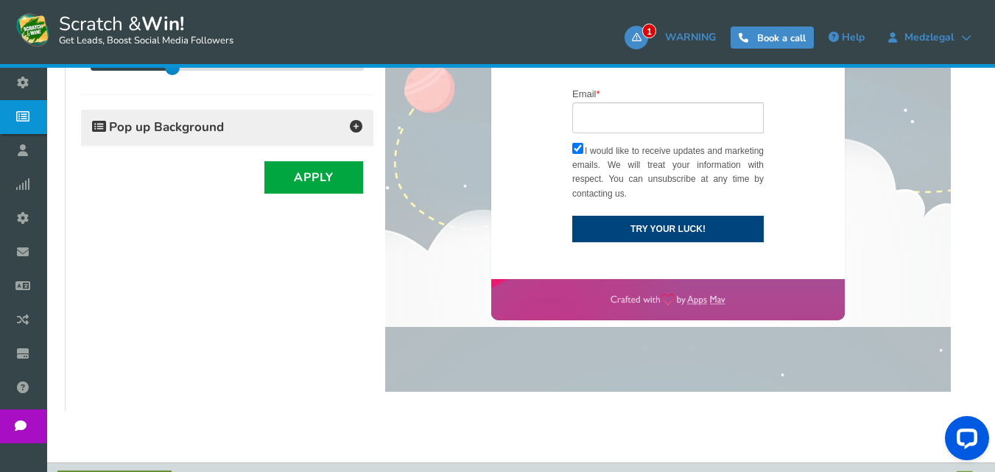
scroll to position [768, 0]
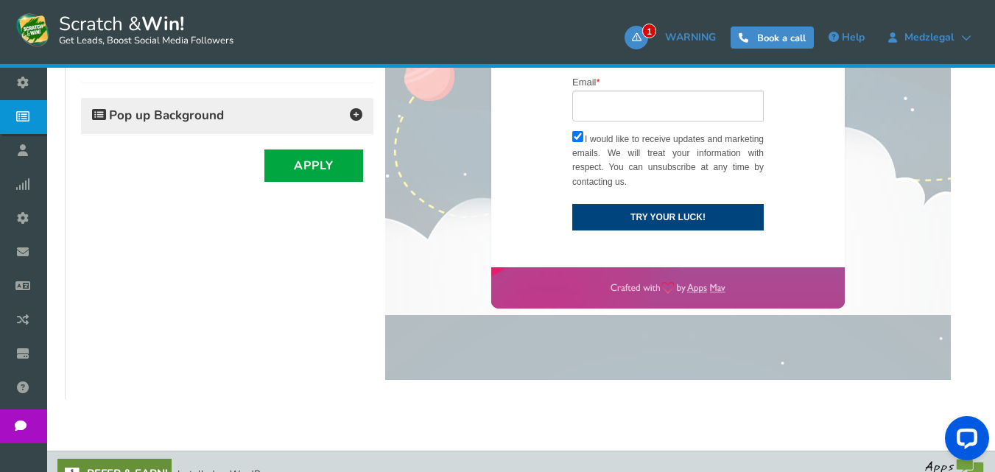
click at [645, 158] on label "I would like to receive updates and marketing emails. We will treat your inform…" at bounding box center [668, 161] width 192 height 57
click at [584, 142] on input "I would like to receive updates and marketing emails. We will treat your inform…" at bounding box center [577, 136] width 11 height 11
click at [645, 158] on label "I would like to receive updates and marketing emails. We will treat your inform…" at bounding box center [668, 161] width 192 height 57
click at [584, 142] on input "I would like to receive updates and marketing emails. We will treat your inform…" at bounding box center [577, 136] width 11 height 11
click at [645, 158] on label "I would like to receive updates and marketing emails. We will treat your inform…" at bounding box center [668, 161] width 192 height 57
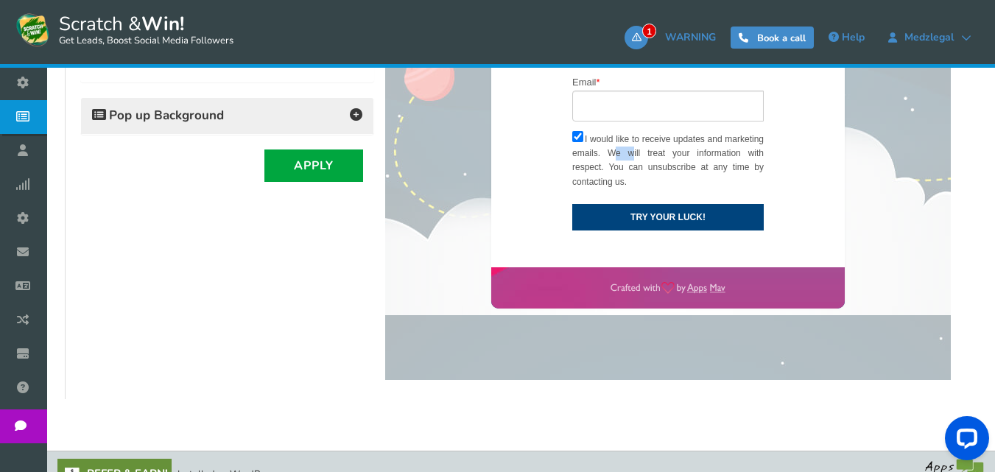
click at [584, 142] on input "I would like to receive updates and marketing emails. We will treat your inform…" at bounding box center [577, 136] width 11 height 11
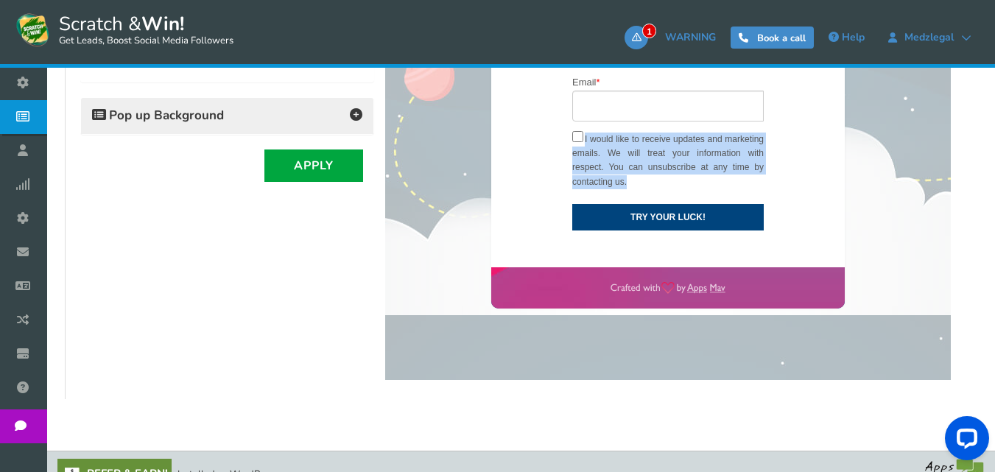
click at [645, 158] on label "I would like to receive updates and marketing emails. We will treat your inform…" at bounding box center [668, 161] width 192 height 57
click at [584, 142] on input "I would like to receive updates and marketing emails. We will treat your inform…" at bounding box center [577, 136] width 11 height 11
click at [624, 178] on label "I would like to receive updates and marketing emails. We will treat your inform…" at bounding box center [668, 161] width 192 height 57
click at [584, 142] on input "I would like to receive updates and marketing emails. We will treat your inform…" at bounding box center [577, 136] width 11 height 11
drag, startPoint x: 626, startPoint y: 184, endPoint x: 586, endPoint y: 141, distance: 58.9
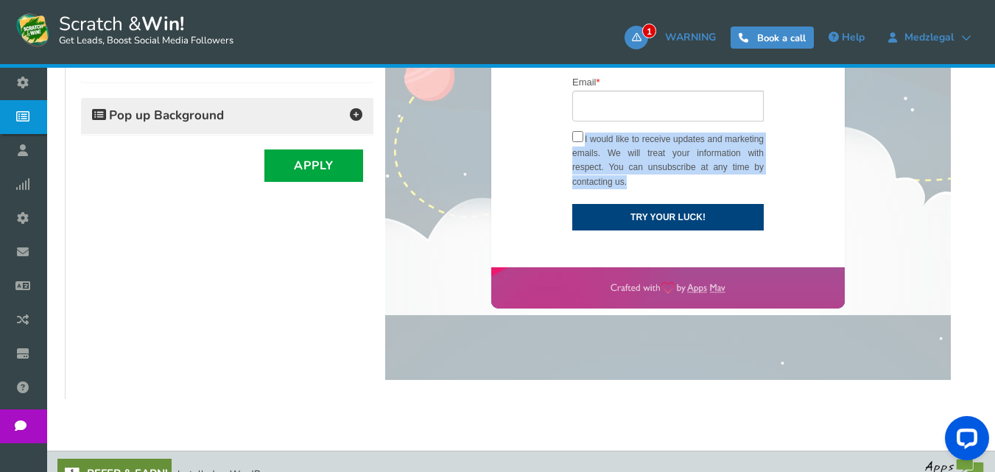
click at [586, 141] on label "I would like to receive updates and marketing emails. We will treat your inform…" at bounding box center [668, 161] width 192 height 57
click at [599, 158] on label "I would like to receive updates and marketing emails. We will treat your inform…" at bounding box center [668, 161] width 192 height 57
click at [584, 142] on input "I would like to receive updates and marketing emails. We will treat your inform…" at bounding box center [577, 136] width 11 height 11
checkbox input "true"
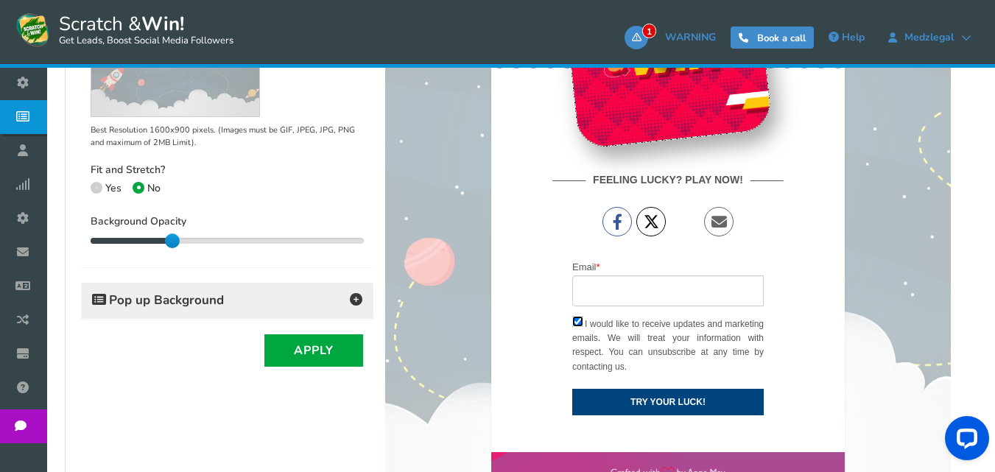
scroll to position [547, 0]
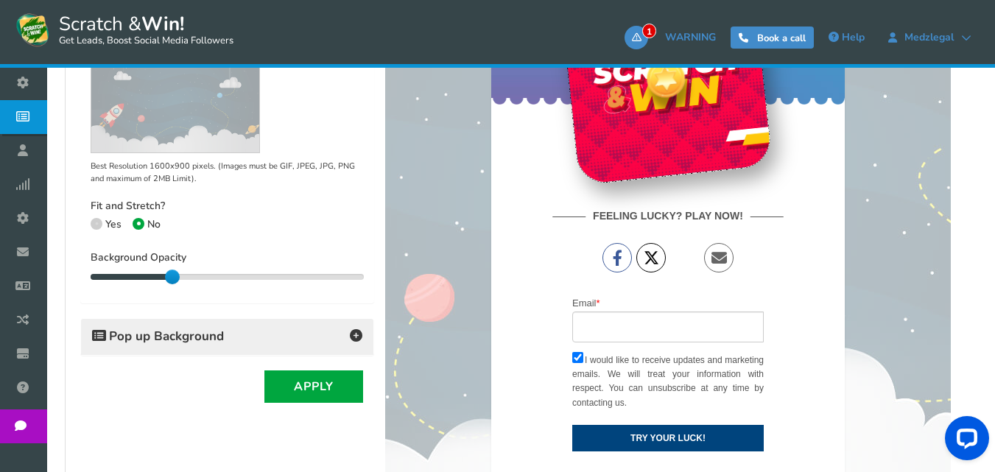
click at [311, 330] on h4 "Pop up Background" at bounding box center [227, 336] width 270 height 21
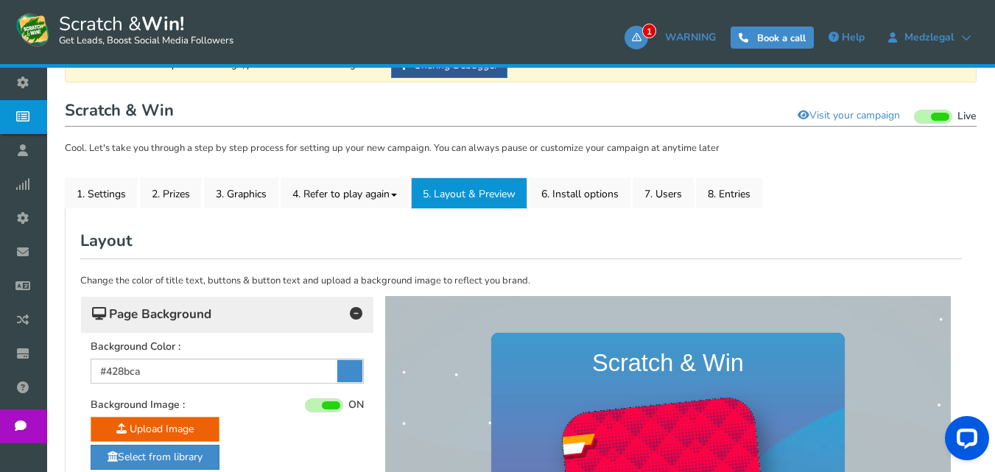
scroll to position [118, 0]
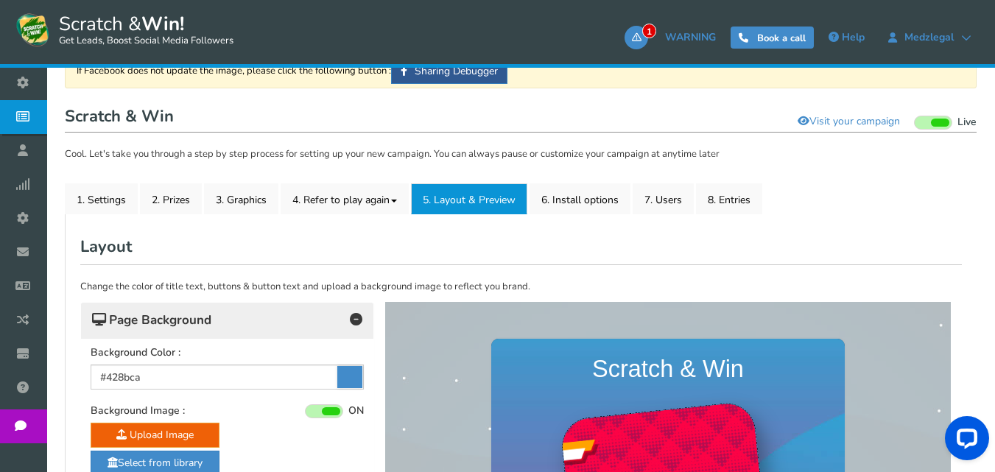
click at [318, 306] on div "Page Background" at bounding box center [227, 321] width 292 height 36
click at [567, 192] on link "6. Install options New" at bounding box center [580, 198] width 101 height 31
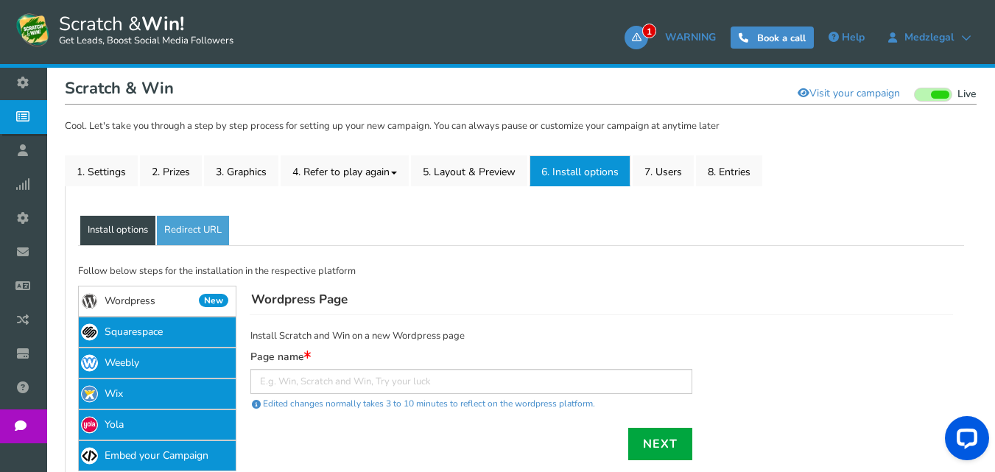
scroll to position [145, 0]
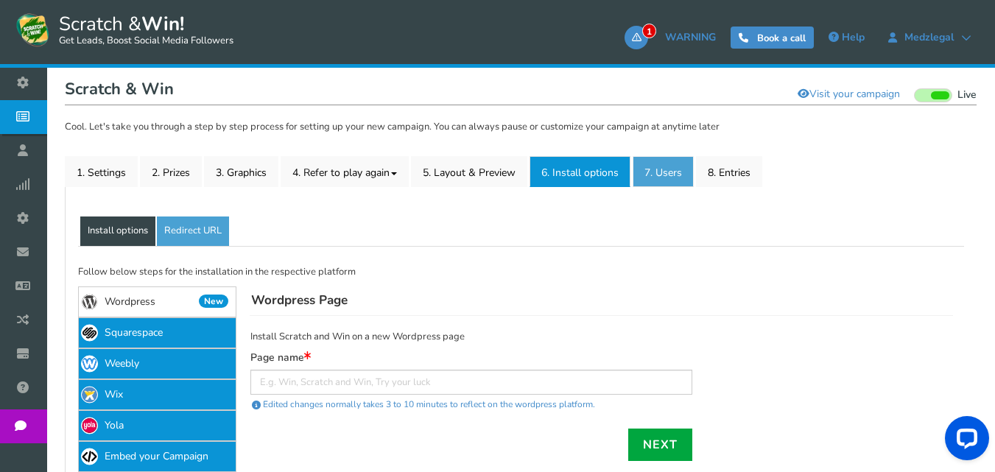
click at [662, 177] on link "7. Users" at bounding box center [663, 171] width 61 height 31
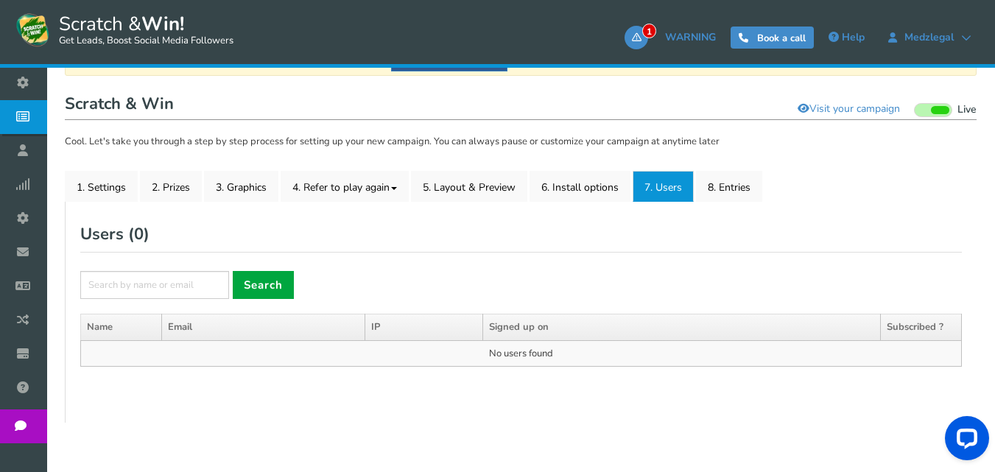
scroll to position [105, 0]
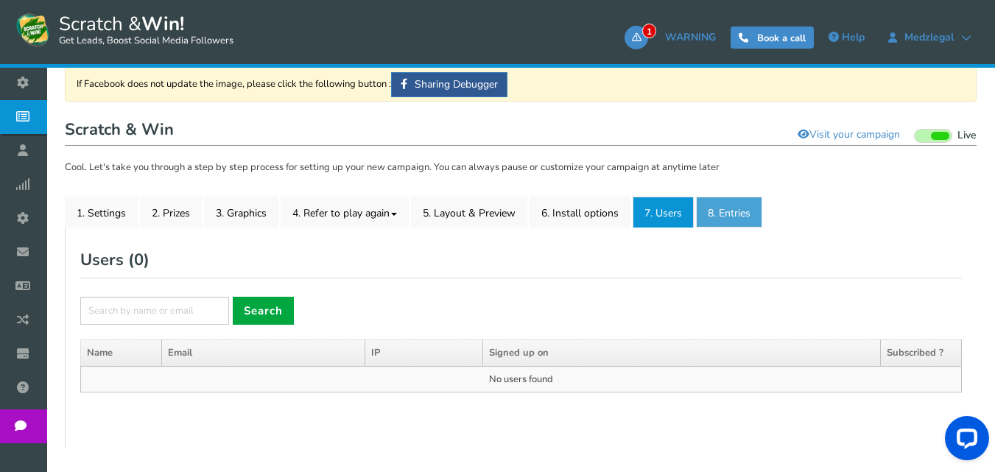
click at [706, 209] on link "8. Entries" at bounding box center [729, 212] width 66 height 31
